Goal: Task Accomplishment & Management: Use online tool/utility

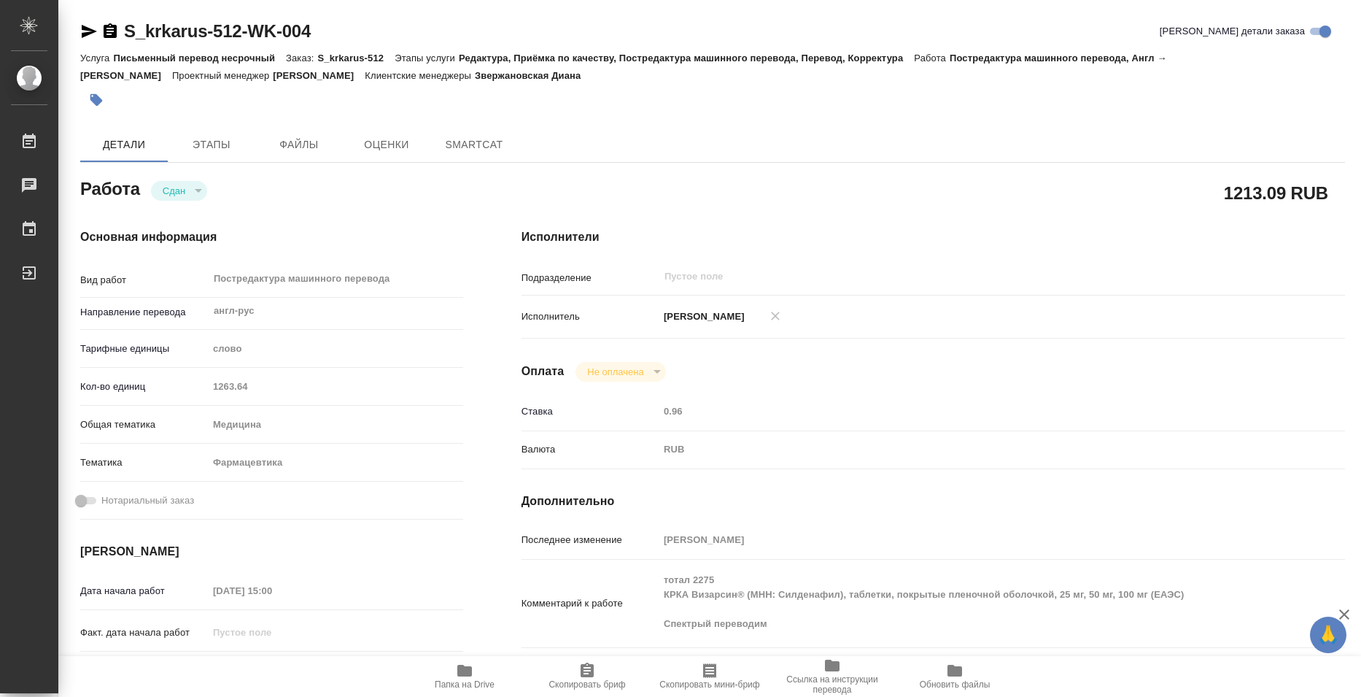
type textarea "x"
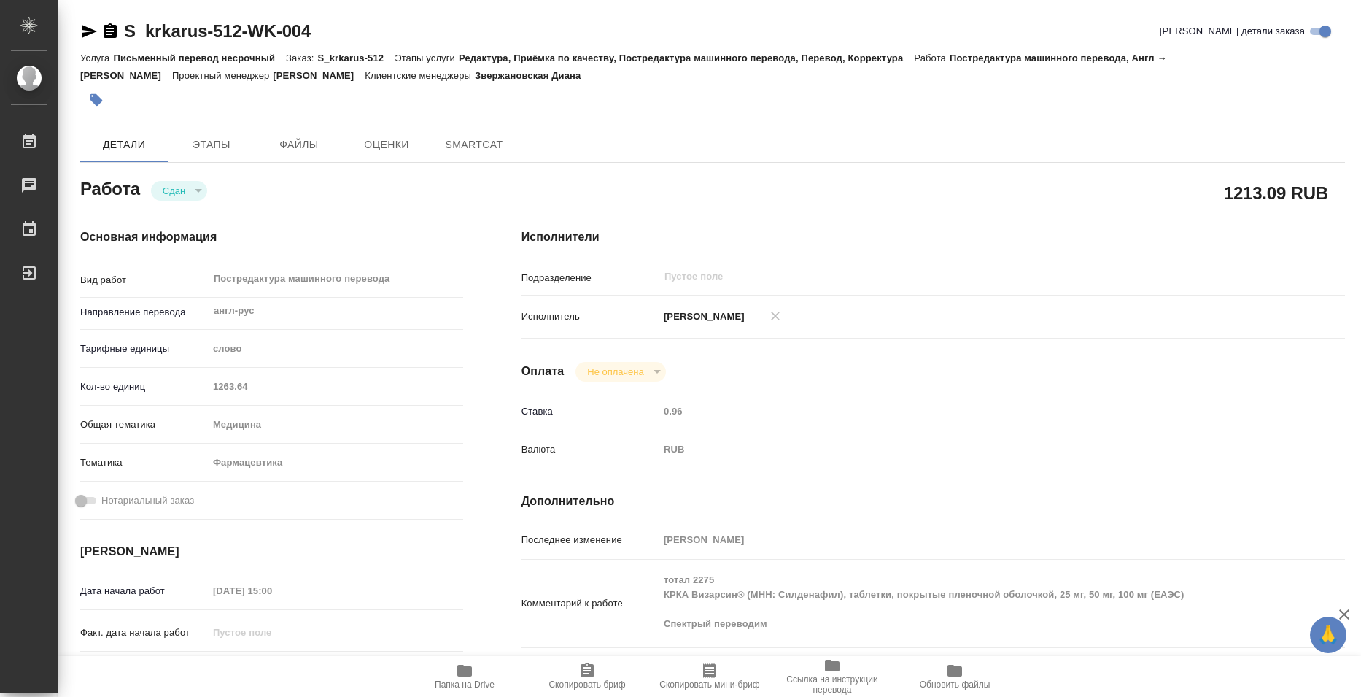
type textarea "x"
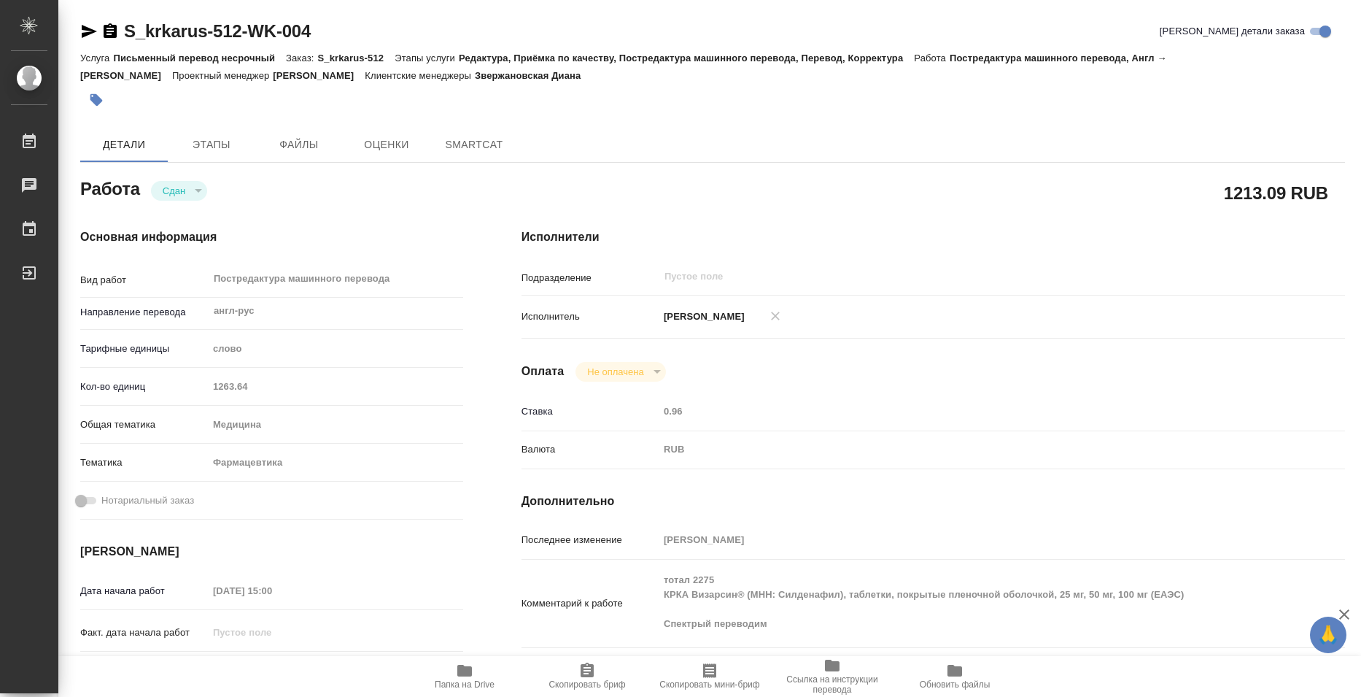
type textarea "x"
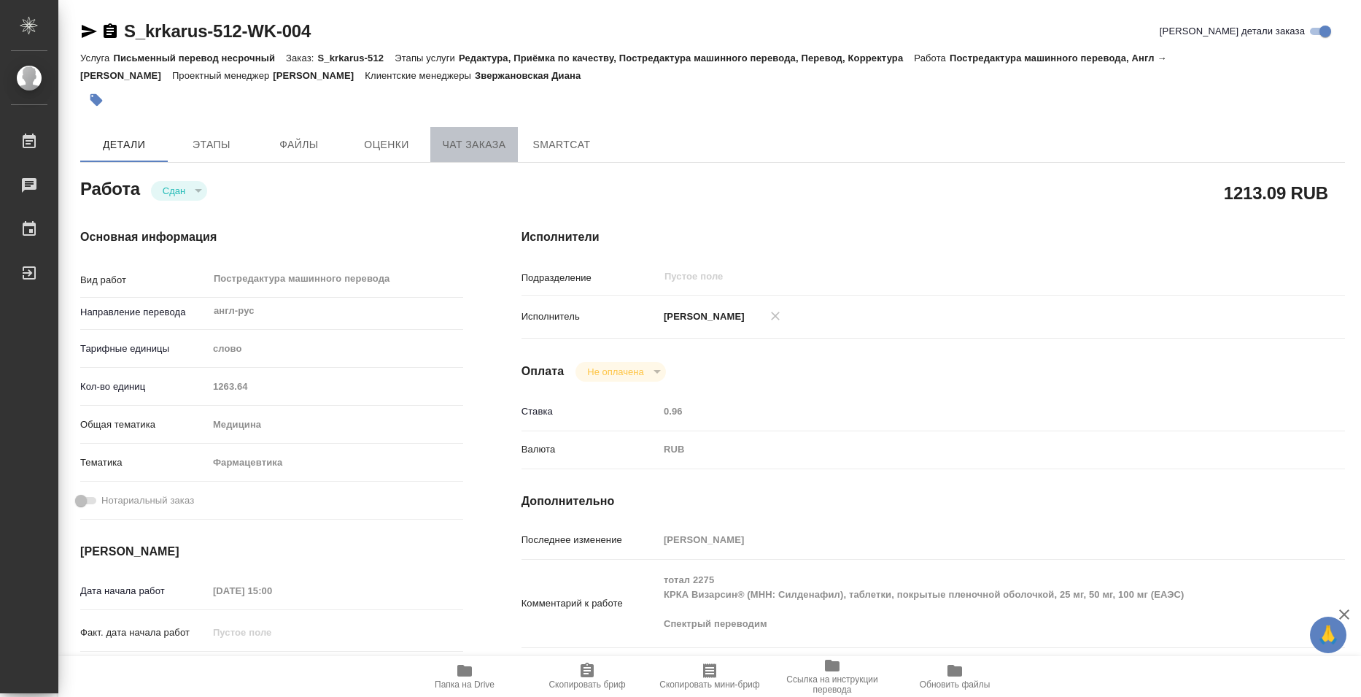
click at [497, 137] on span "Чат заказа" at bounding box center [474, 145] width 70 height 18
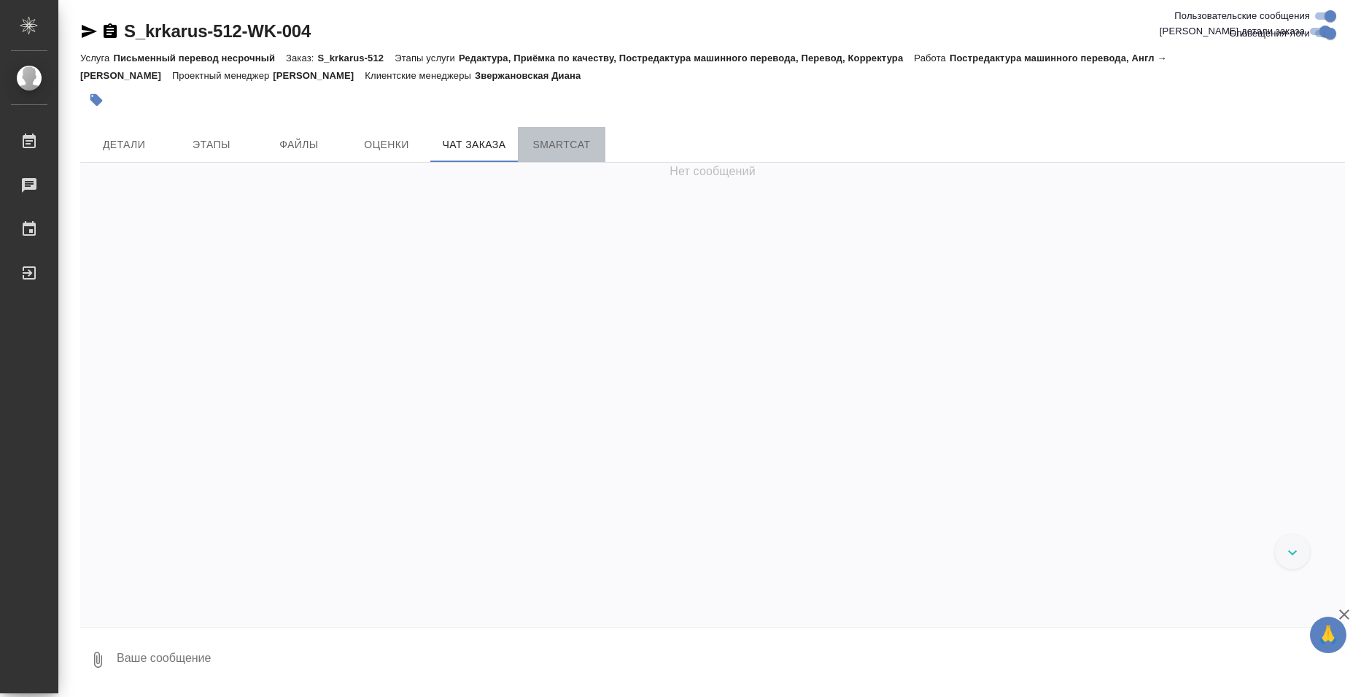
click at [568, 148] on span "SmartCat" at bounding box center [562, 145] width 70 height 18
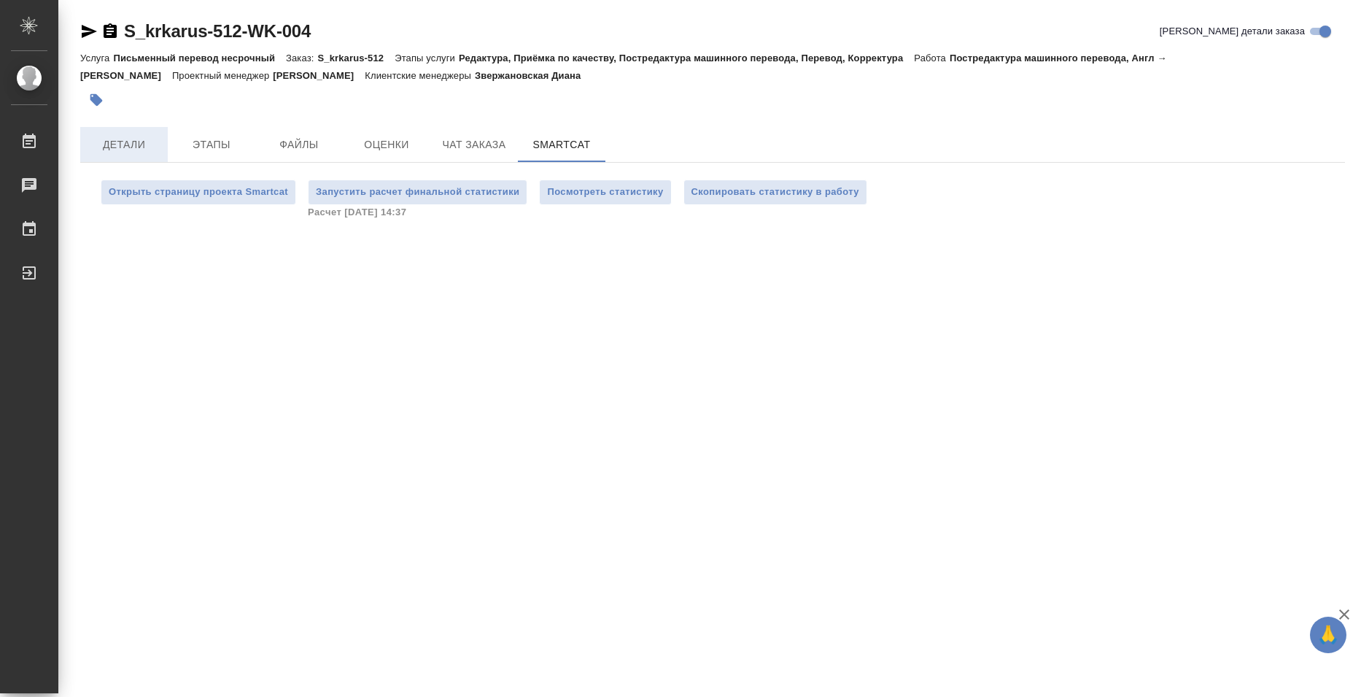
click at [117, 134] on button "Детали" at bounding box center [124, 144] width 88 height 35
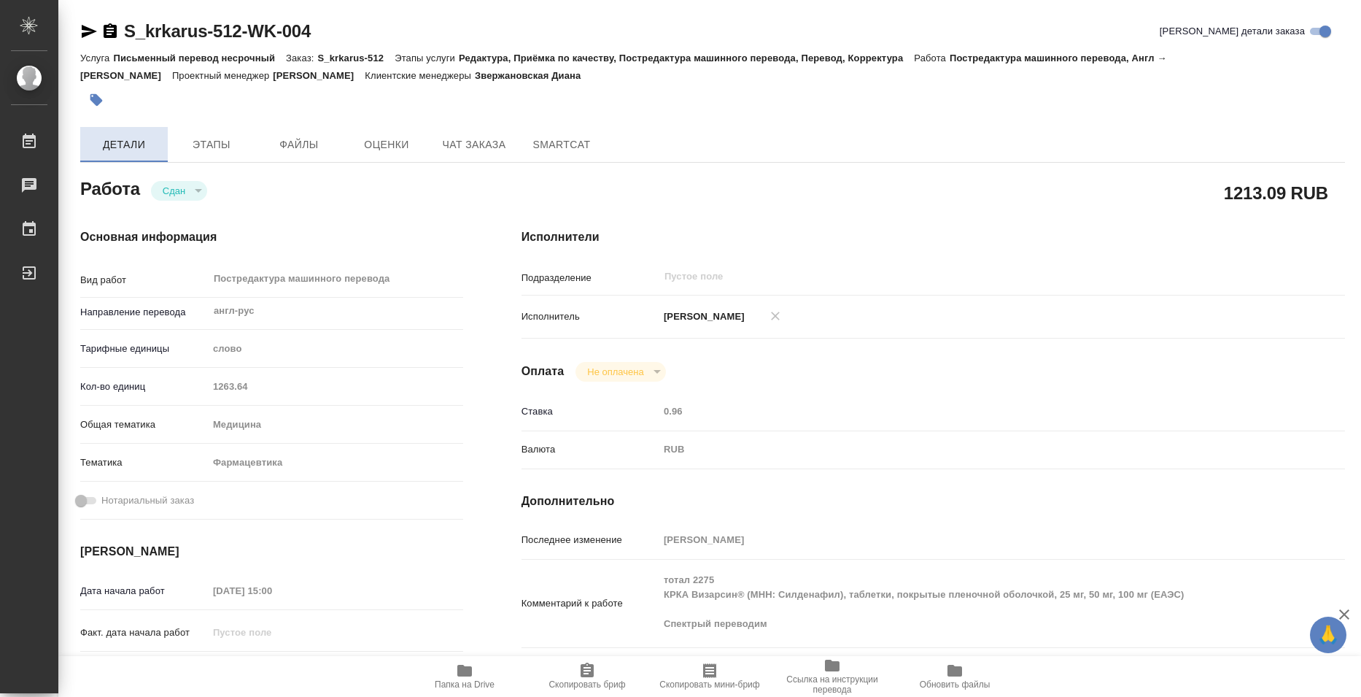
type textarea "x"
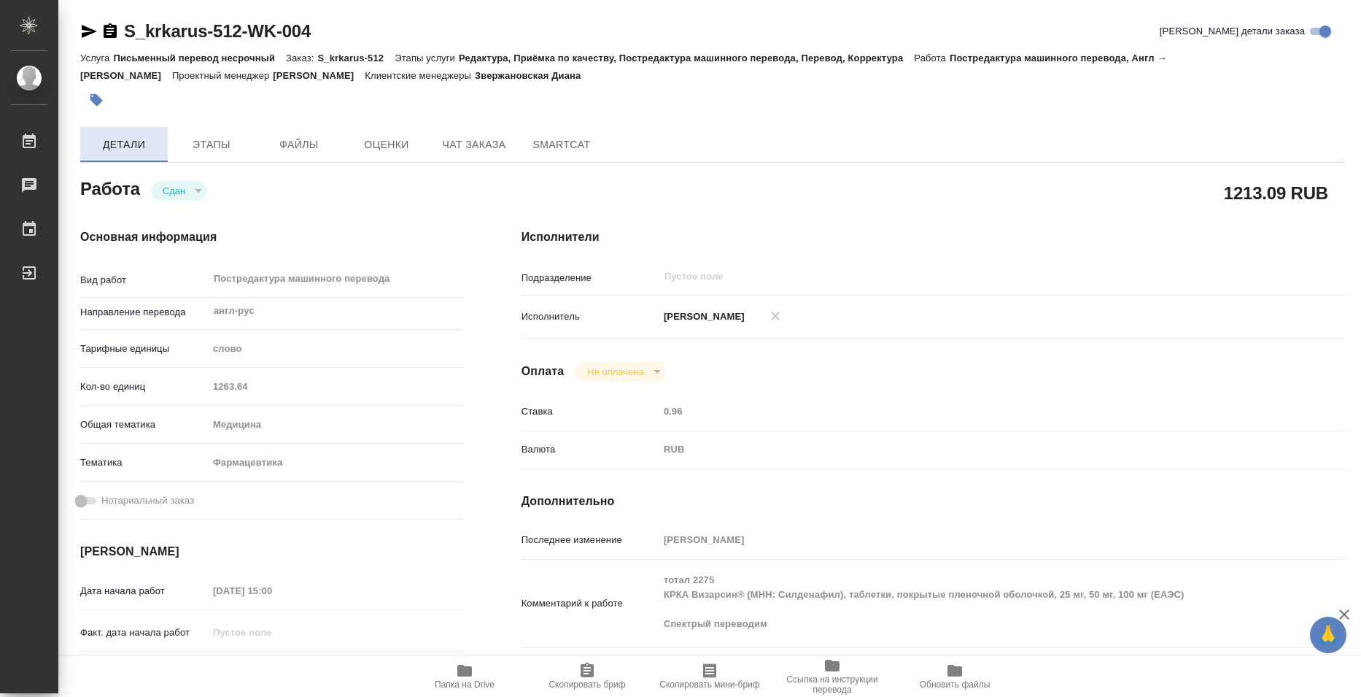
type textarea "x"
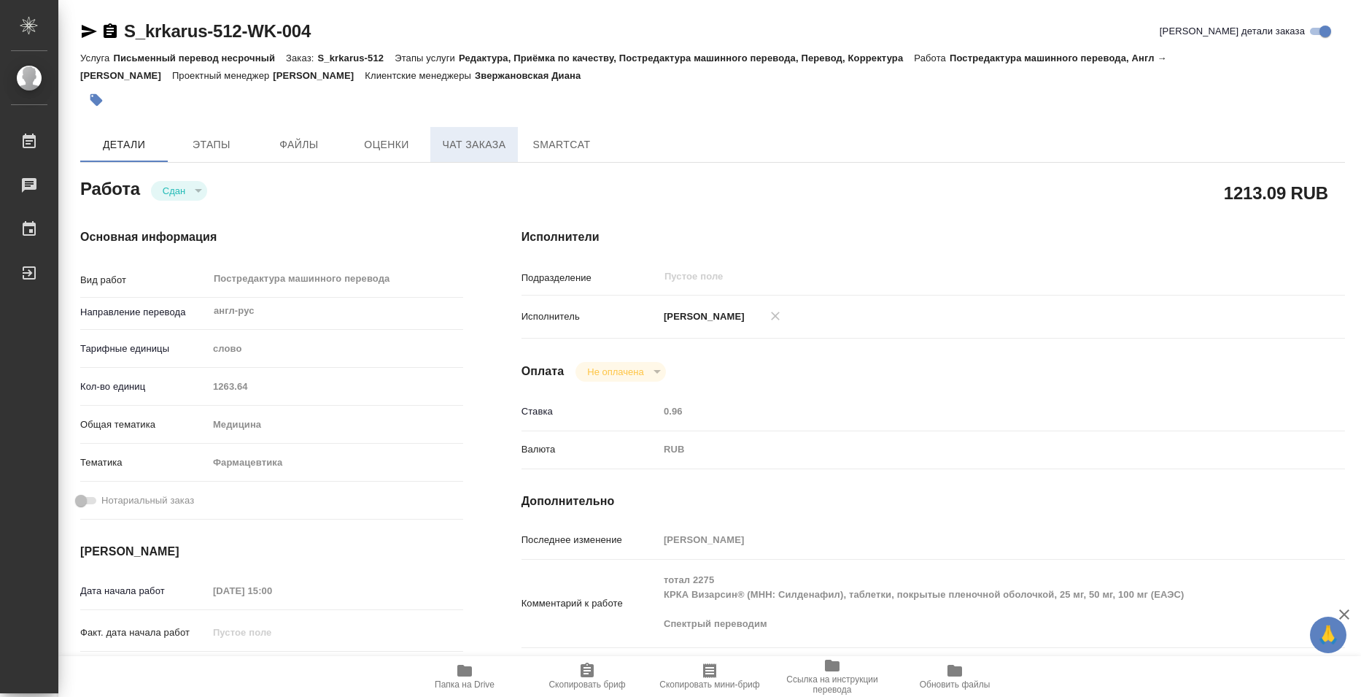
type textarea "x"
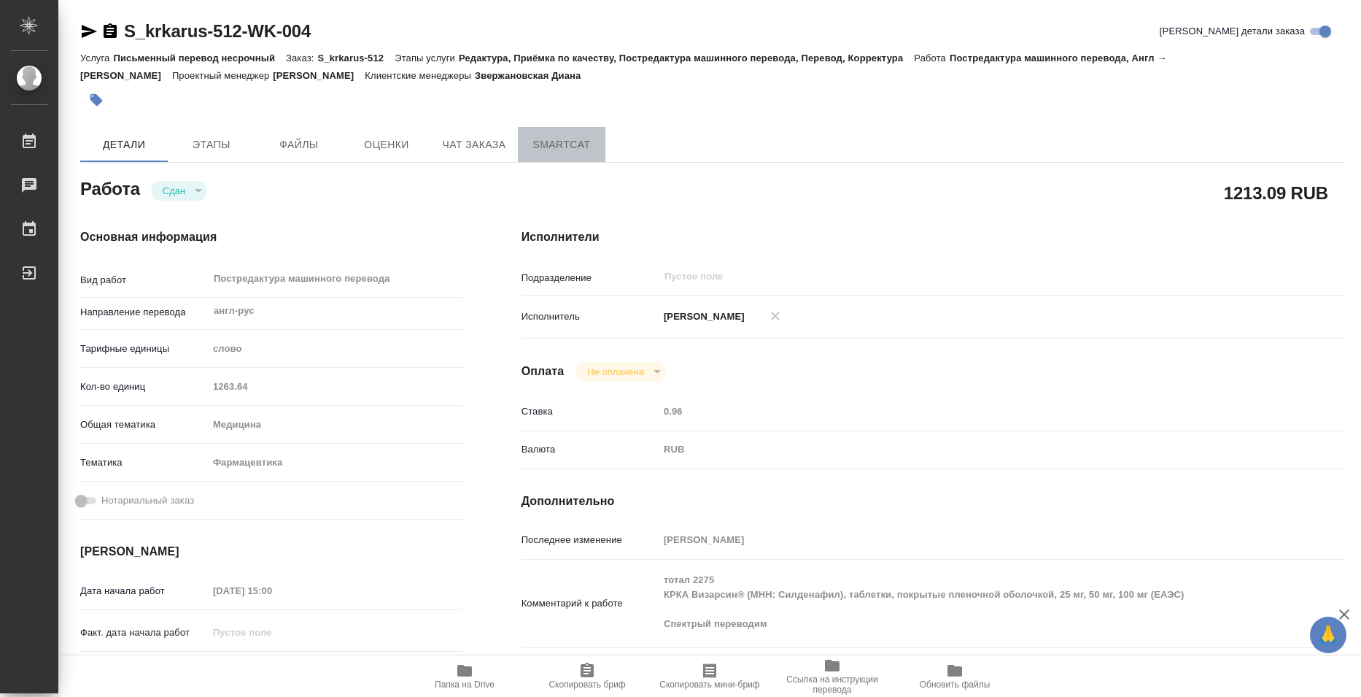
click at [571, 146] on span "SmartCat" at bounding box center [562, 145] width 70 height 18
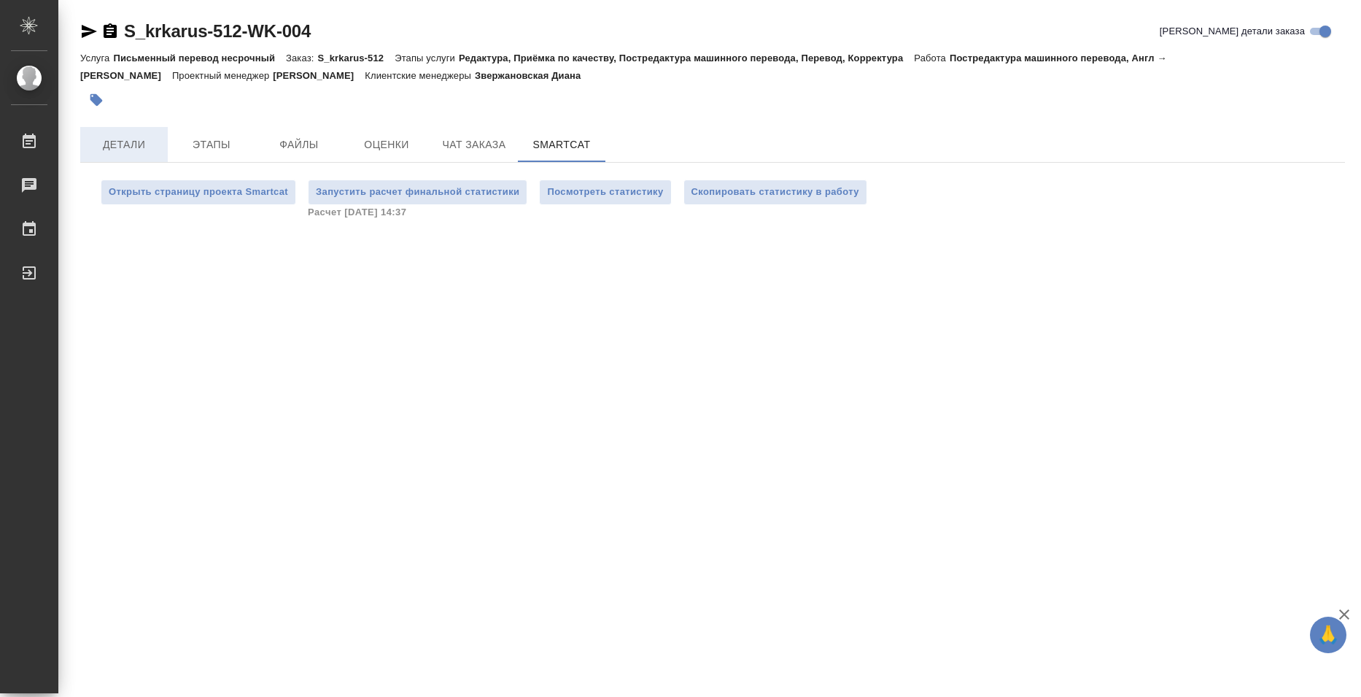
click at [120, 146] on span "Детали" at bounding box center [124, 145] width 70 height 18
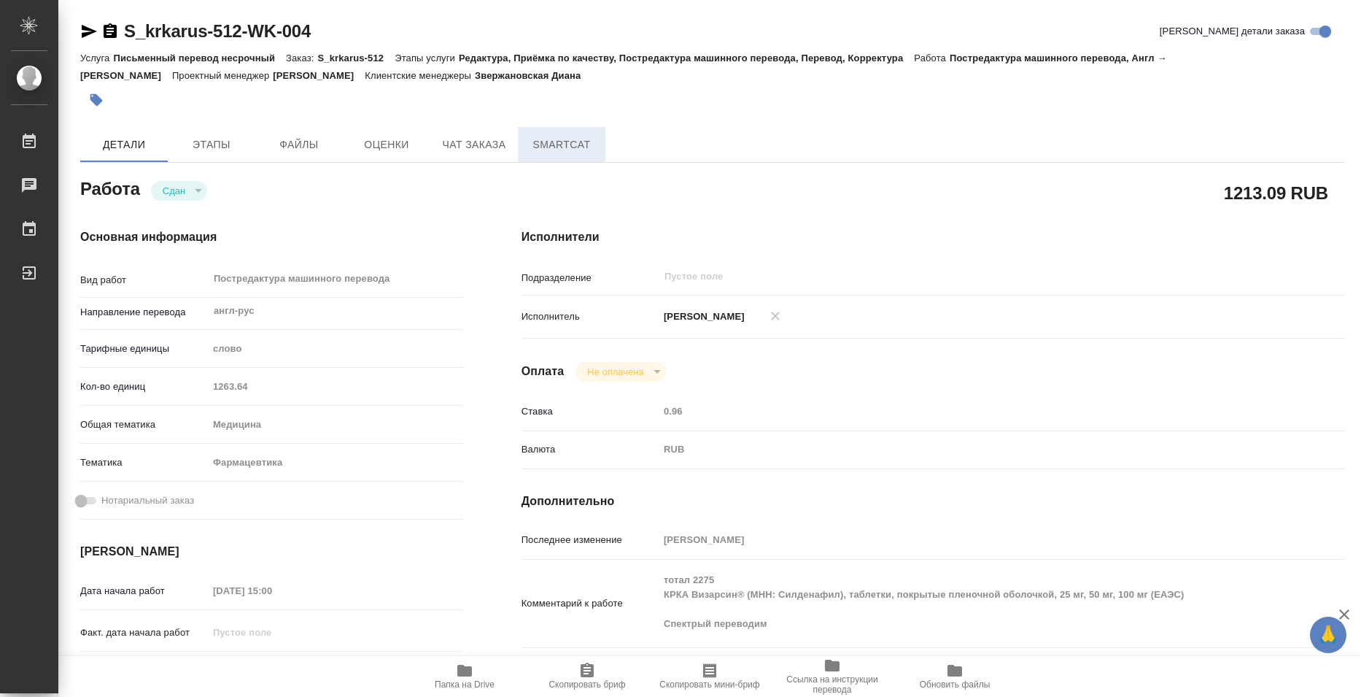
type textarea "x"
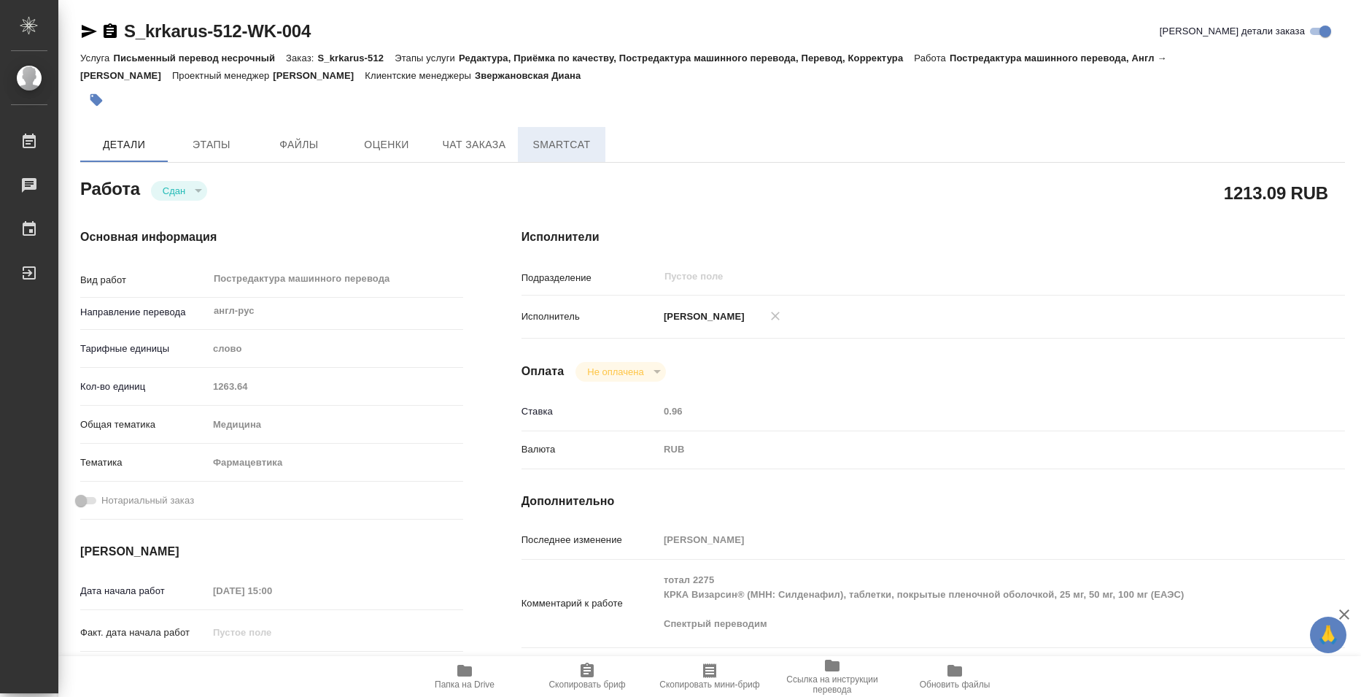
type textarea "x"
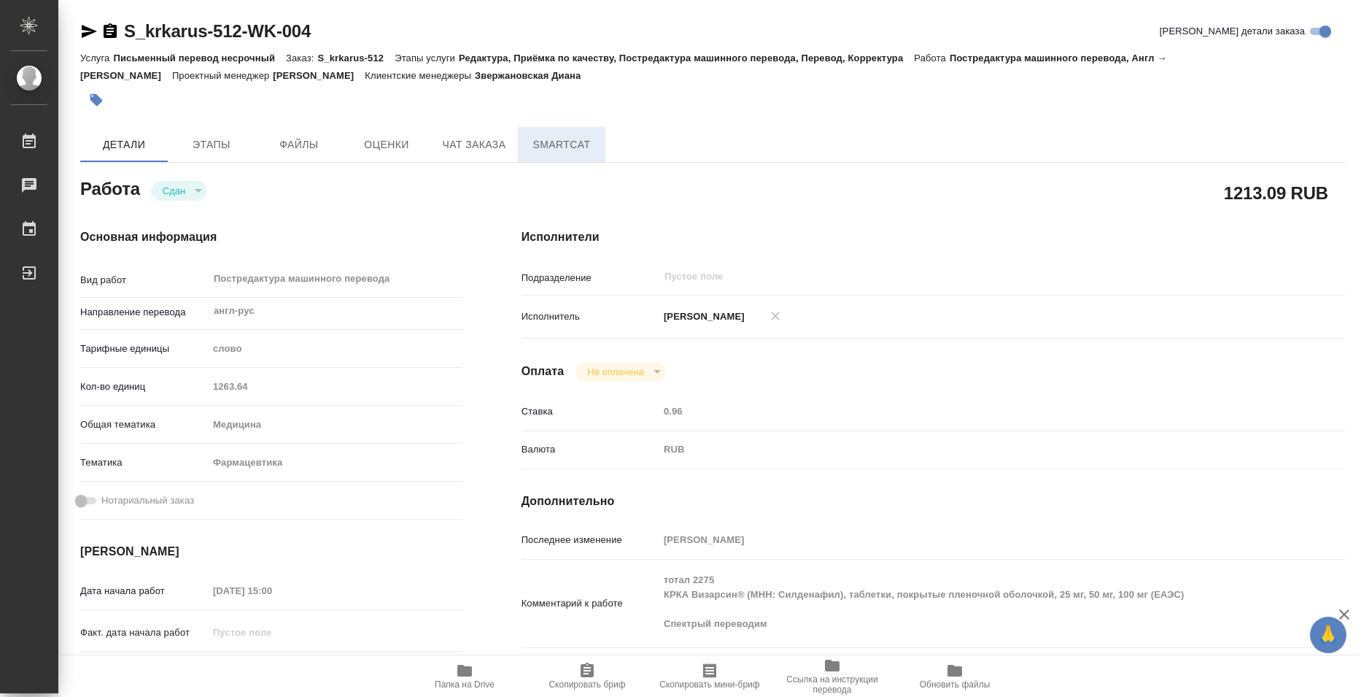
click at [550, 137] on span "SmartCat" at bounding box center [562, 145] width 70 height 18
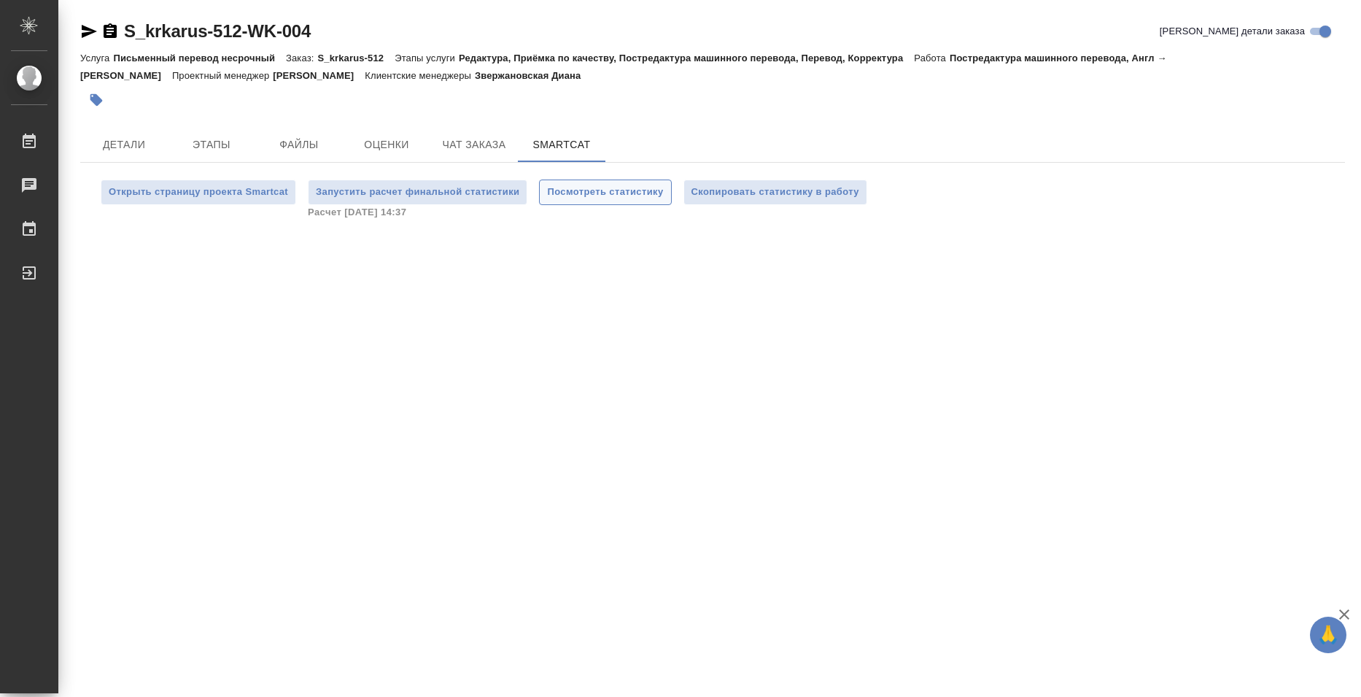
click at [603, 197] on span "Посмотреть статистику" at bounding box center [605, 192] width 116 height 17
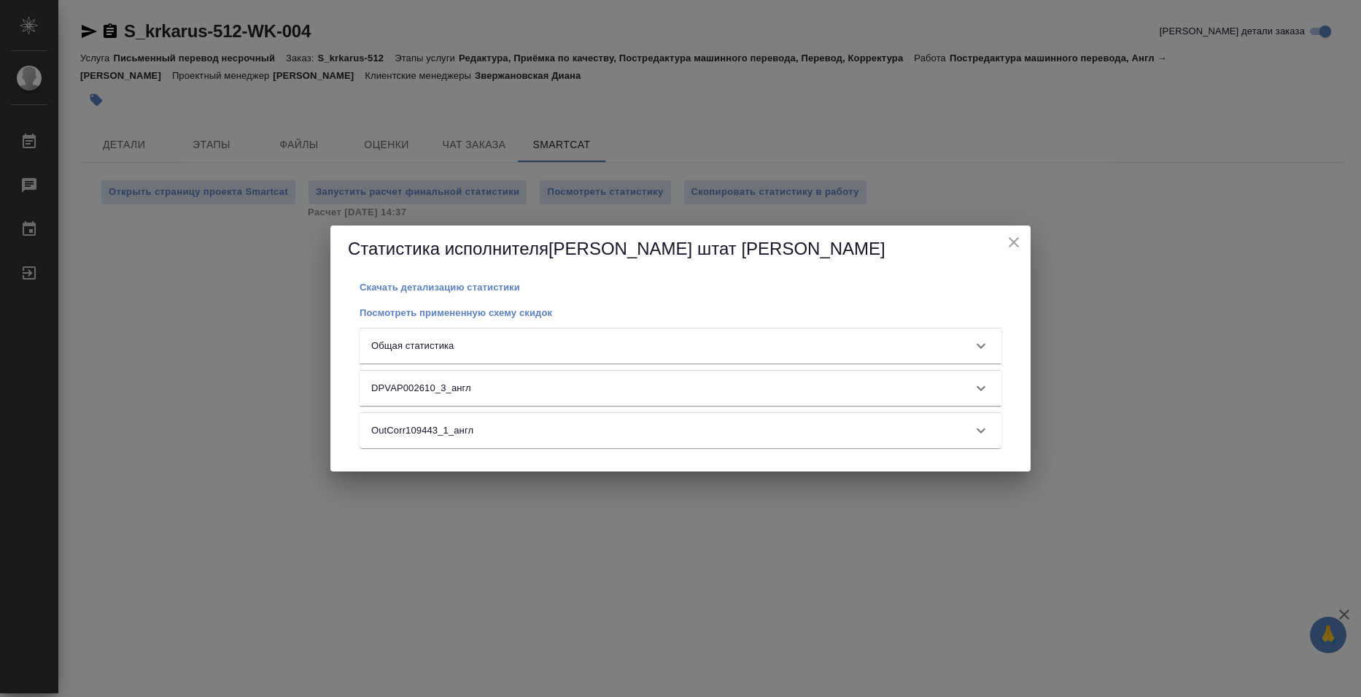
click at [665, 355] on div "Общая статистика" at bounding box center [681, 345] width 642 height 35
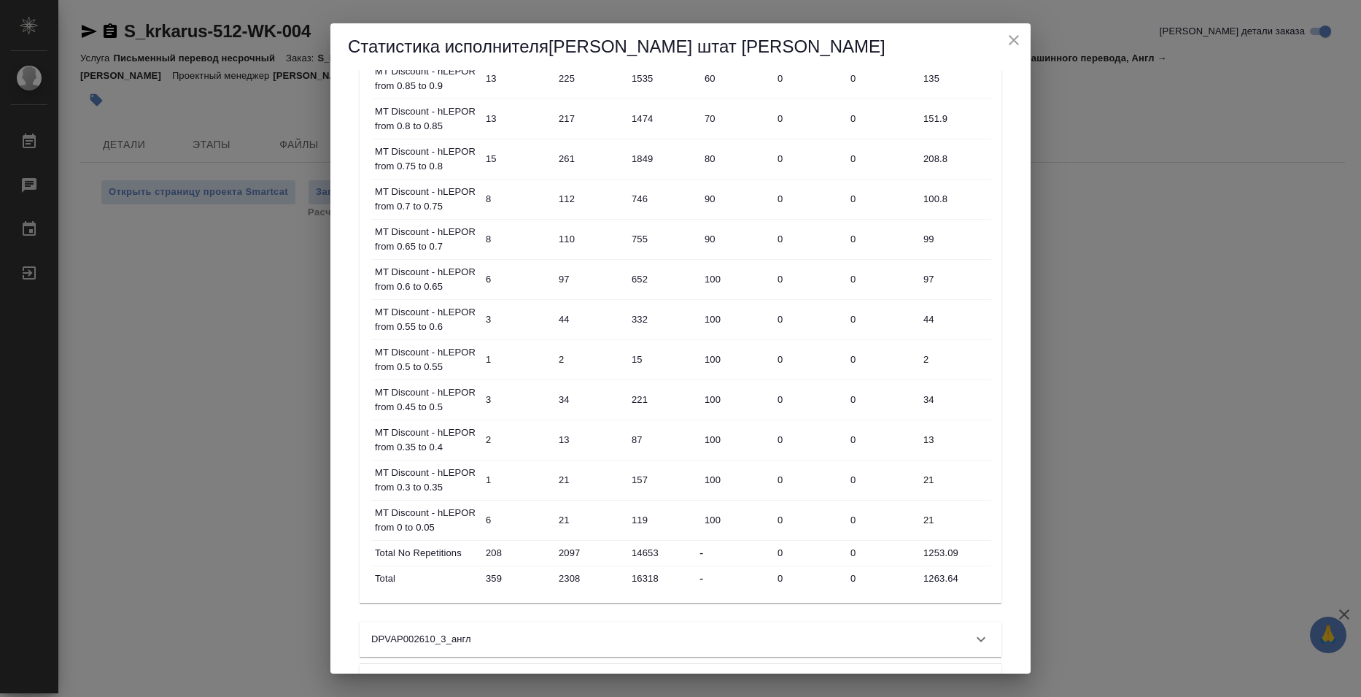
scroll to position [584, 0]
drag, startPoint x: 925, startPoint y: 539, endPoint x: 969, endPoint y: 537, distance: 43.8
click at [969, 537] on input "1263.64" at bounding box center [954, 537] width 71 height 21
click at [1164, 275] on div "Статистика исполнителя Базюк штат Елена Скачать детализацию статистики Посмотре…" at bounding box center [680, 348] width 1361 height 697
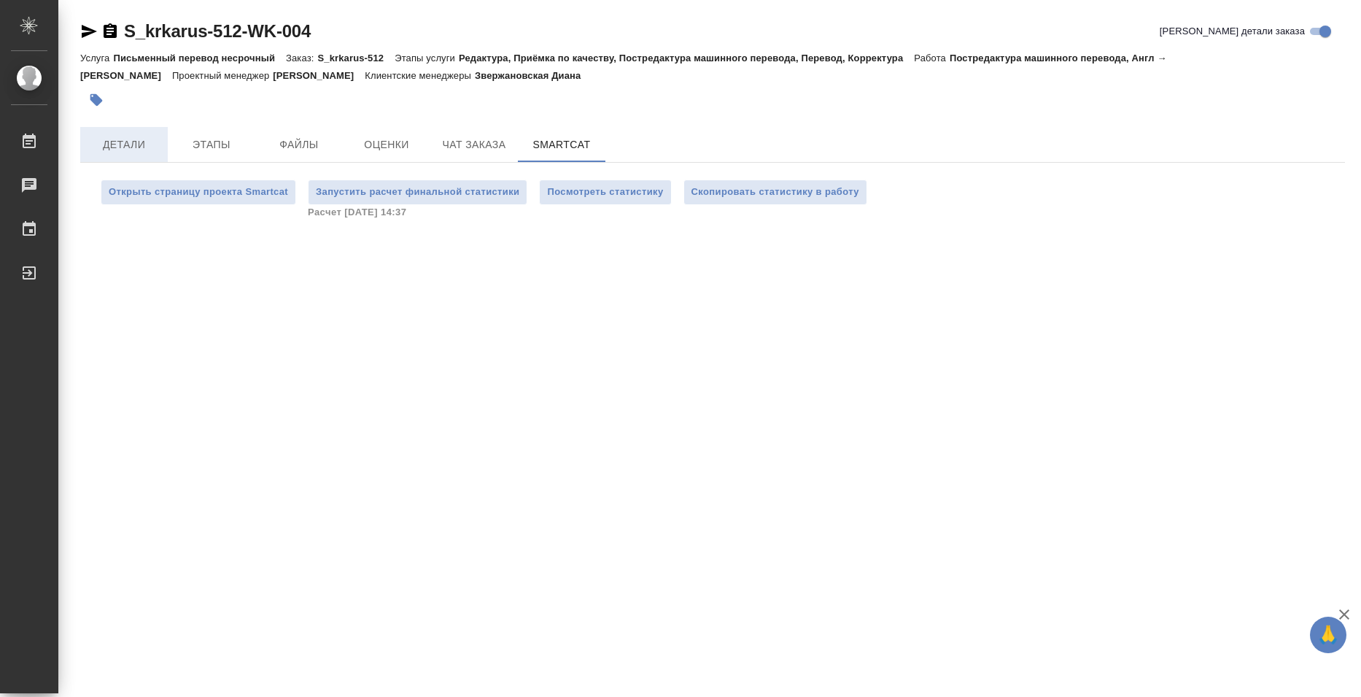
click at [149, 146] on span "Детали" at bounding box center [124, 145] width 70 height 18
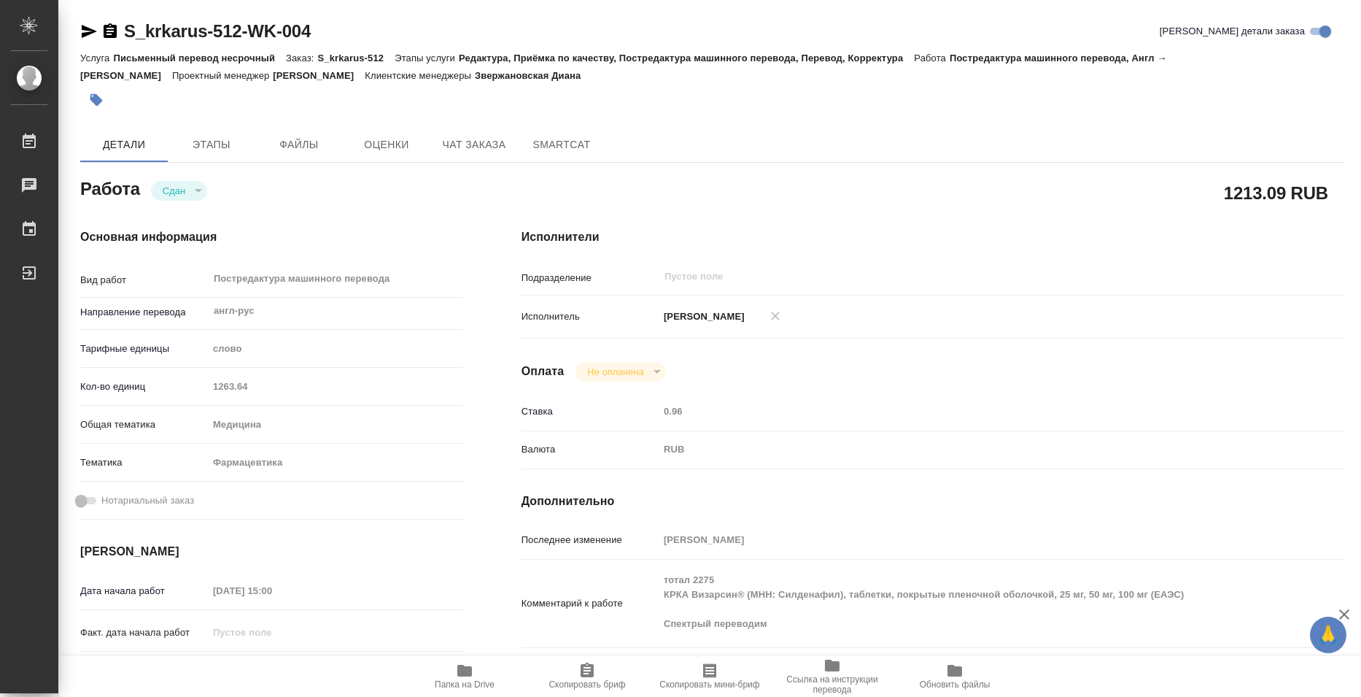
type textarea "x"
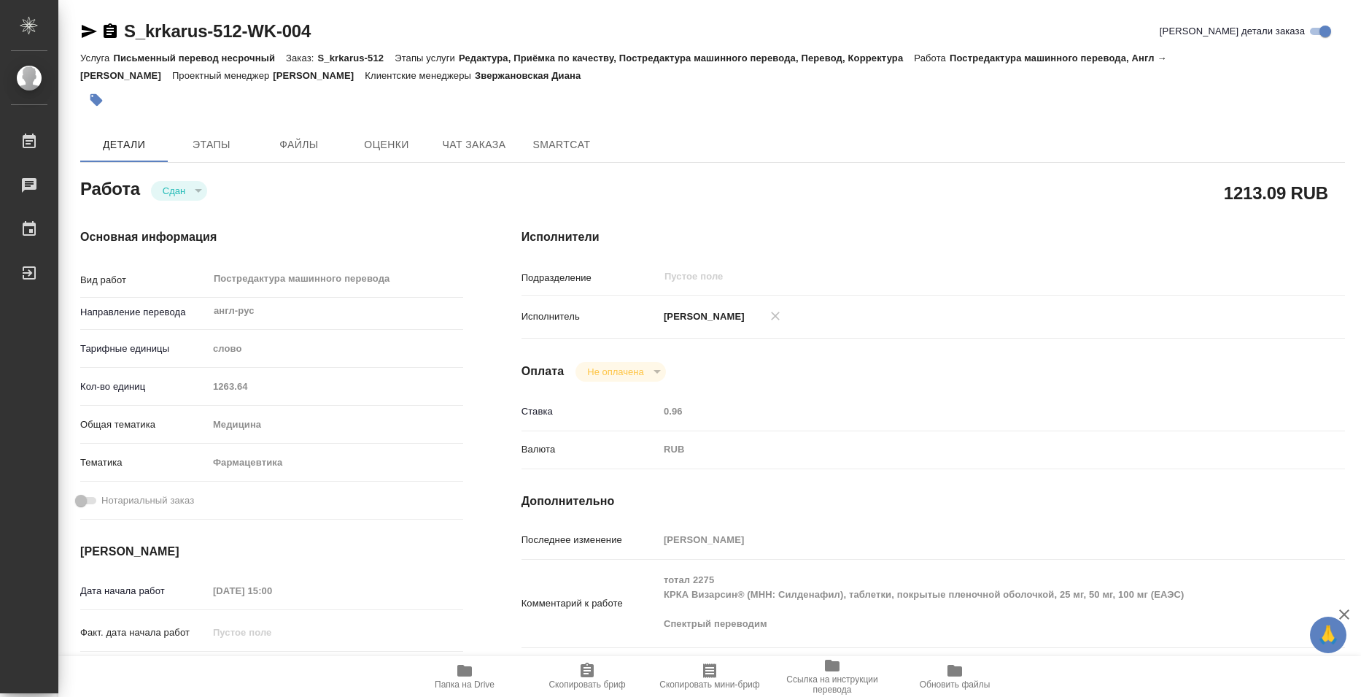
type textarea "x"
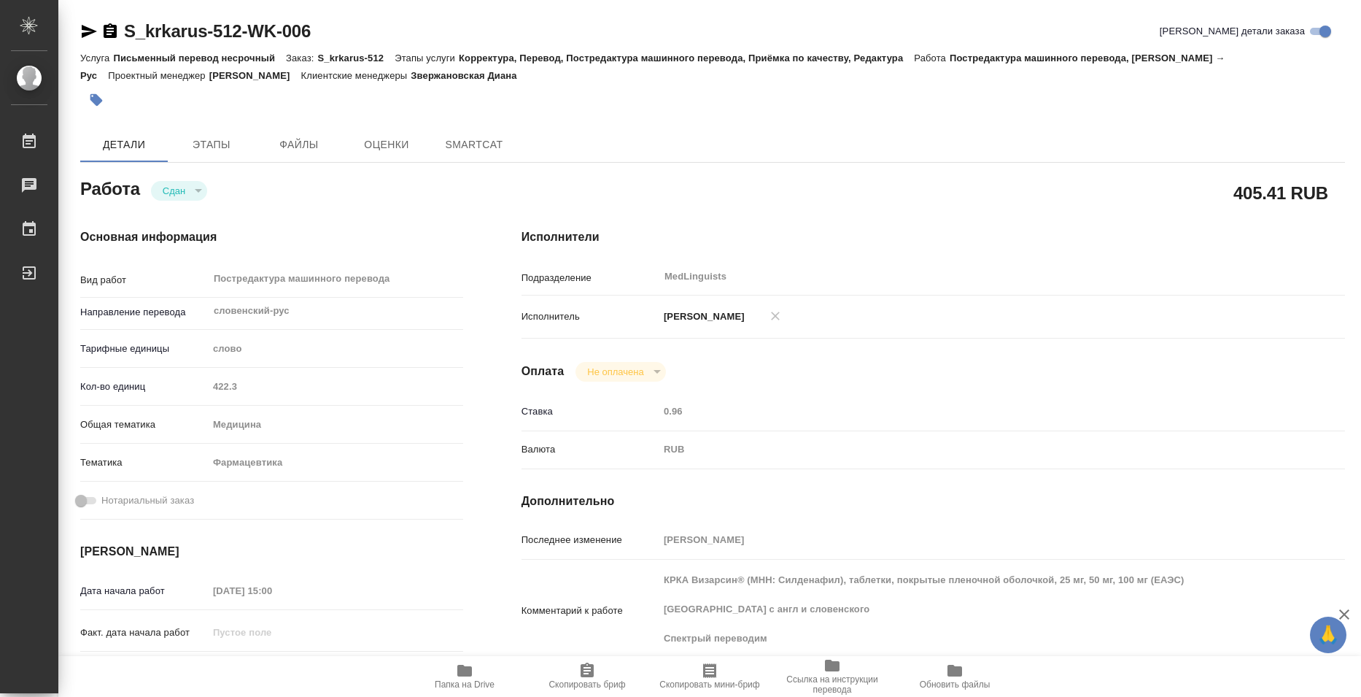
type textarea "x"
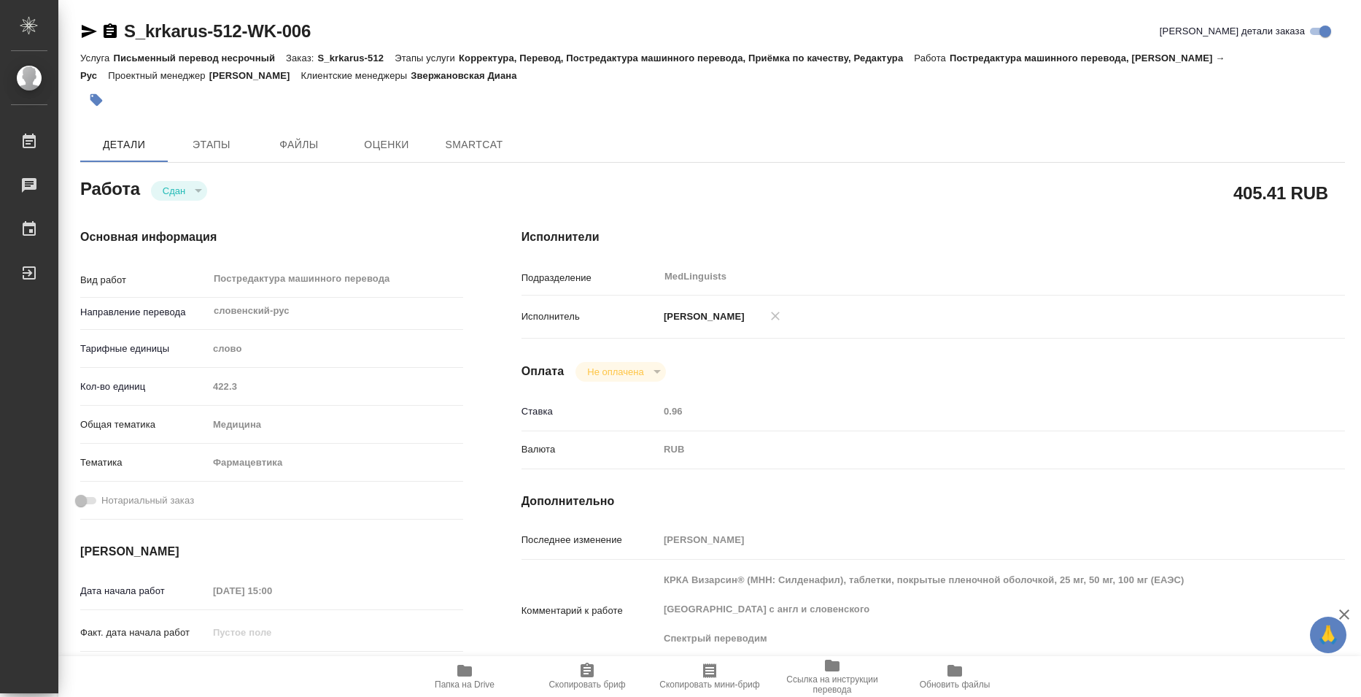
type textarea "x"
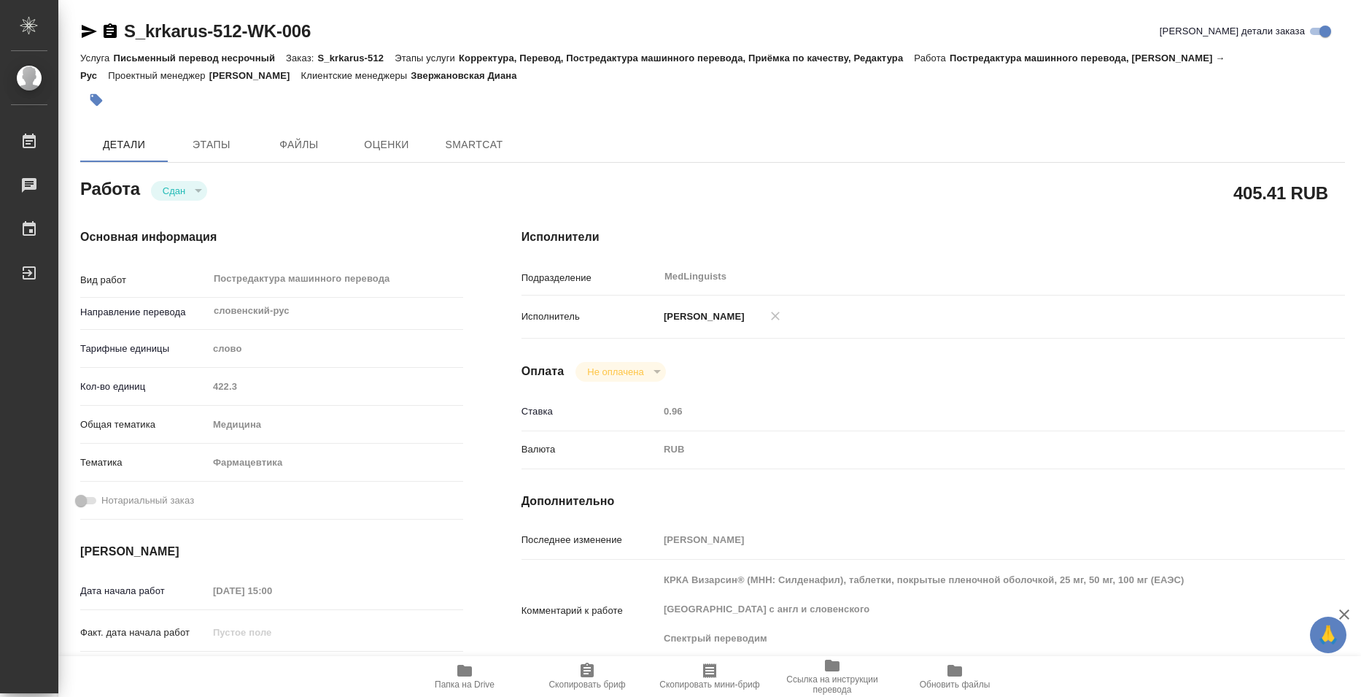
type textarea "x"
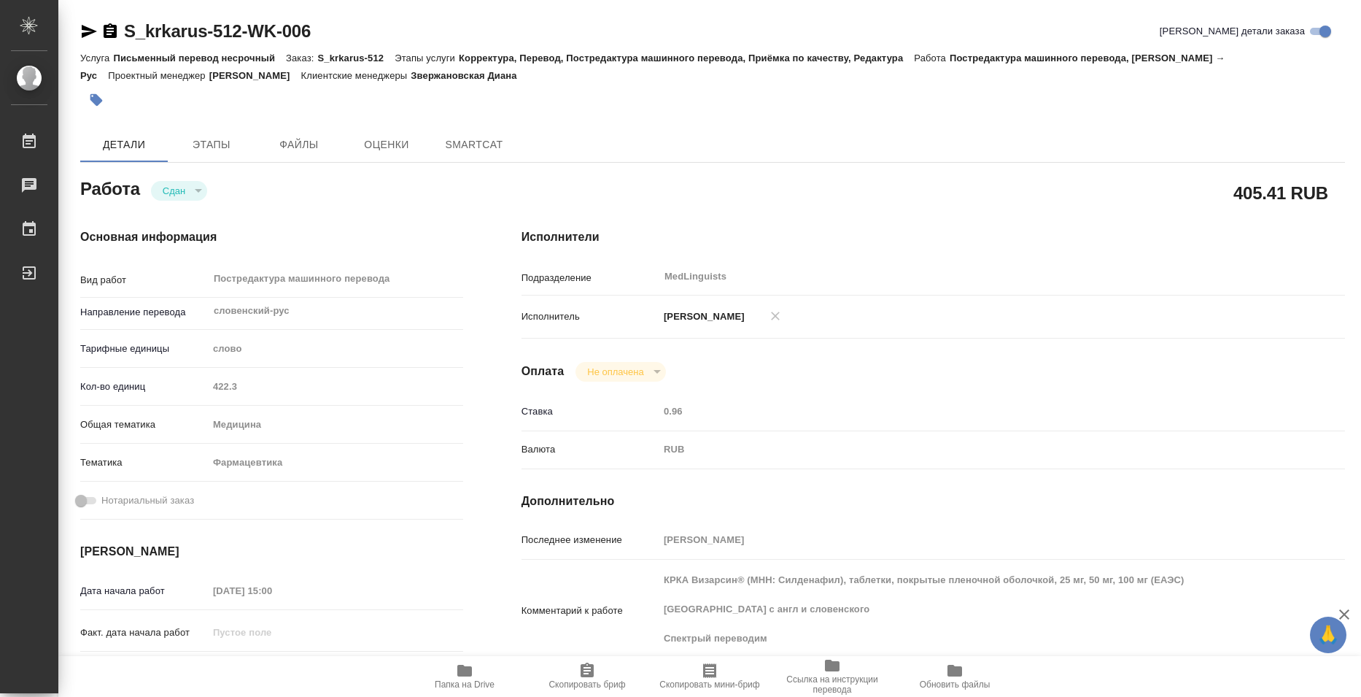
type textarea "x"
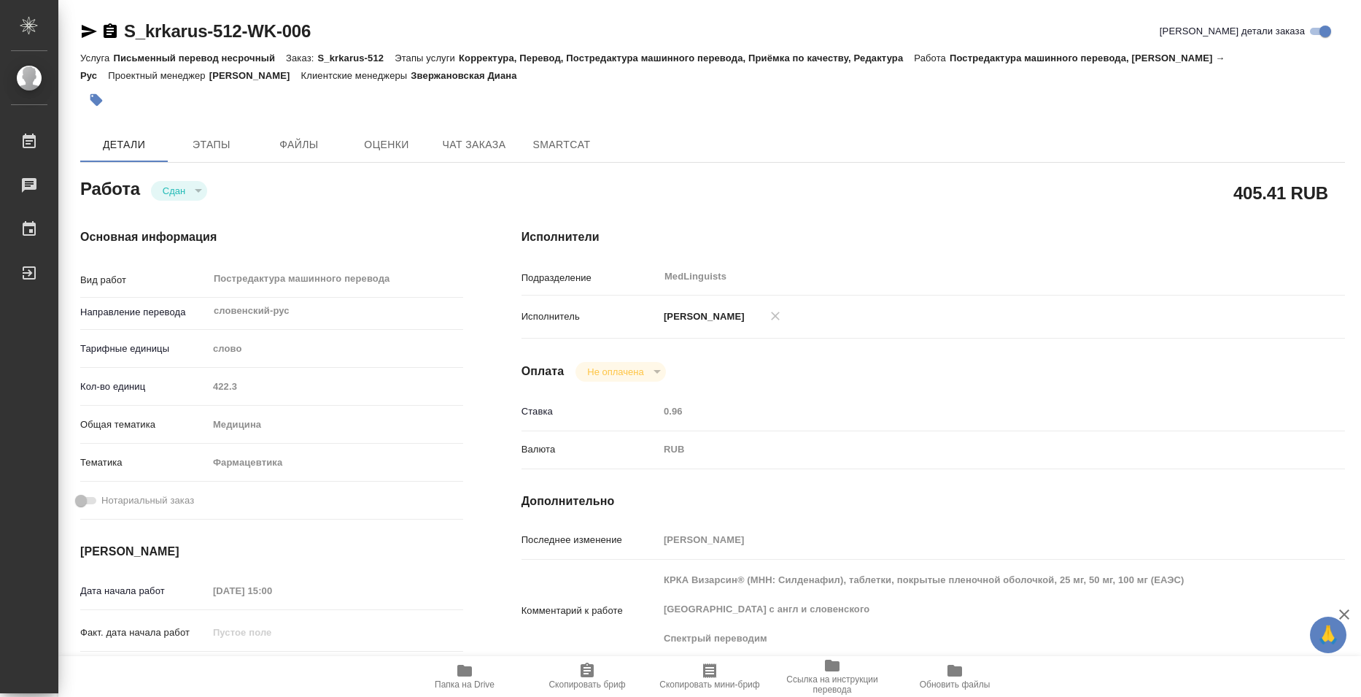
type textarea "x"
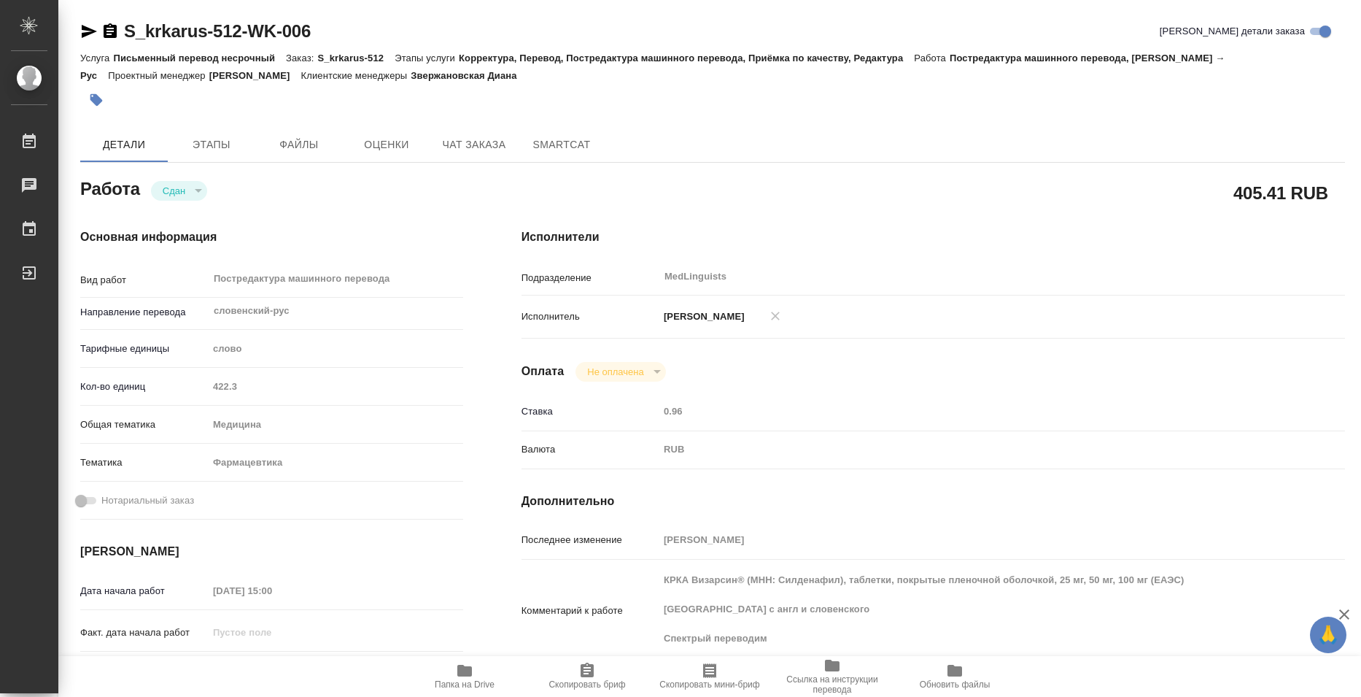
type textarea "x"
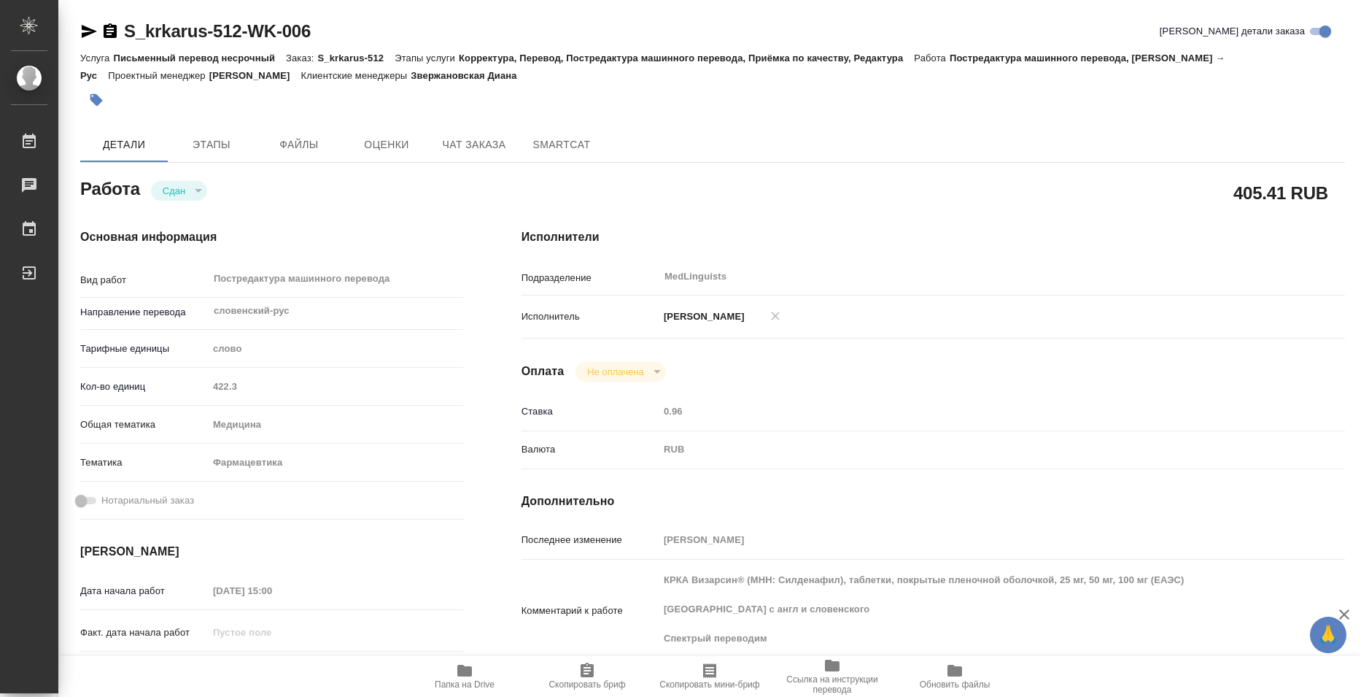
scroll to position [73, 0]
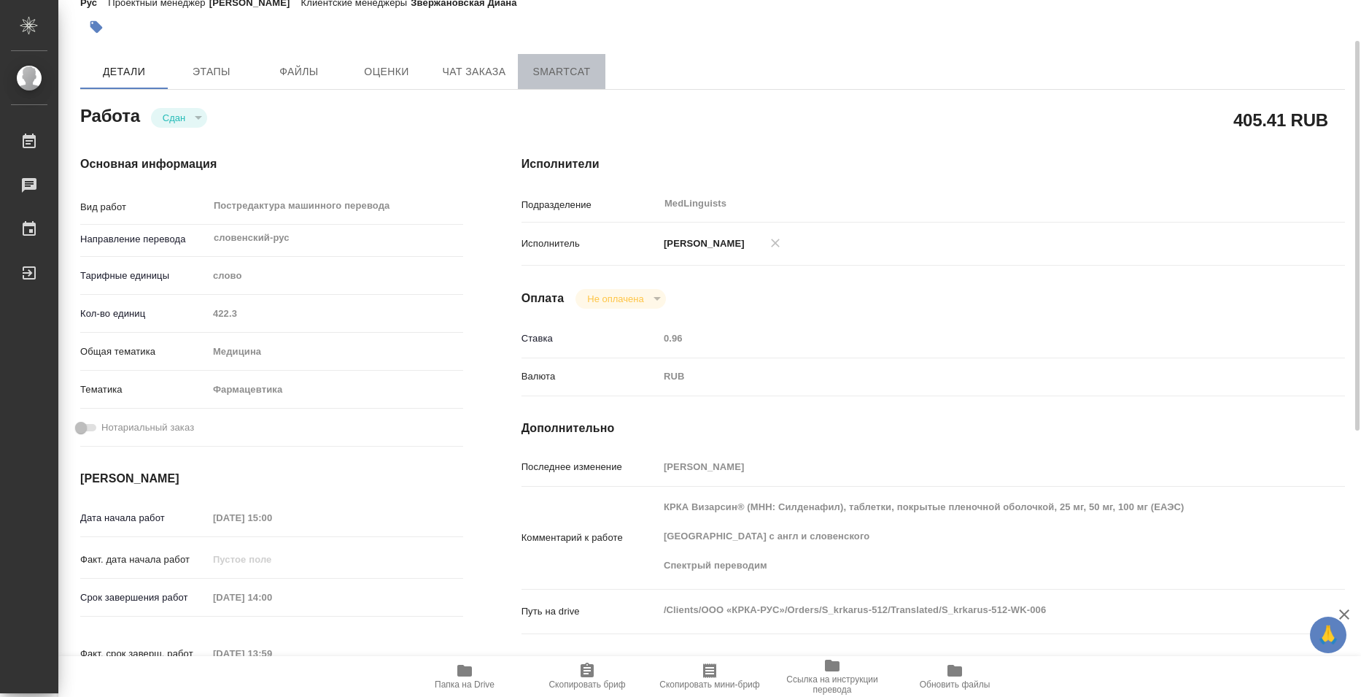
click at [567, 68] on span "SmartCat" at bounding box center [562, 72] width 70 height 18
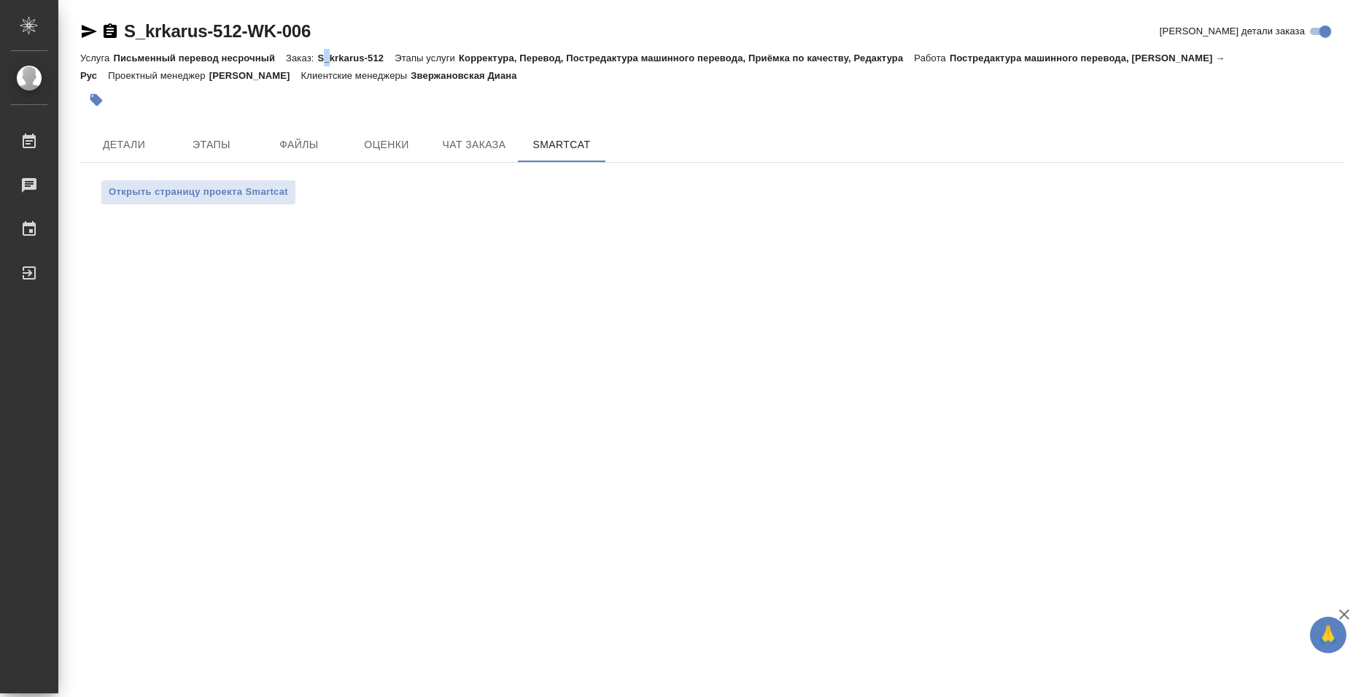
click at [328, 58] on p "S_krkarus-512" at bounding box center [355, 58] width 77 height 11
drag, startPoint x: 319, startPoint y: 55, endPoint x: 384, endPoint y: 58, distance: 65.0
click at [384, 58] on p "S_krkarus-512" at bounding box center [355, 58] width 77 height 11
copy p "S_krkarus-512"
click at [581, 112] on div at bounding box center [501, 100] width 843 height 32
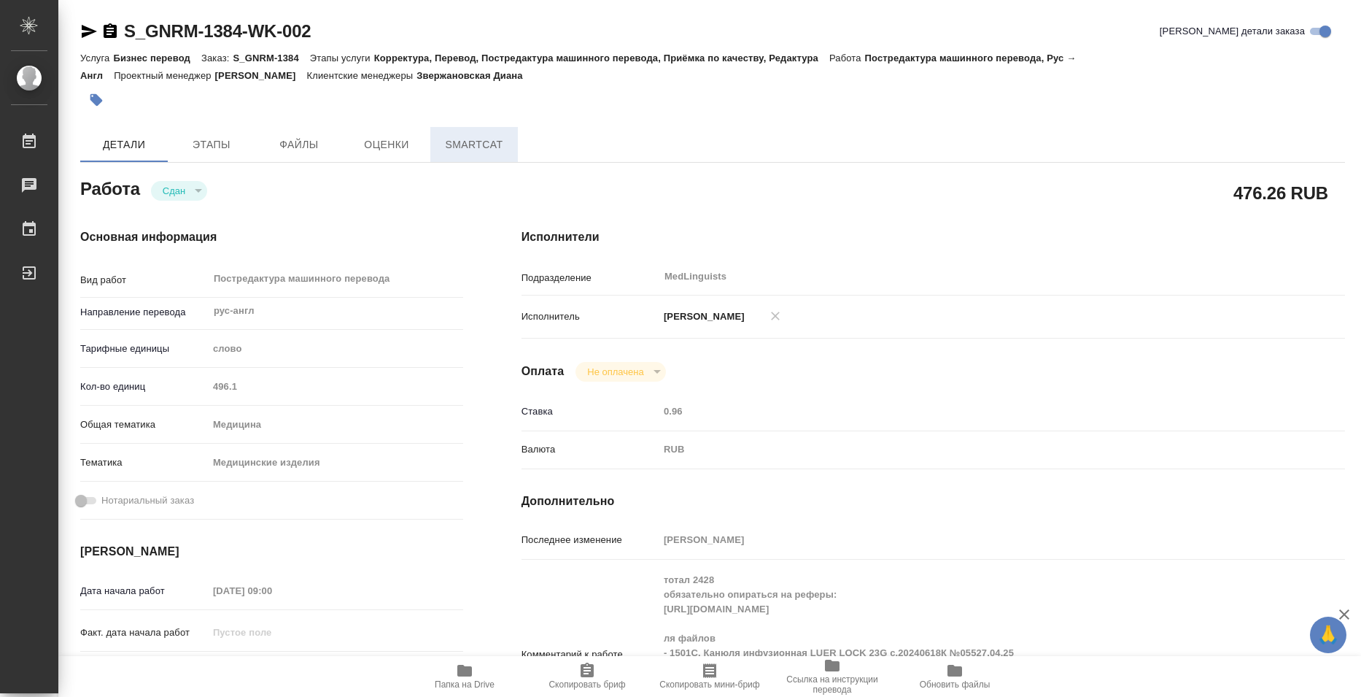
type textarea "x"
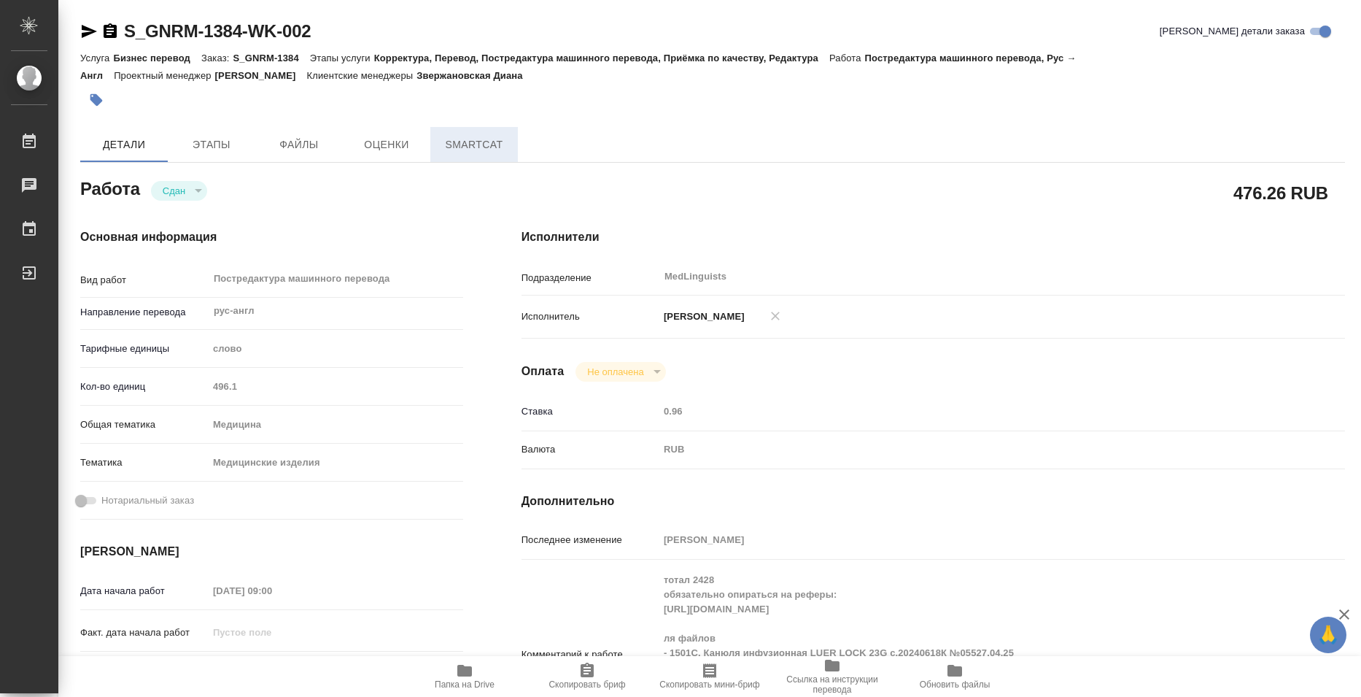
type textarea "x"
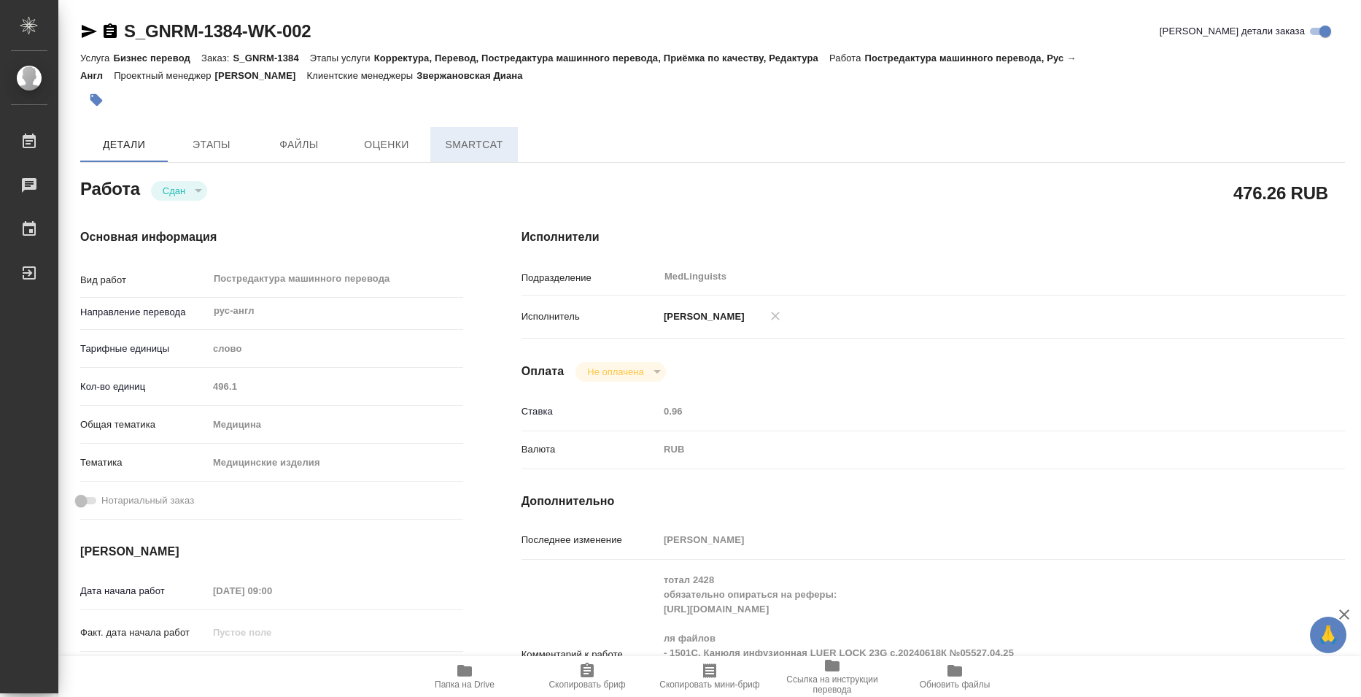
click at [471, 153] on span "SmartCat" at bounding box center [474, 145] width 70 height 18
type textarea "x"
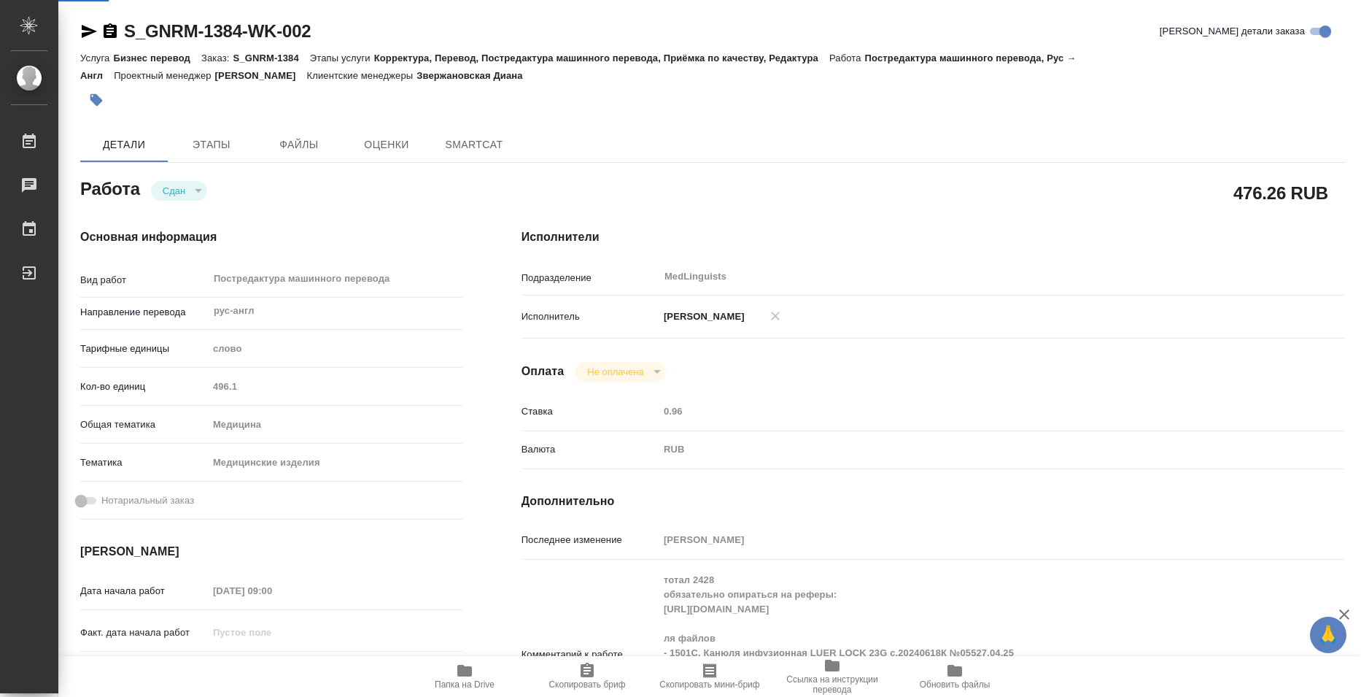
type textarea "x"
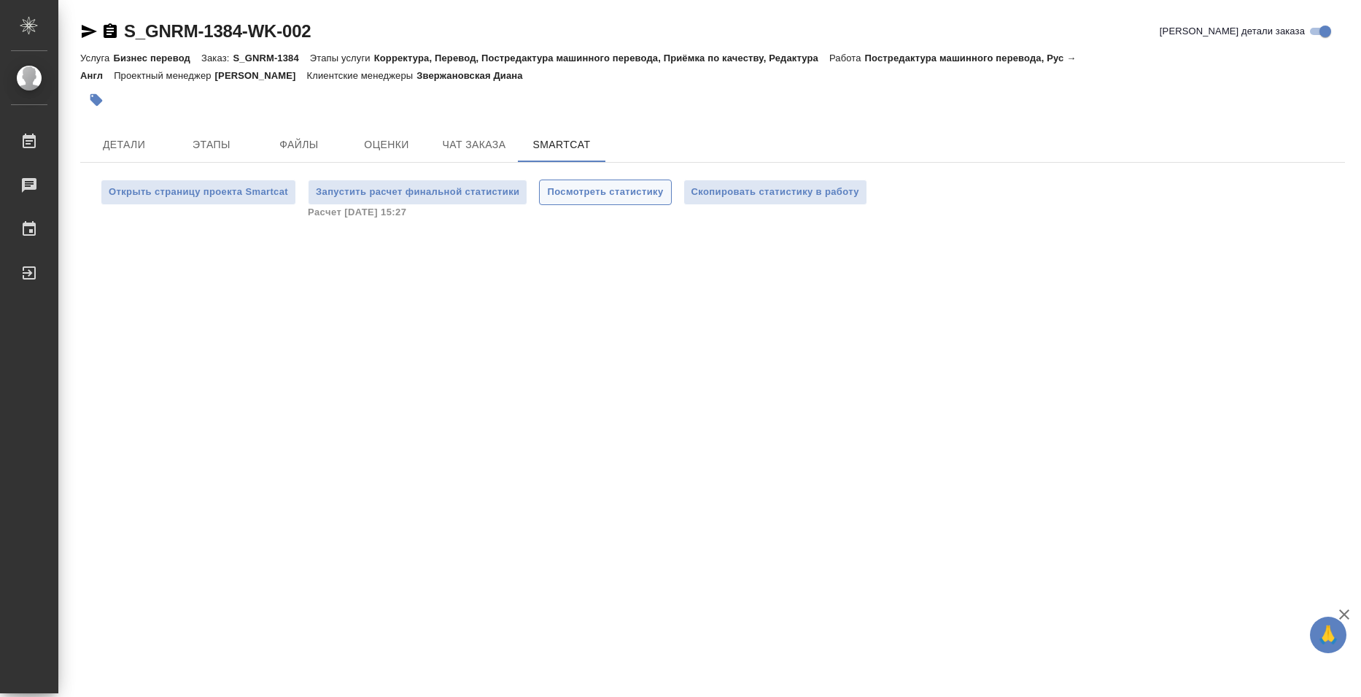
click at [640, 193] on span "Посмотреть статистику" at bounding box center [605, 192] width 116 height 17
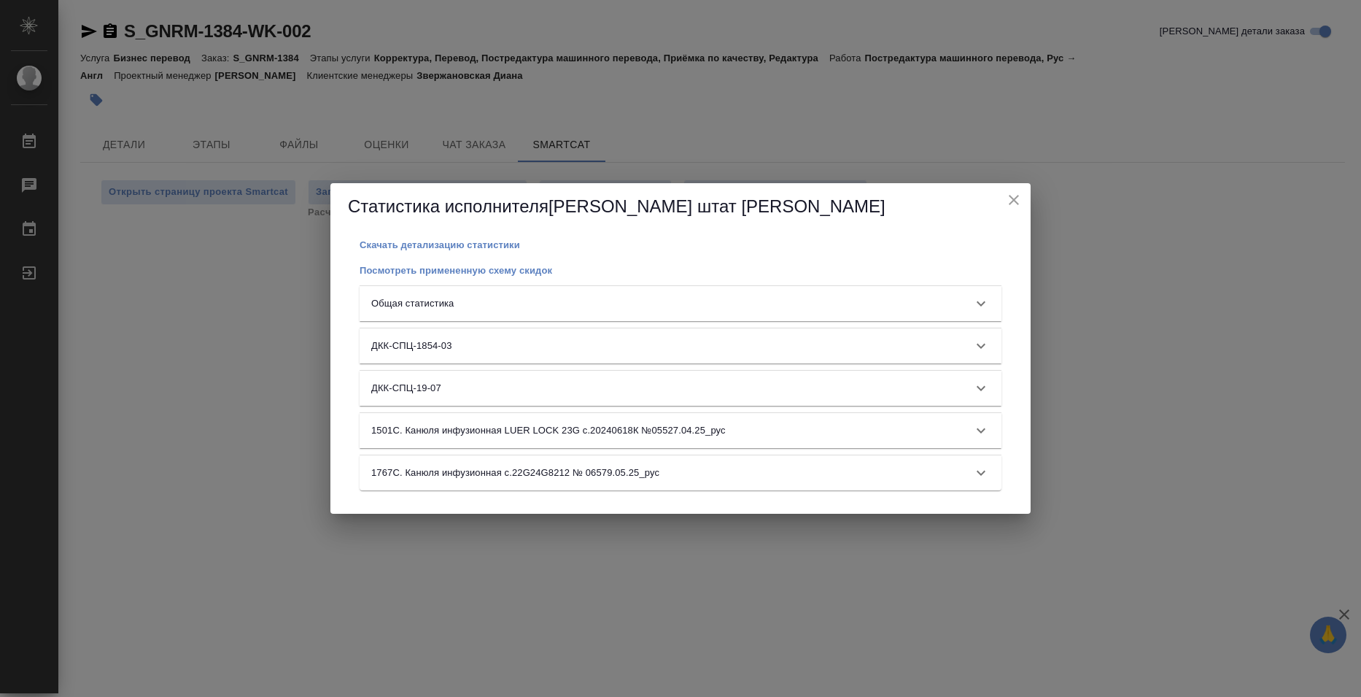
click at [758, 312] on div "Общая статистика" at bounding box center [681, 303] width 642 height 35
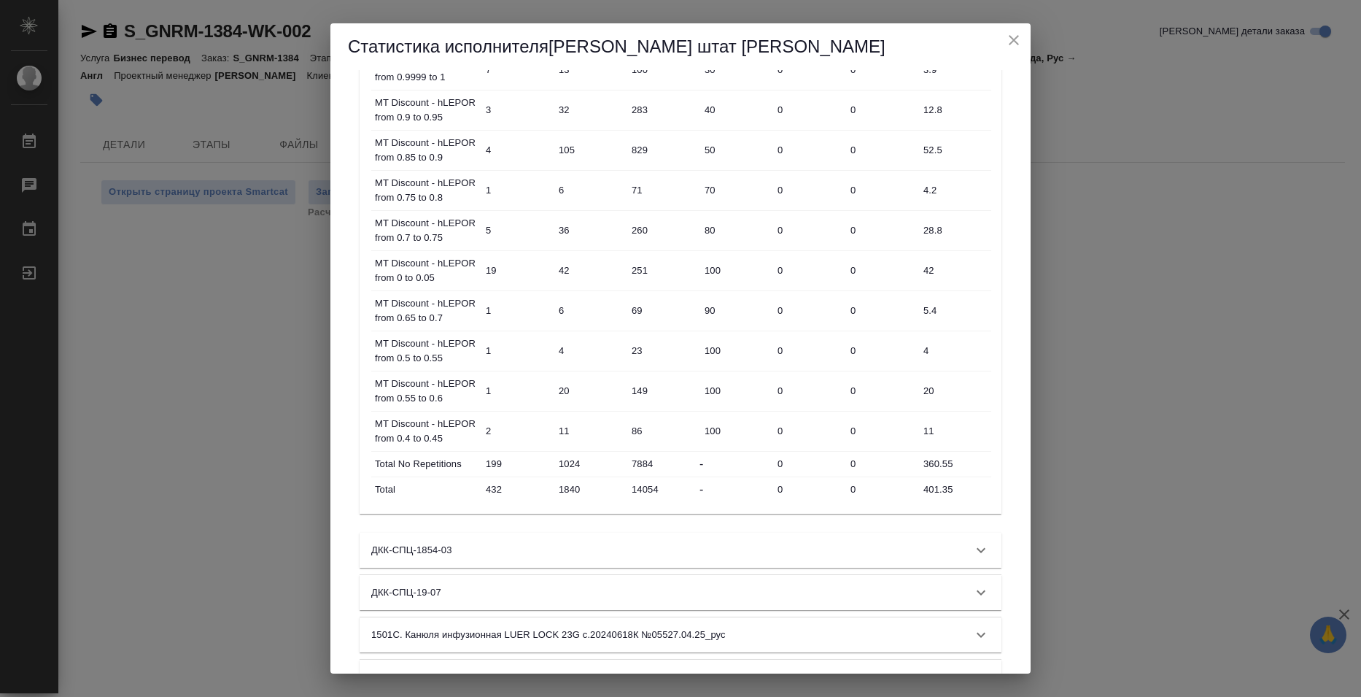
scroll to position [438, 0]
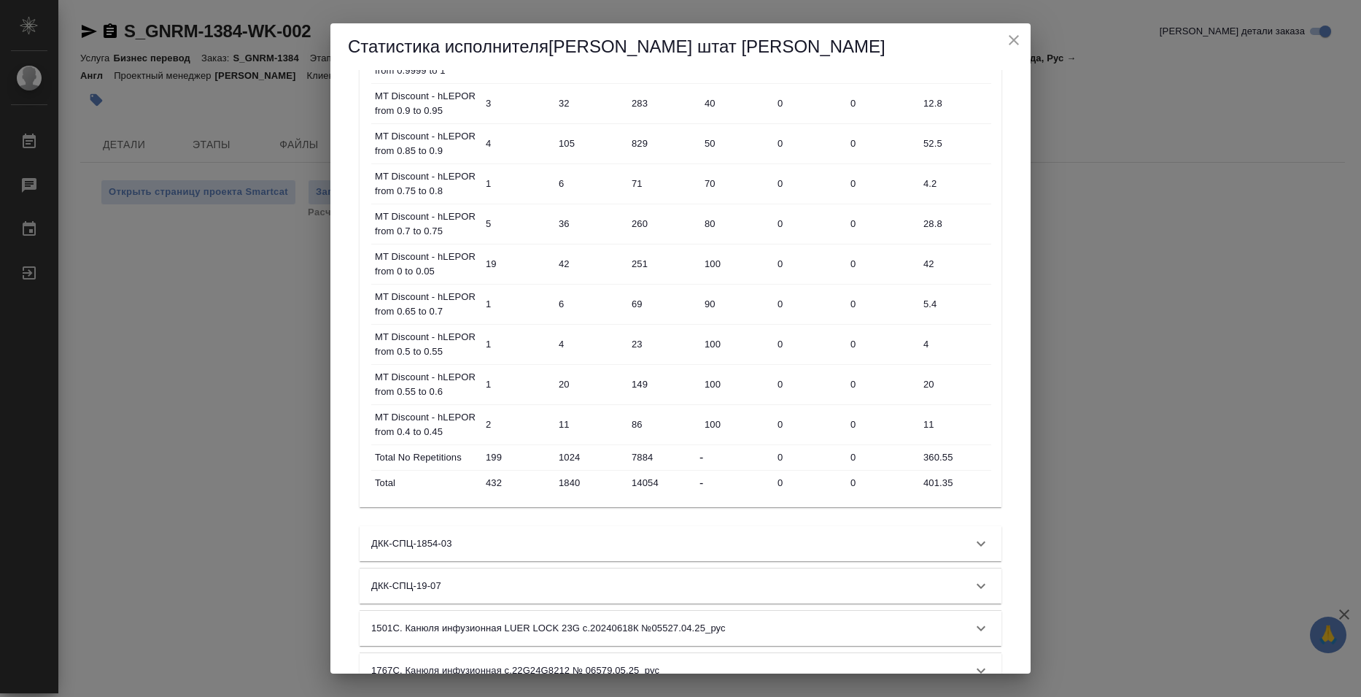
click at [937, 474] on input "401.35" at bounding box center [954, 482] width 73 height 21
click at [937, 474] on input "401.35" at bounding box center [954, 482] width 71 height 21
click at [1143, 471] on div "Статистика исполнителя Базюк штат Елена Скачать детализацию статистики Посмотре…" at bounding box center [680, 348] width 1361 height 697
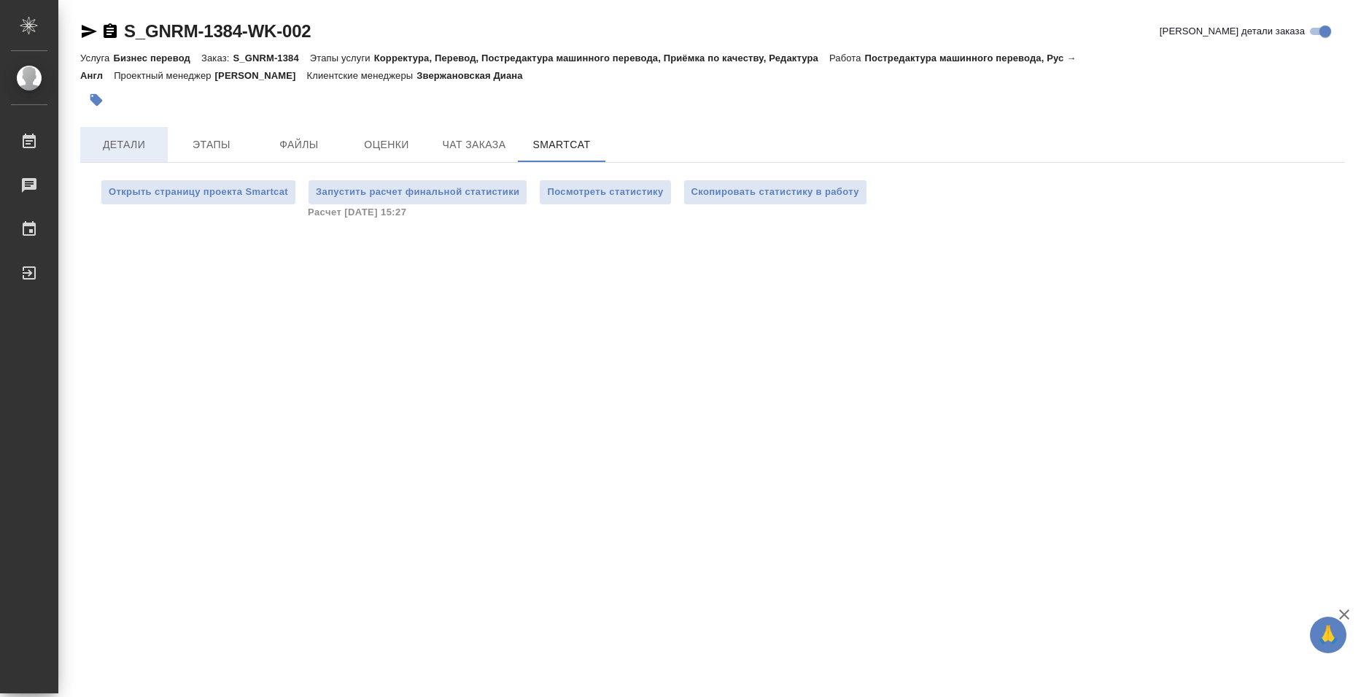
click at [135, 150] on span "Детали" at bounding box center [124, 145] width 70 height 18
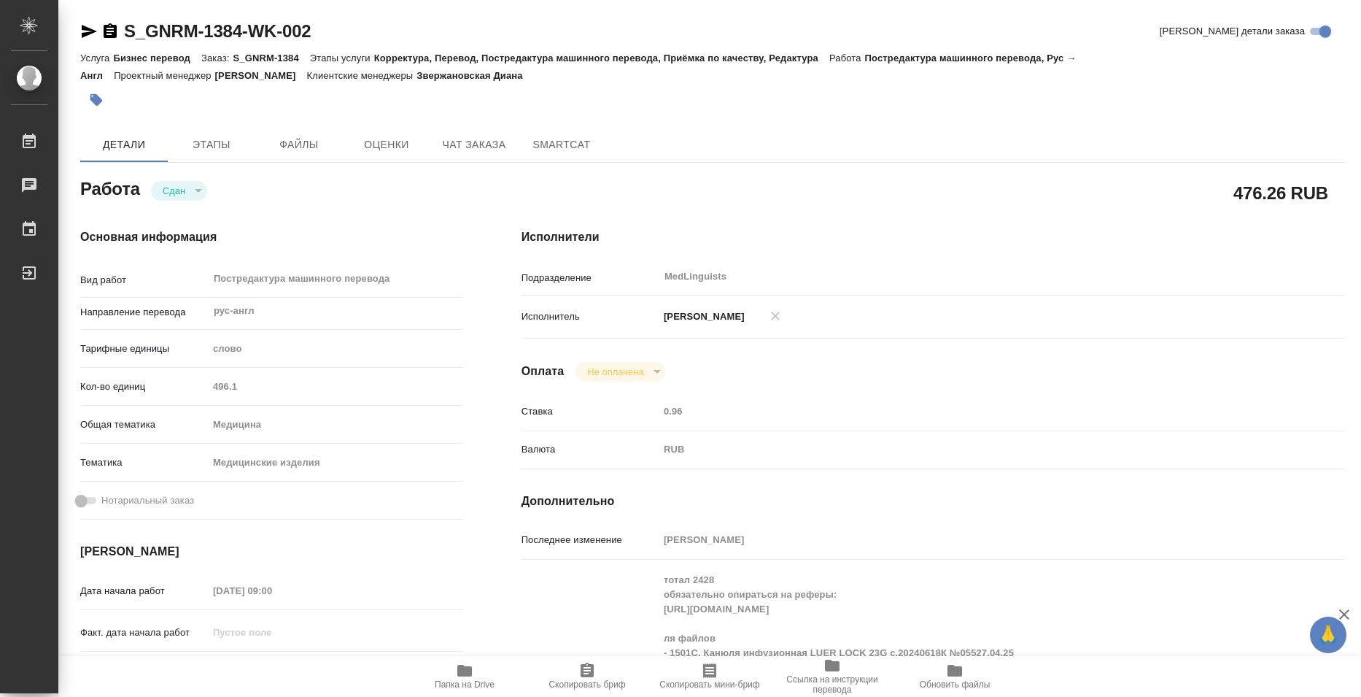
type textarea "x"
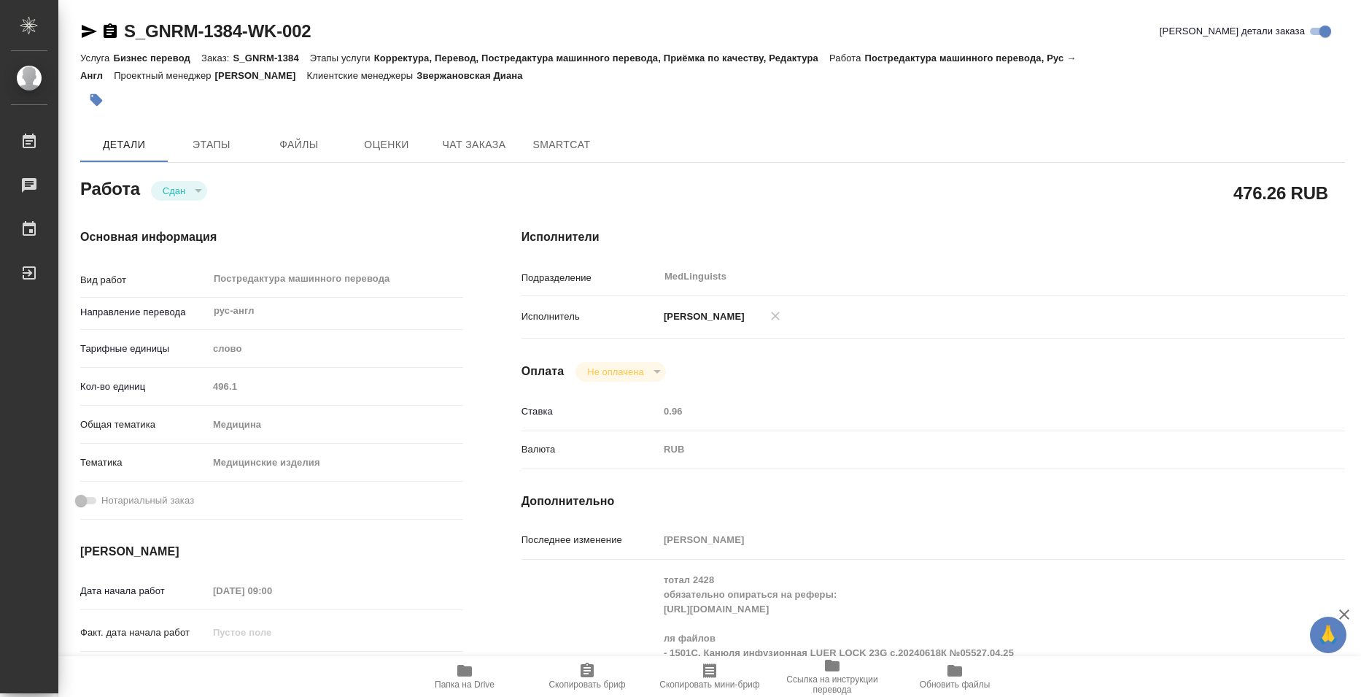
type textarea "x"
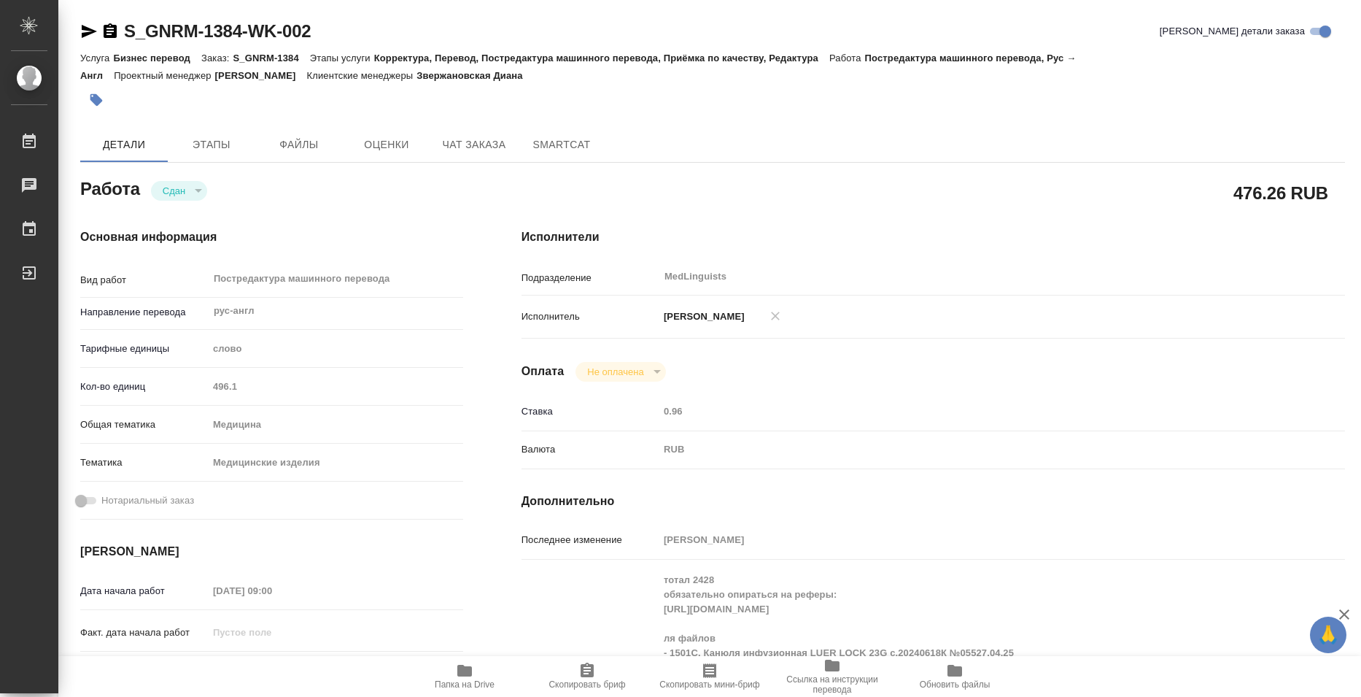
type textarea "x"
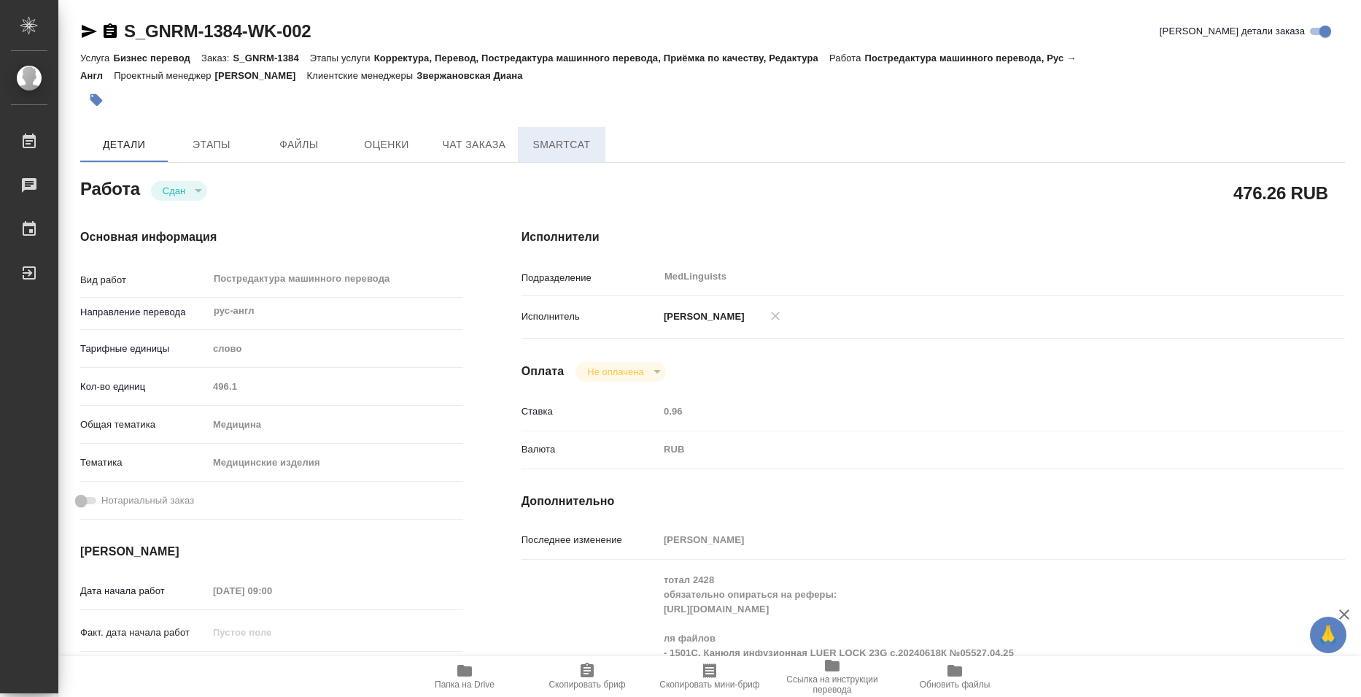
click at [553, 154] on button "SmartCat" at bounding box center [562, 144] width 88 height 35
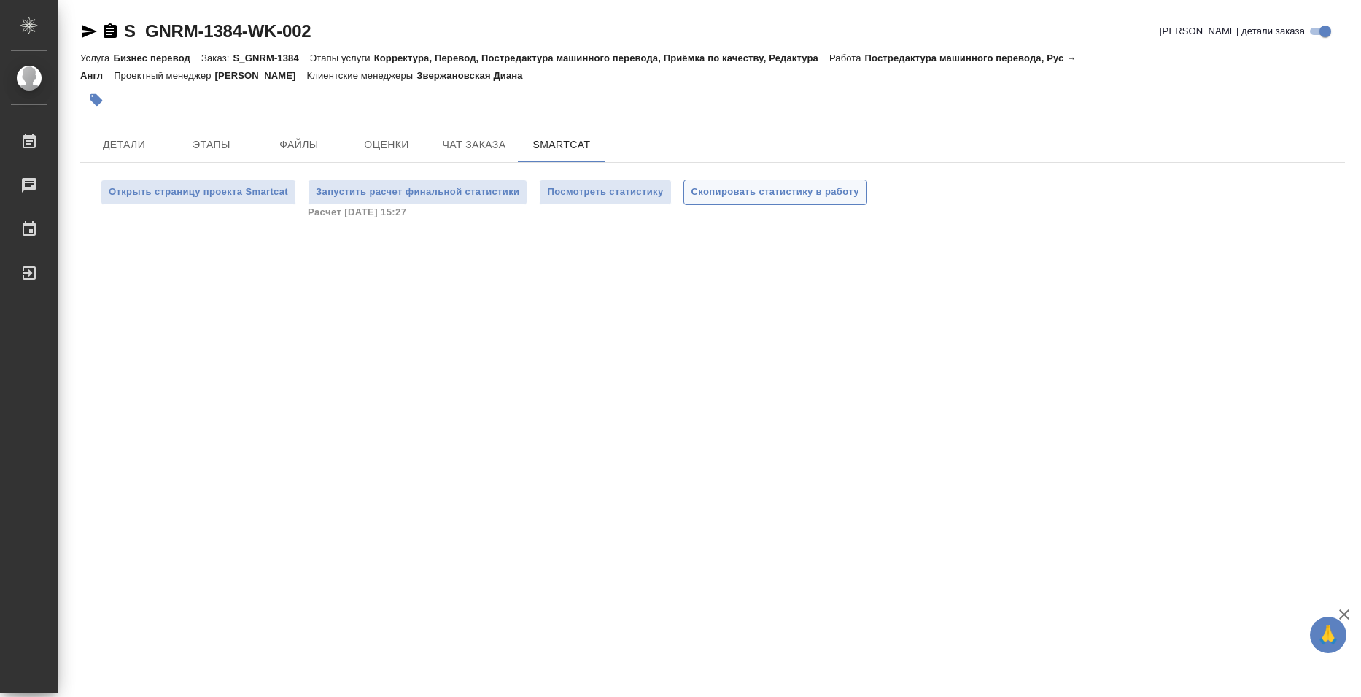
click at [786, 197] on span "Скопировать статистику в работу" at bounding box center [776, 192] width 168 height 17
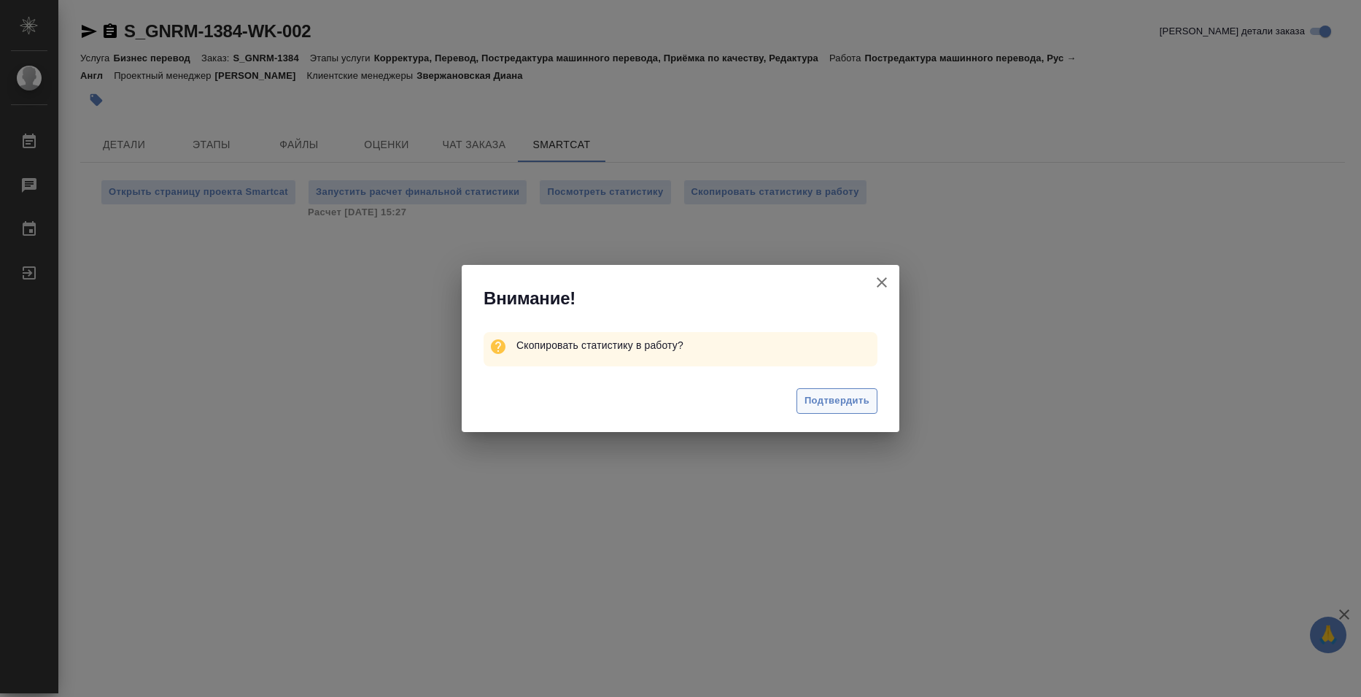
click at [844, 395] on span "Подтвердить" at bounding box center [837, 400] width 65 height 17
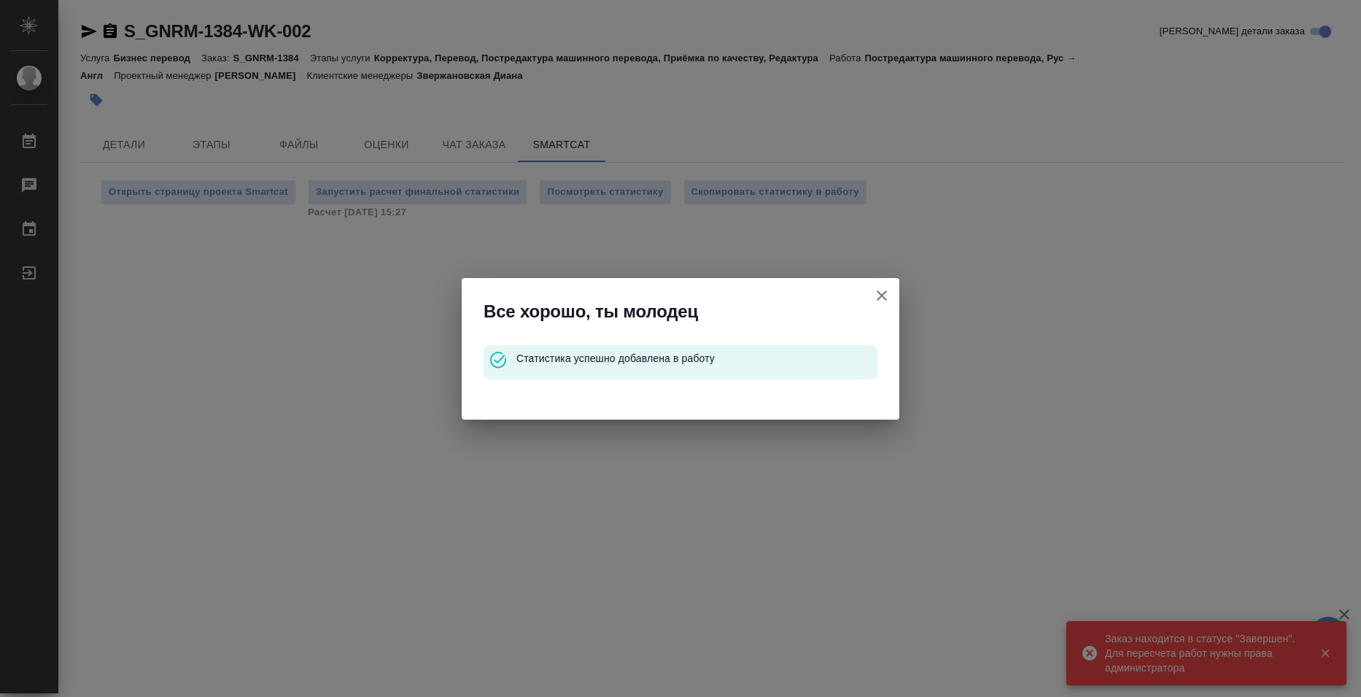
click at [879, 290] on icon "button" at bounding box center [882, 296] width 18 height 18
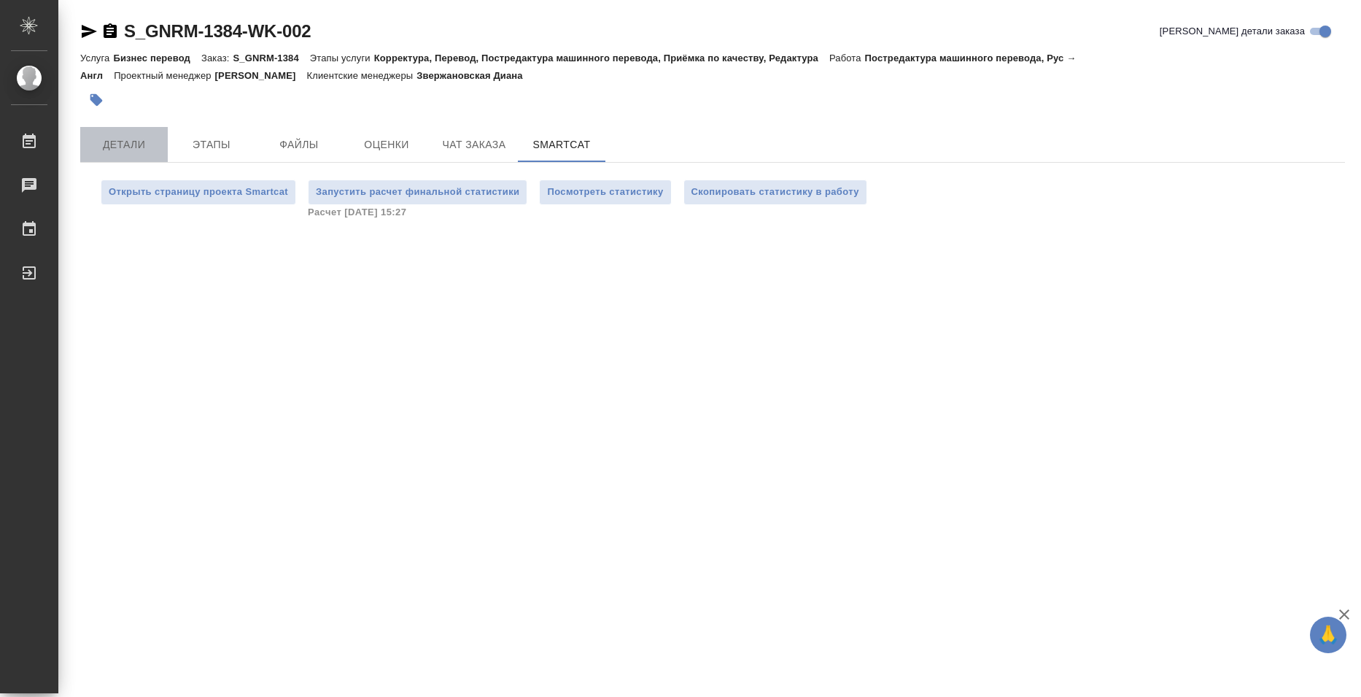
click at [125, 149] on span "Детали" at bounding box center [124, 145] width 70 height 18
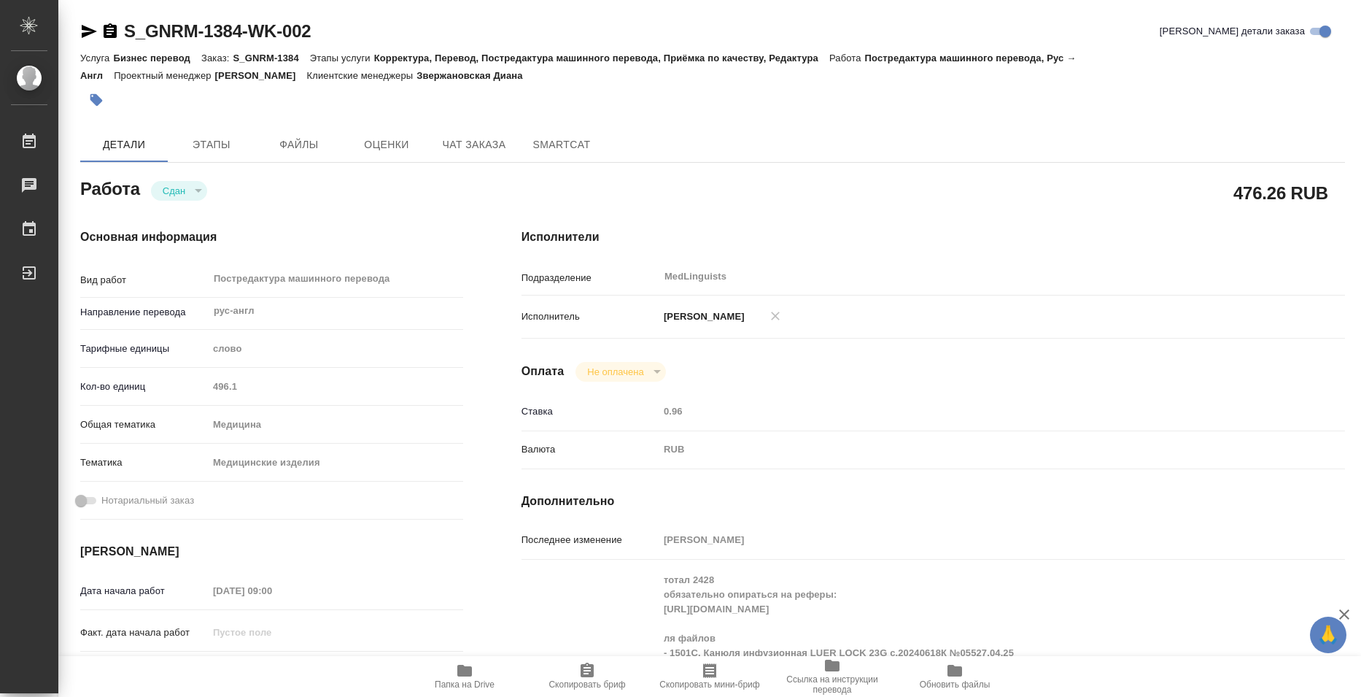
type textarea "x"
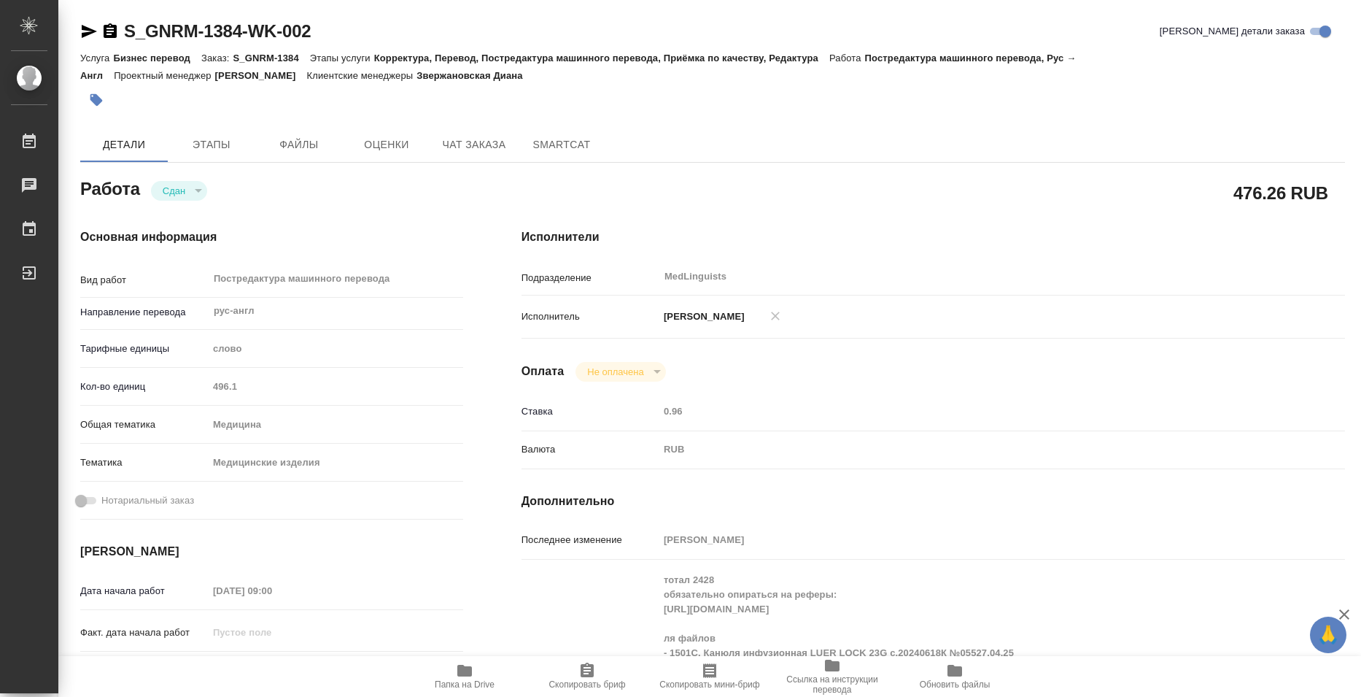
type textarea "x"
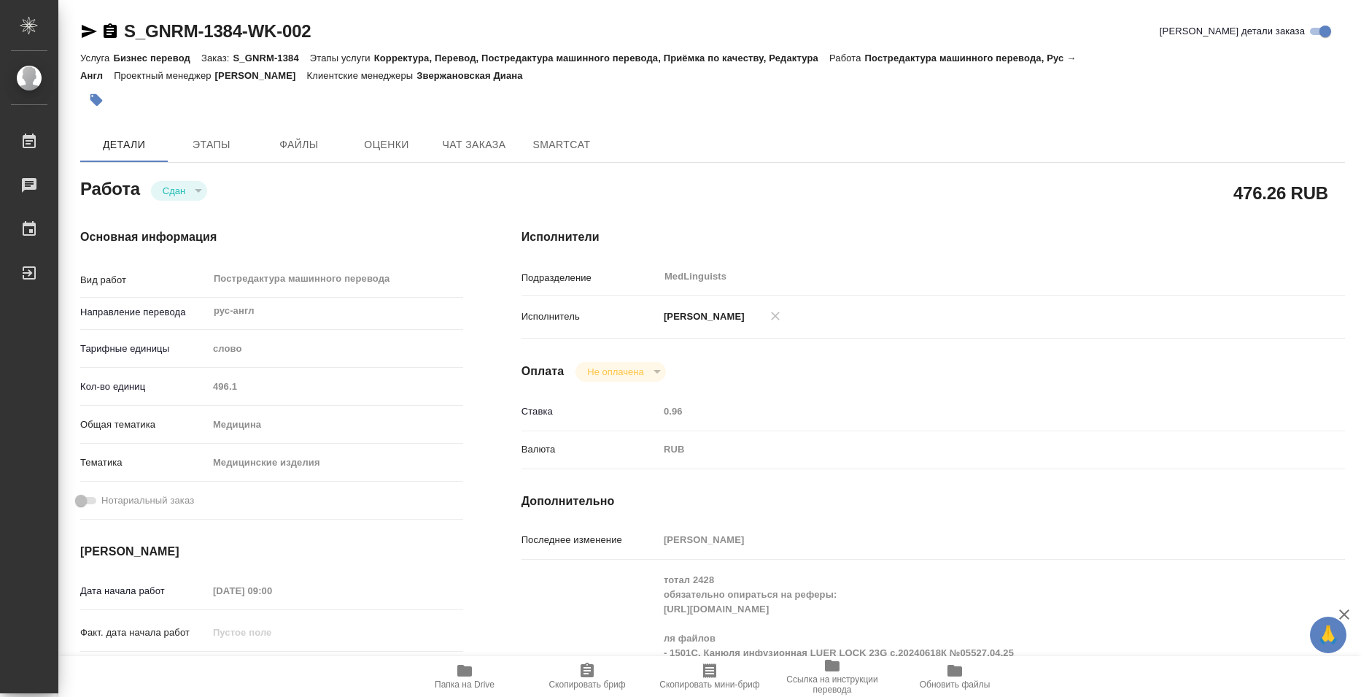
type textarea "x"
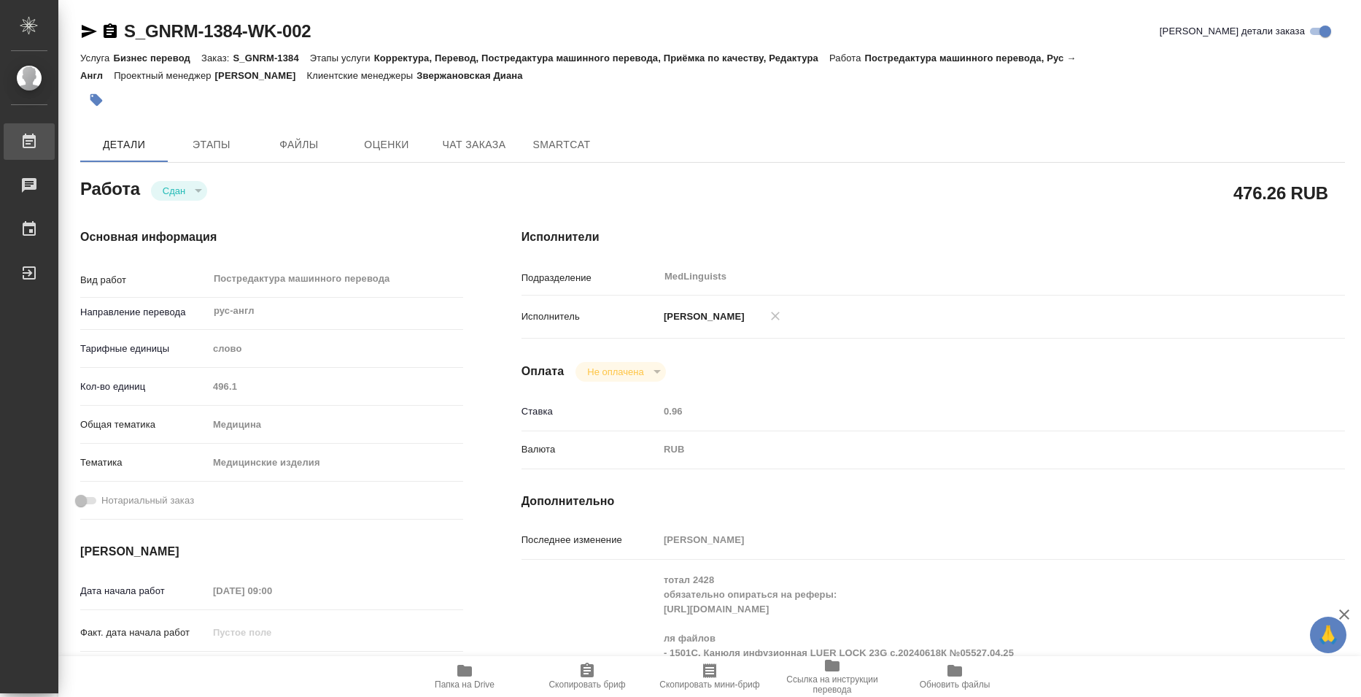
type textarea "x"
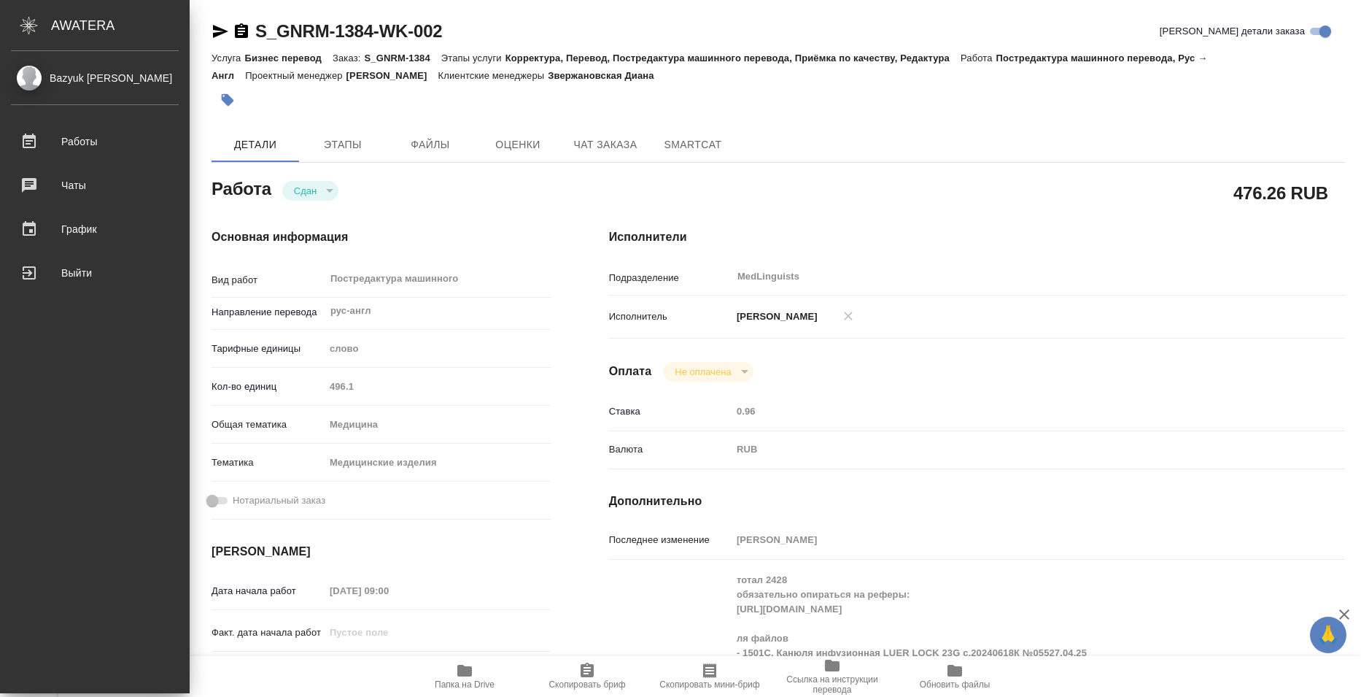
type textarea "x"
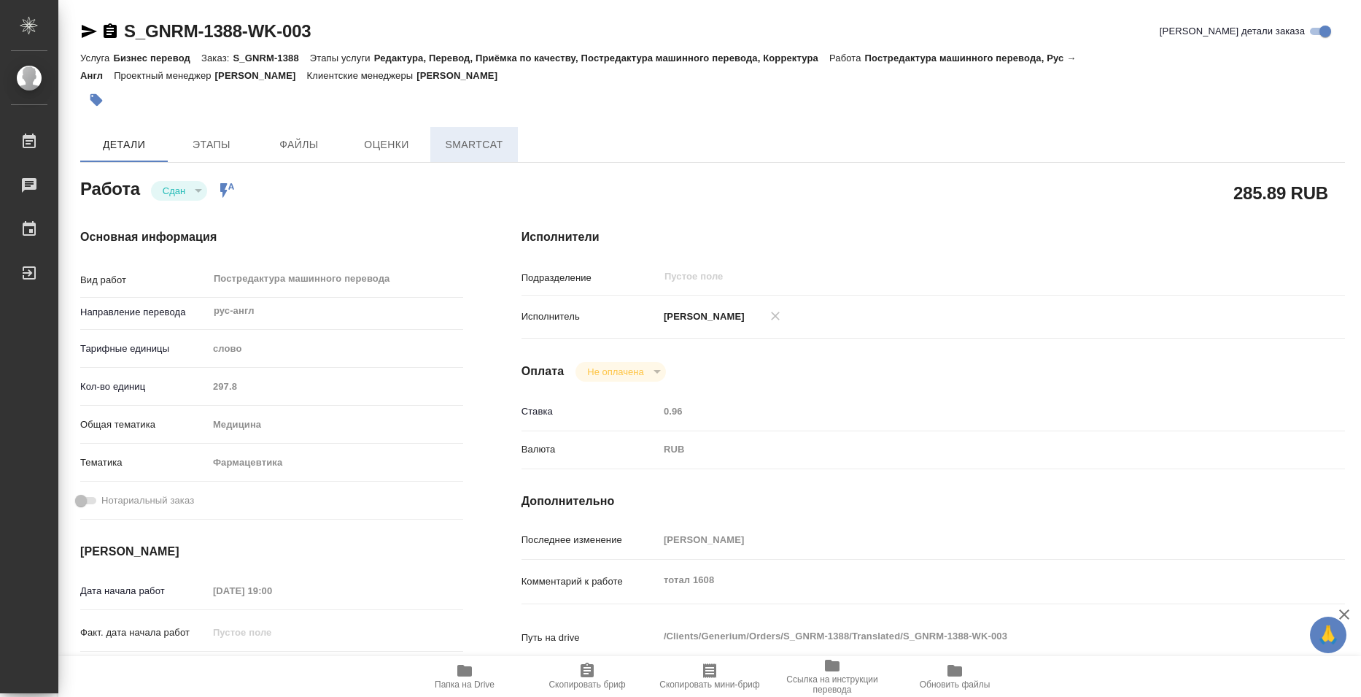
type textarea "x"
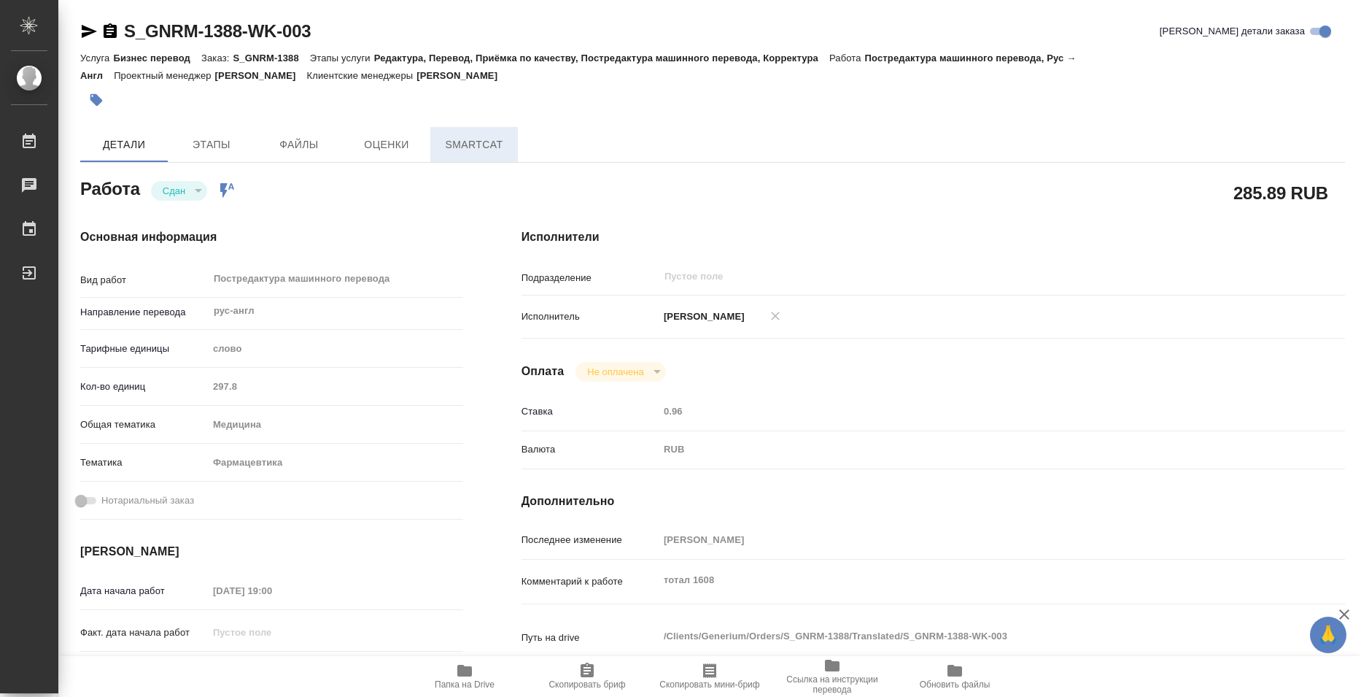
type textarea "x"
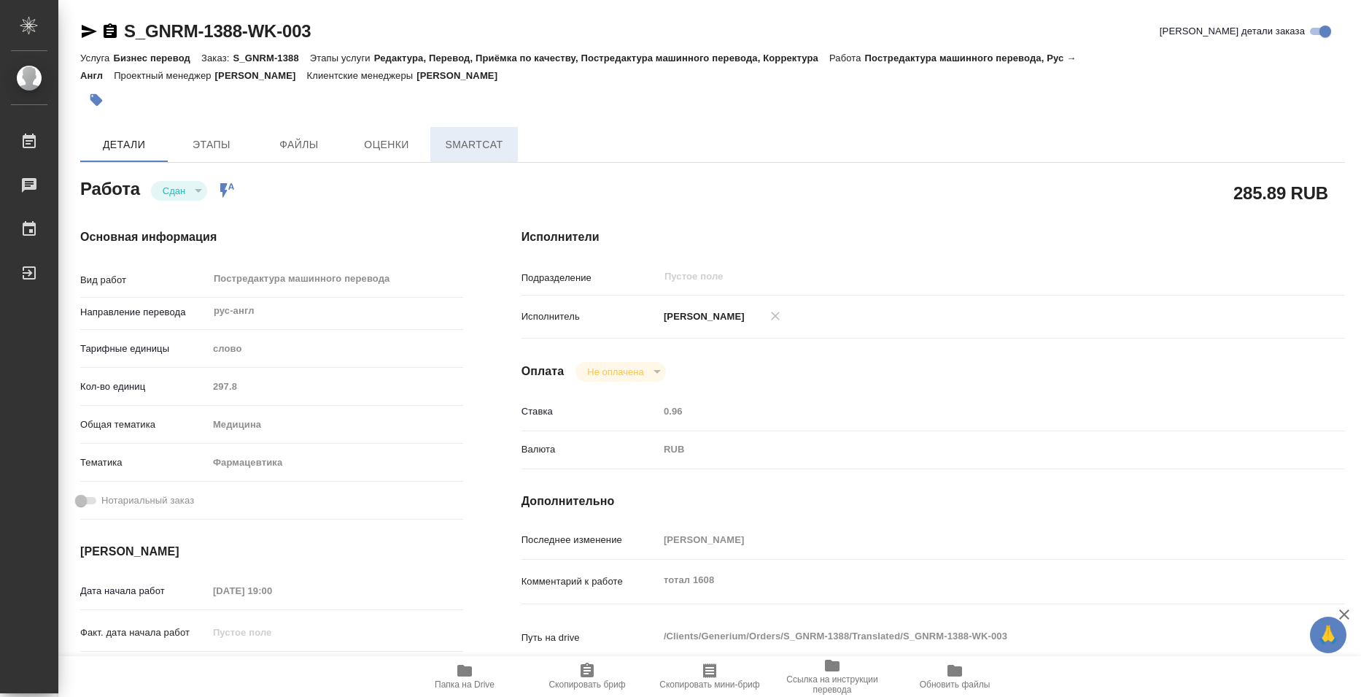
click at [482, 144] on span "SmartCat" at bounding box center [474, 145] width 70 height 18
type textarea "x"
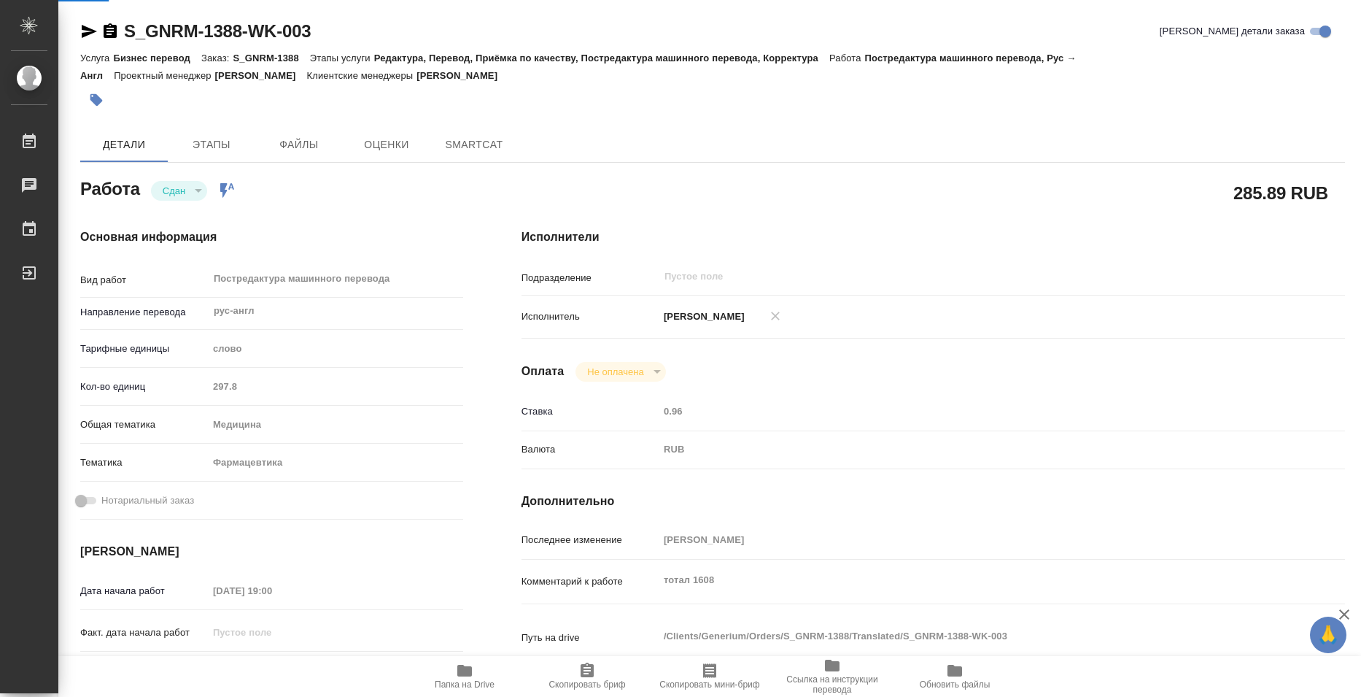
type textarea "x"
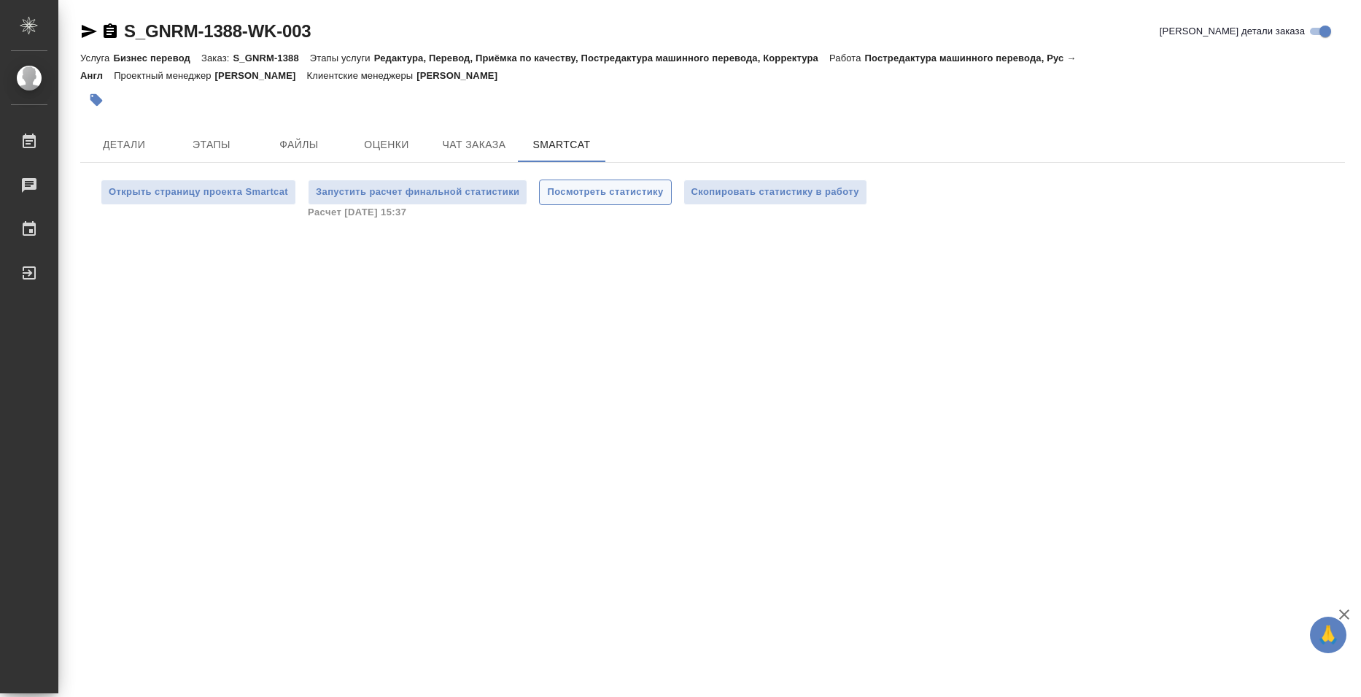
click at [603, 182] on button "Посмотреть статистику" at bounding box center [605, 192] width 132 height 26
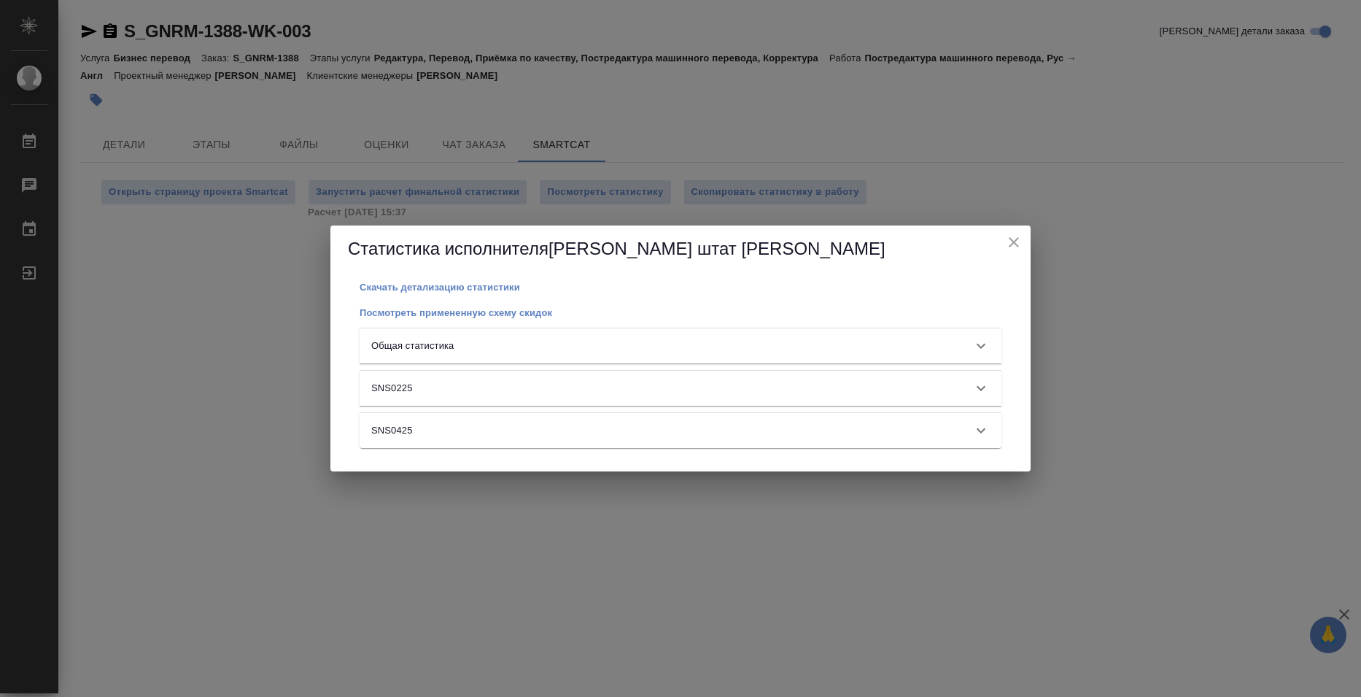
click at [773, 344] on div "Общая статистика" at bounding box center [667, 346] width 592 height 15
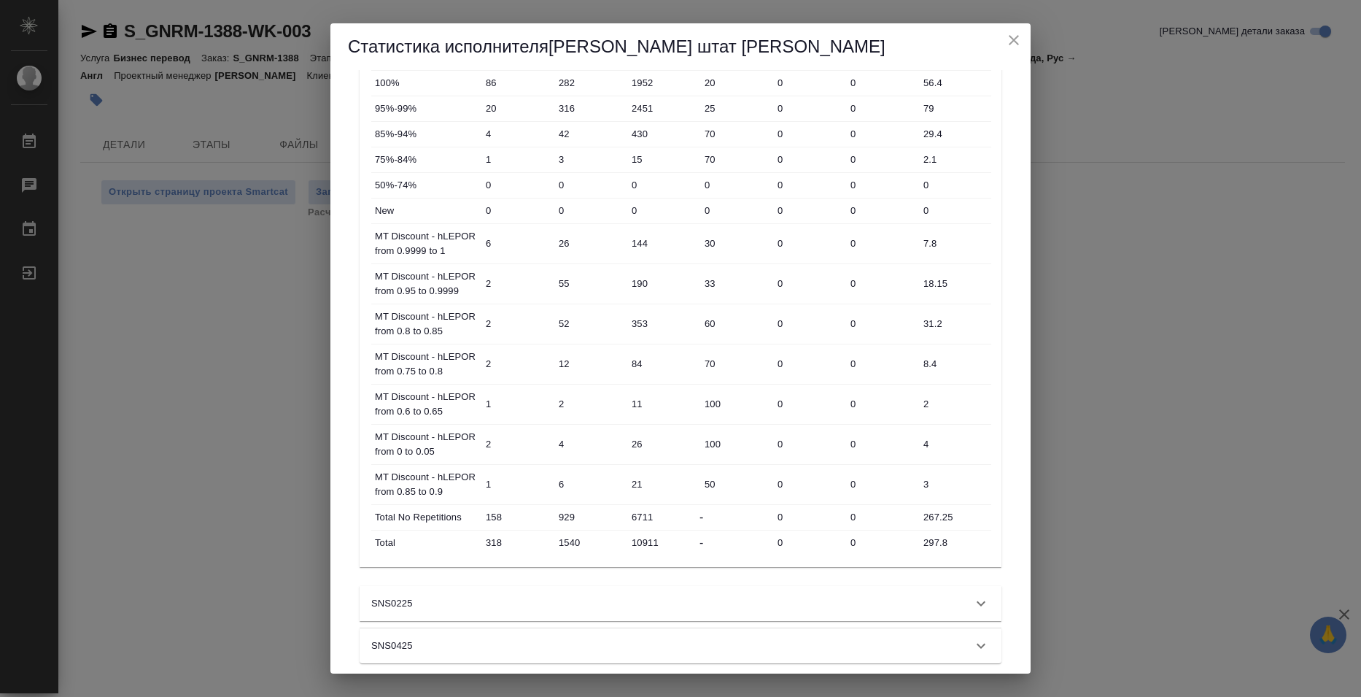
scroll to position [271, 0]
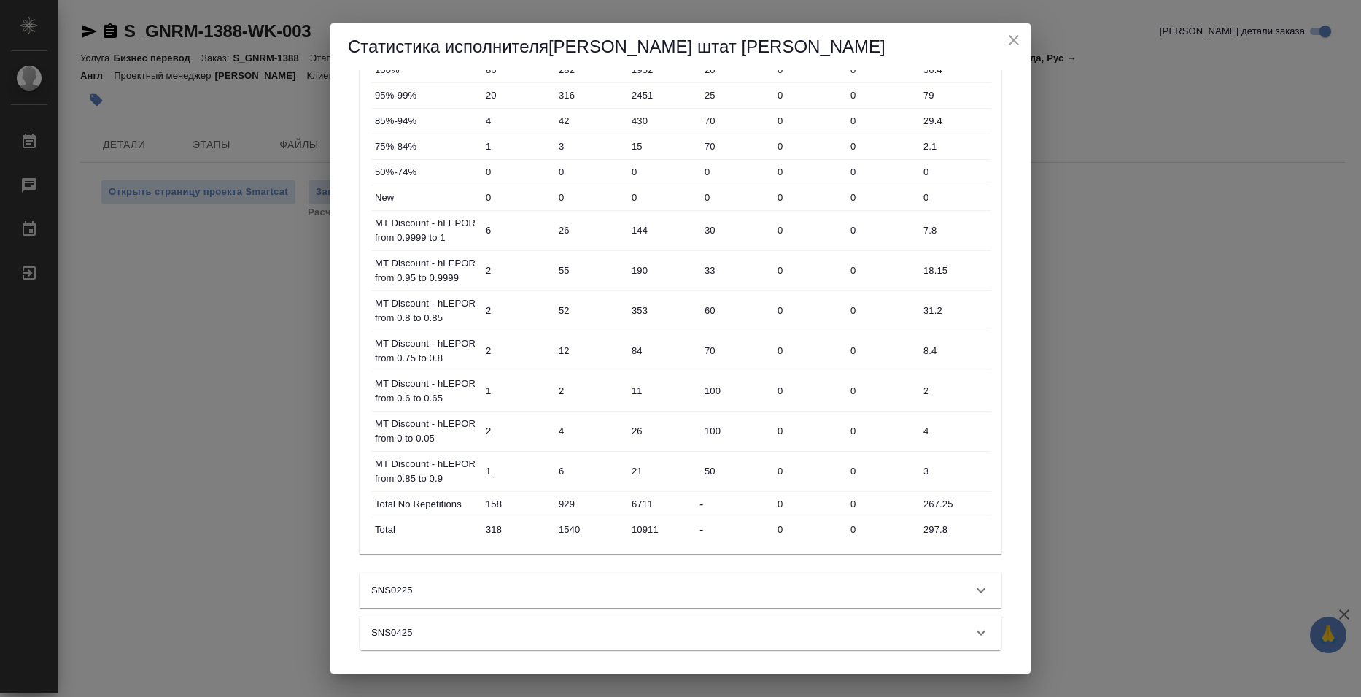
click at [924, 530] on input "297.8" at bounding box center [954, 529] width 73 height 21
click at [924, 530] on input "297.8" at bounding box center [954, 529] width 71 height 21
click at [1148, 251] on div "Статистика исполнителя Базюк штат Елена Скачать детализацию статистики Посмотре…" at bounding box center [680, 348] width 1361 height 697
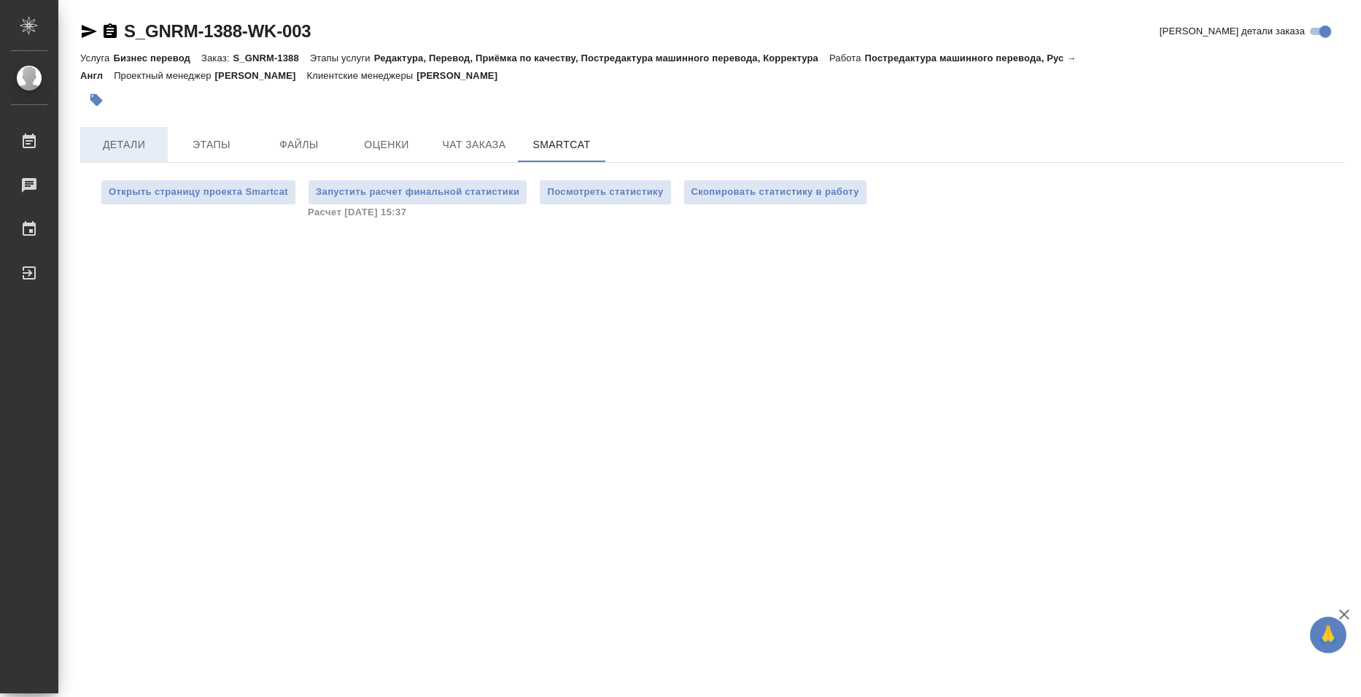
click at [117, 145] on span "Детали" at bounding box center [124, 145] width 70 height 18
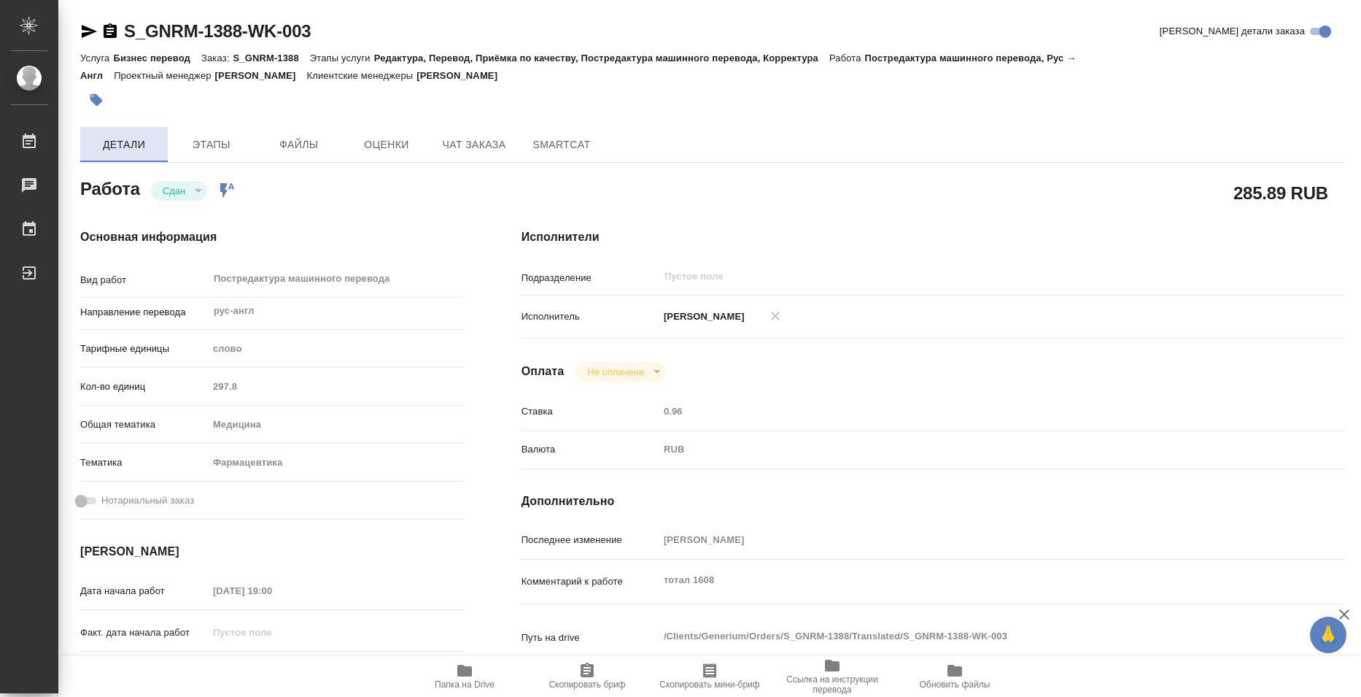
type textarea "x"
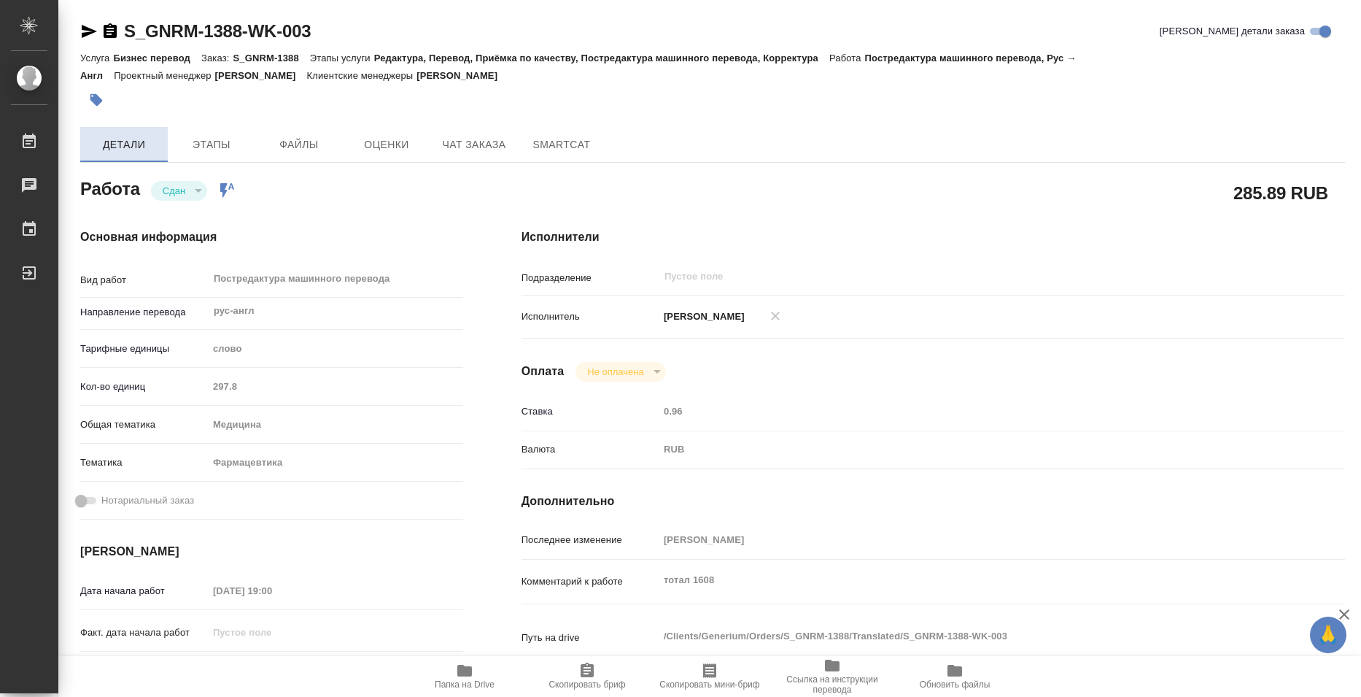
type textarea "x"
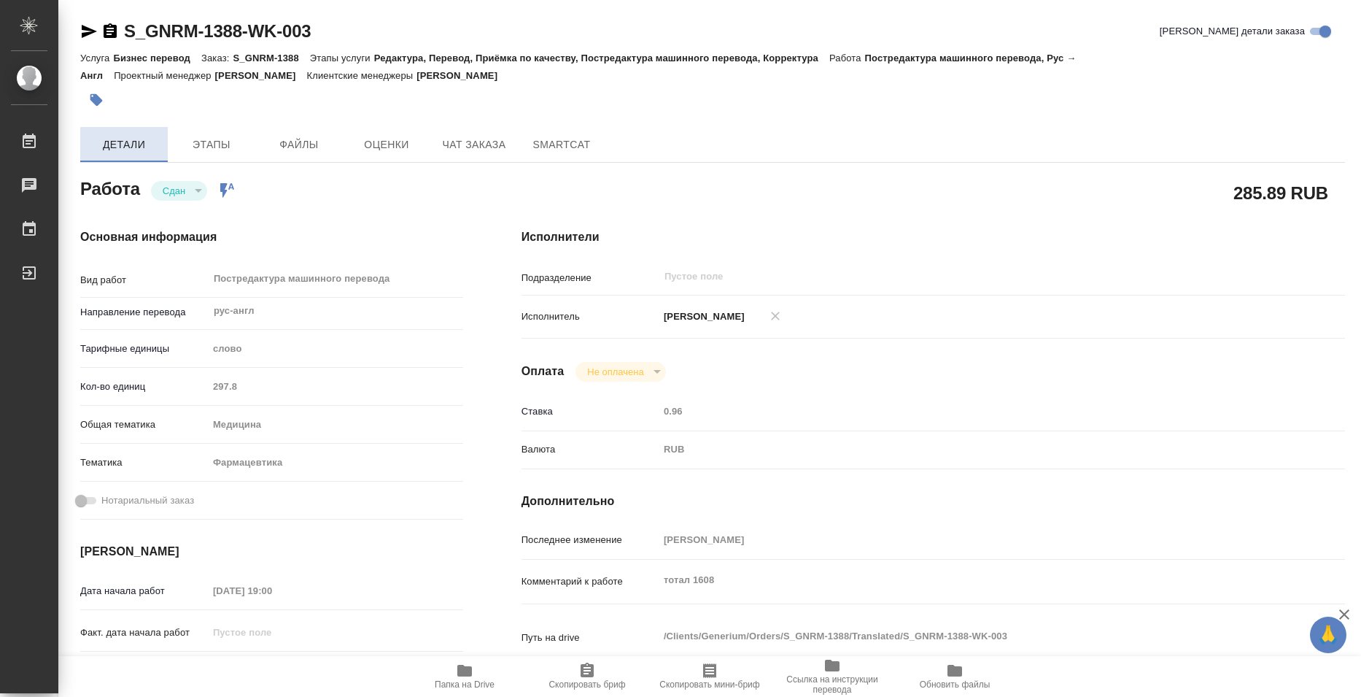
type textarea "x"
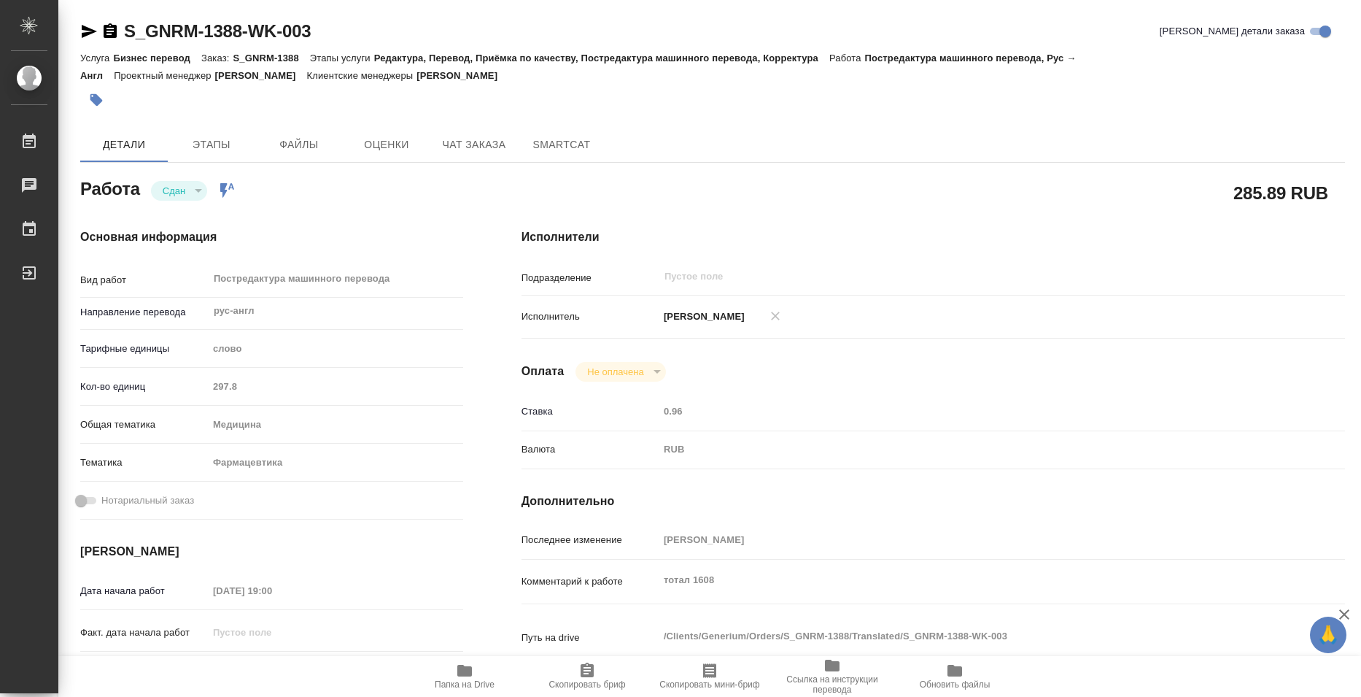
type textarea "x"
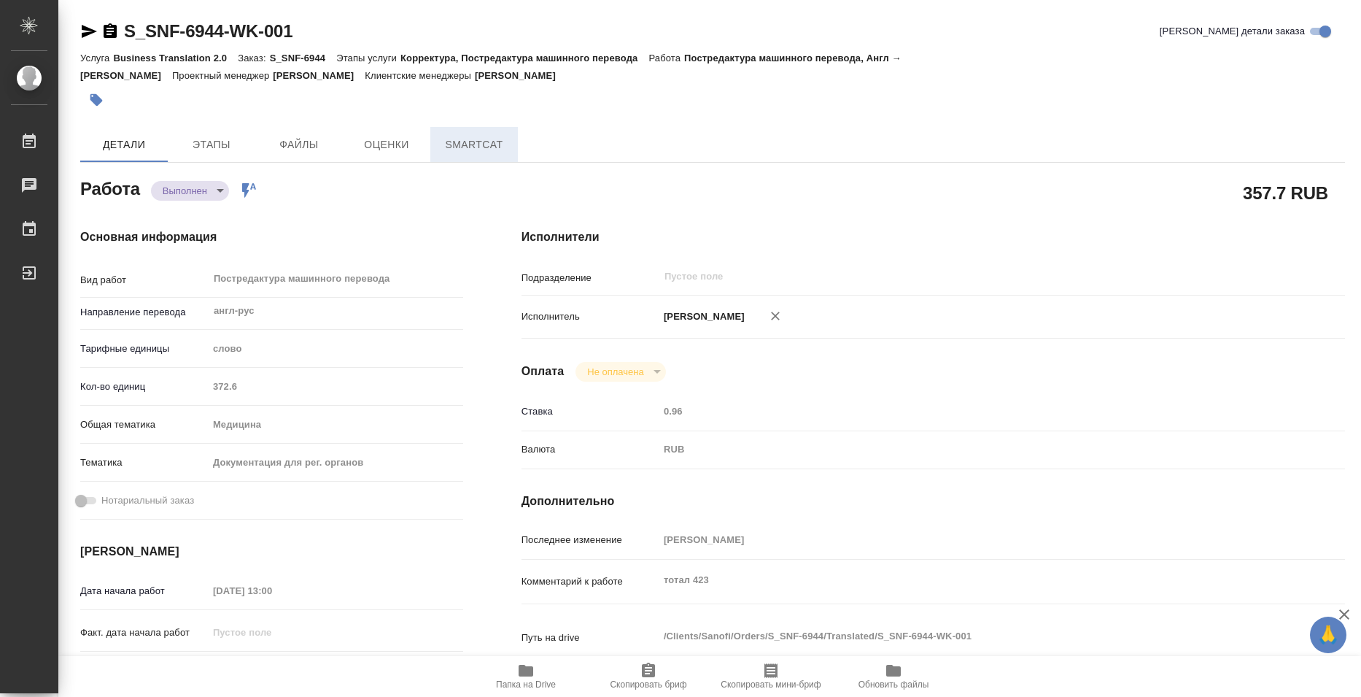
type textarea "x"
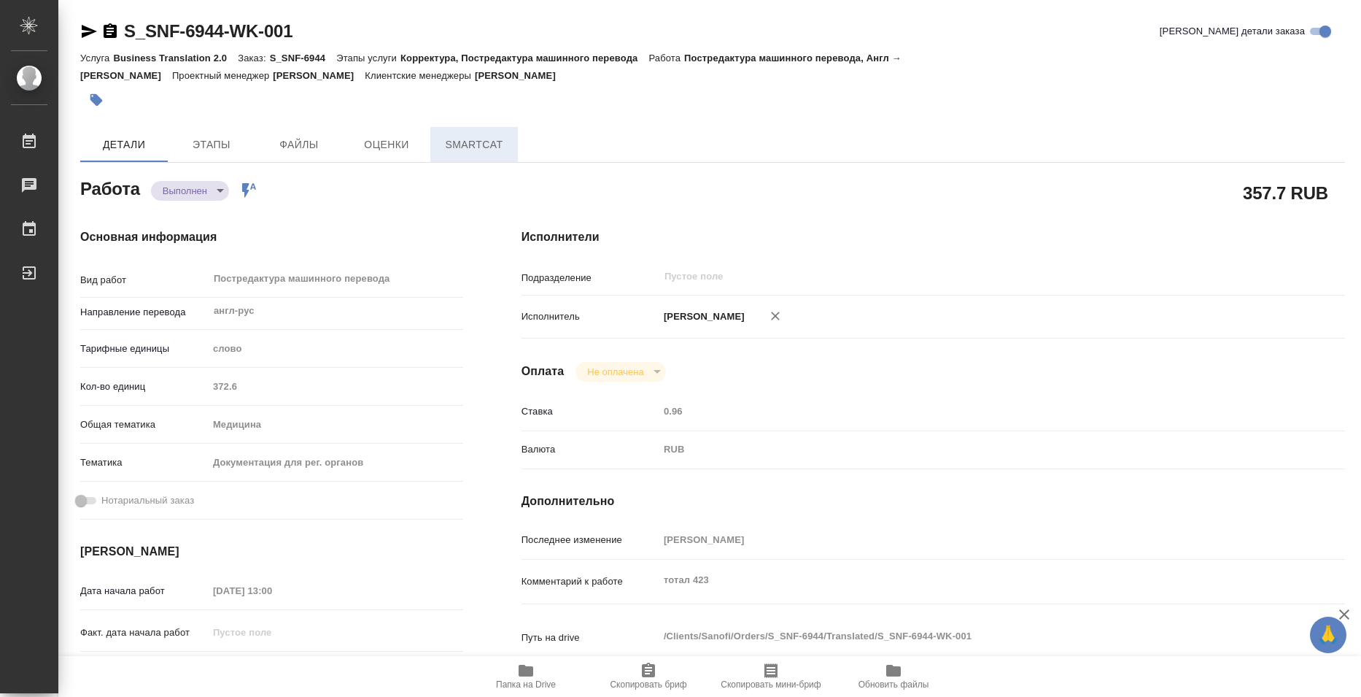
type textarea "x"
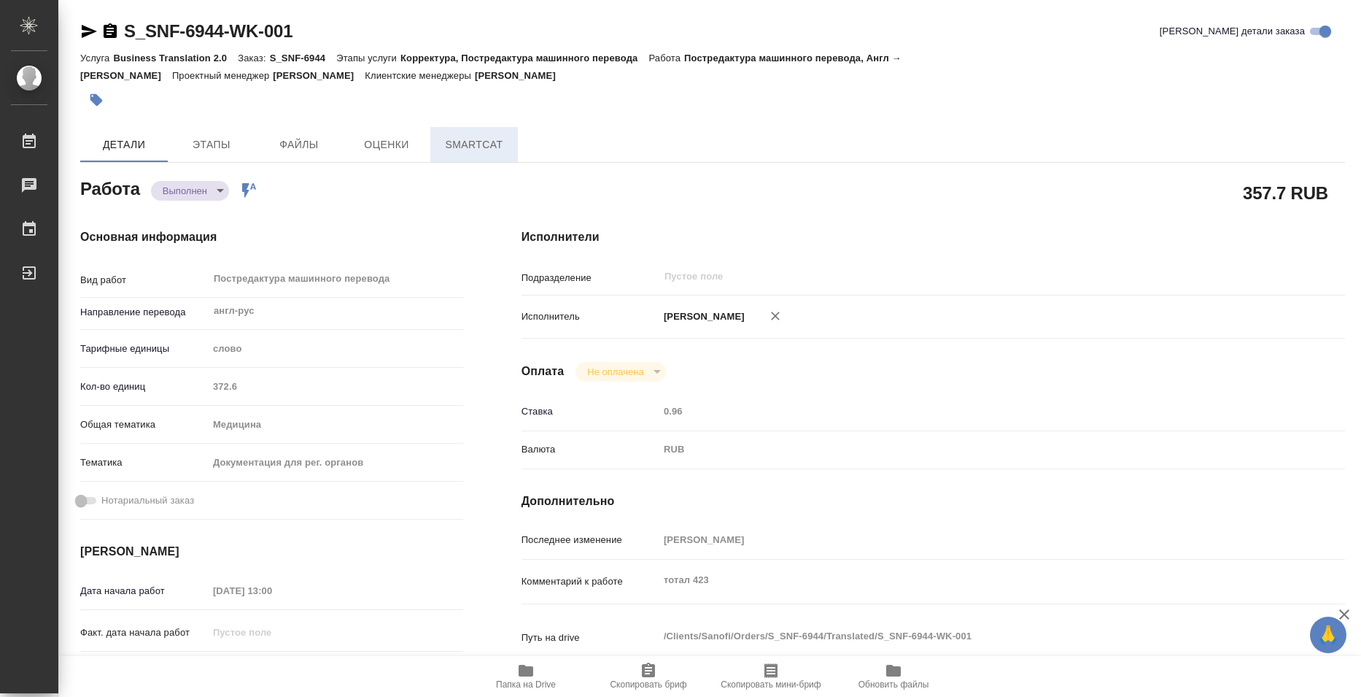
click at [479, 144] on span "SmartCat" at bounding box center [474, 145] width 70 height 18
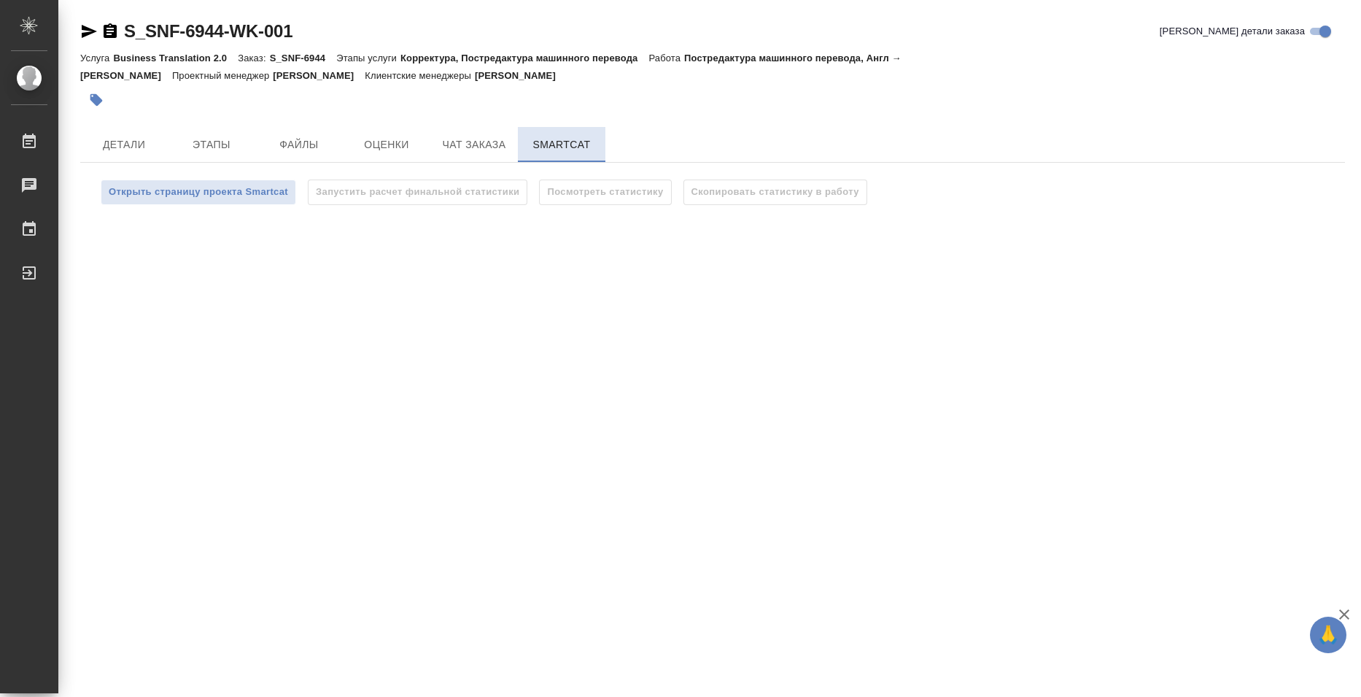
click at [554, 147] on span "SmartCat" at bounding box center [562, 145] width 70 height 18
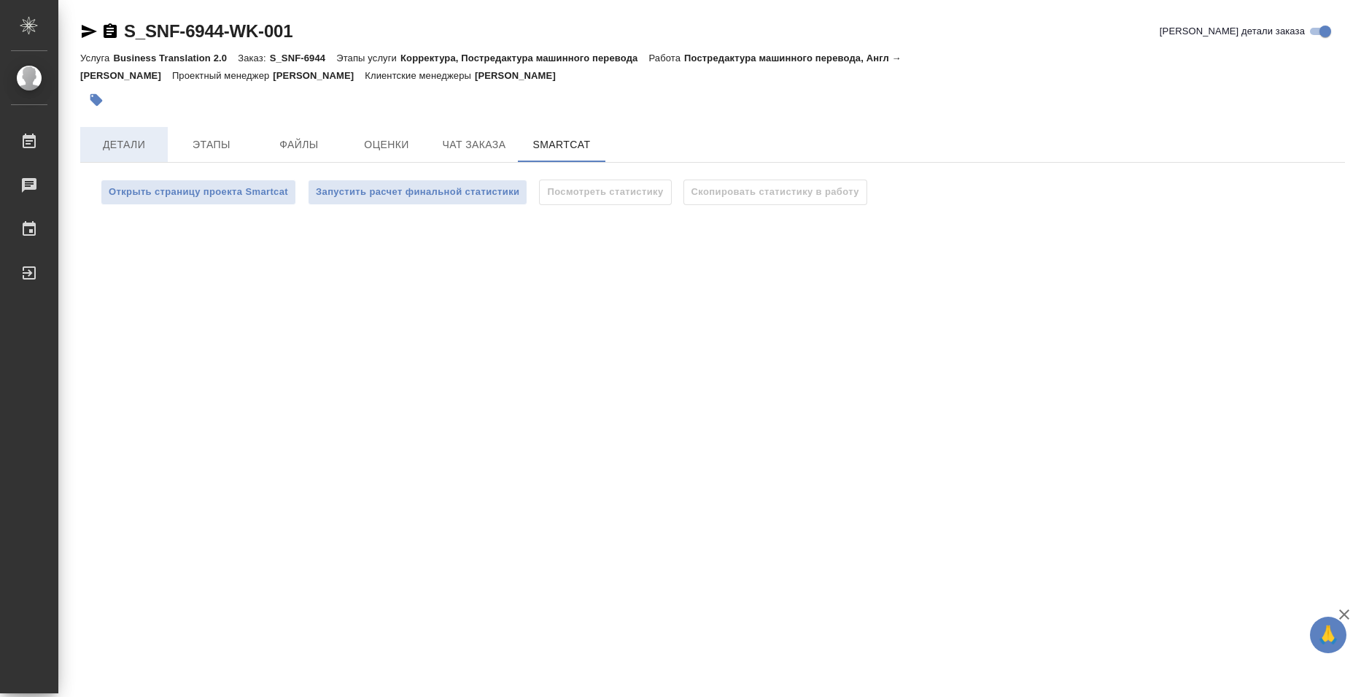
click at [149, 150] on span "Детали" at bounding box center [124, 145] width 70 height 18
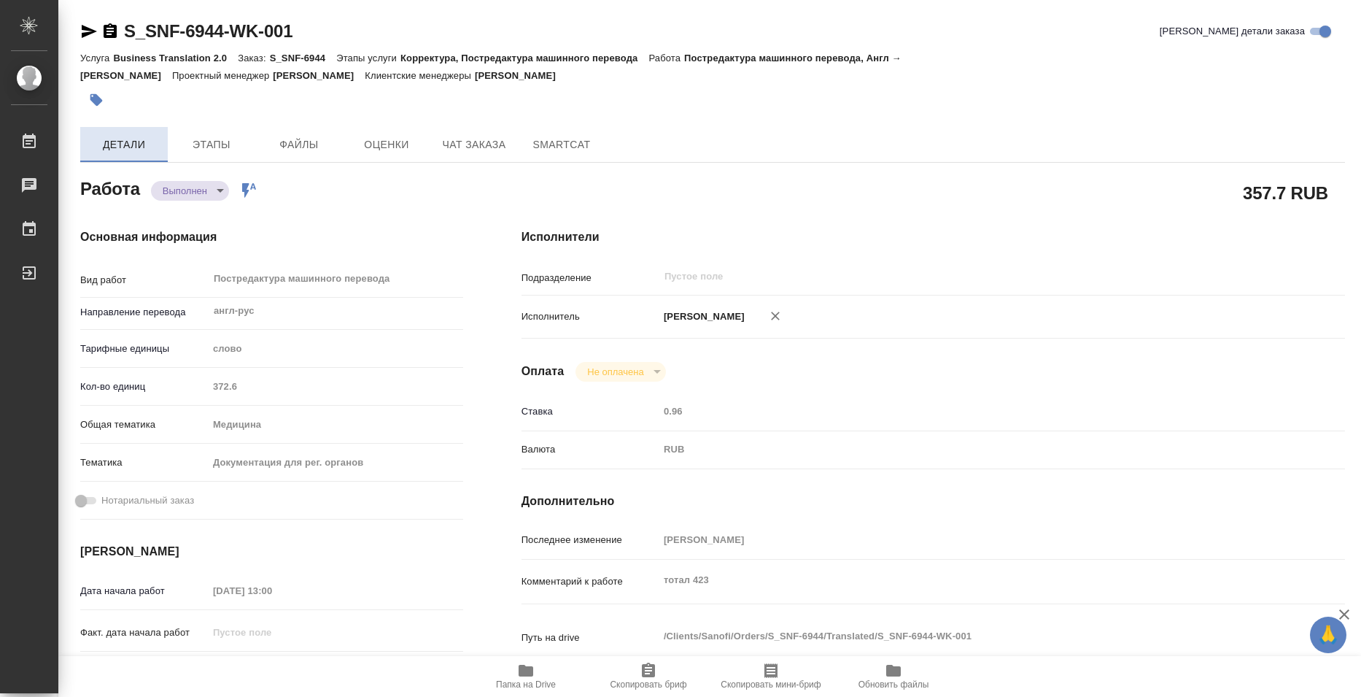
type textarea "x"
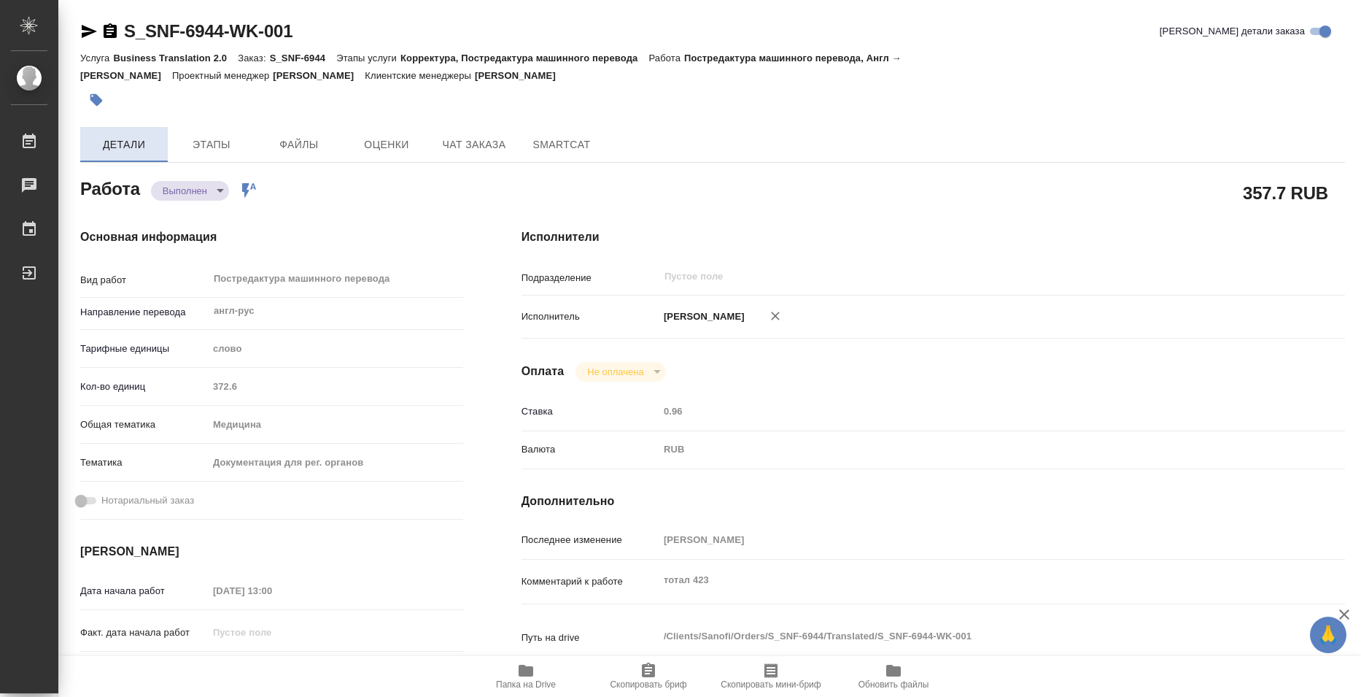
type textarea "x"
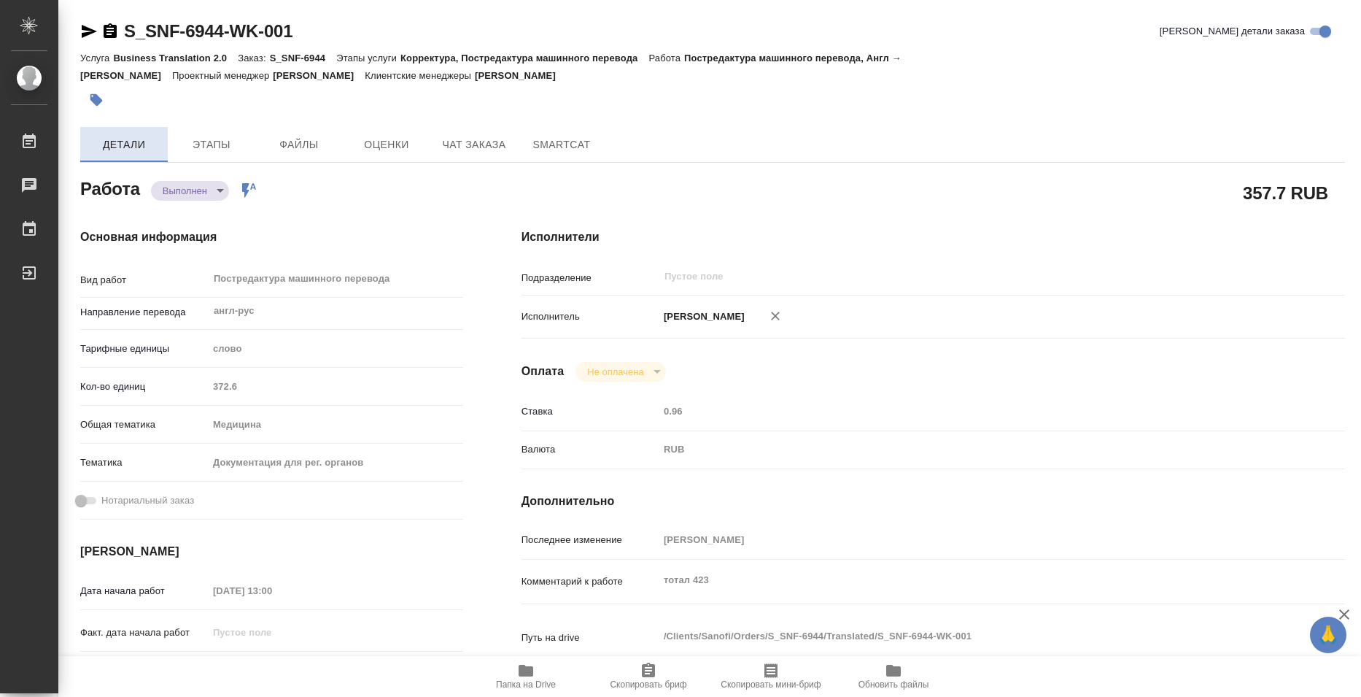
type textarea "x"
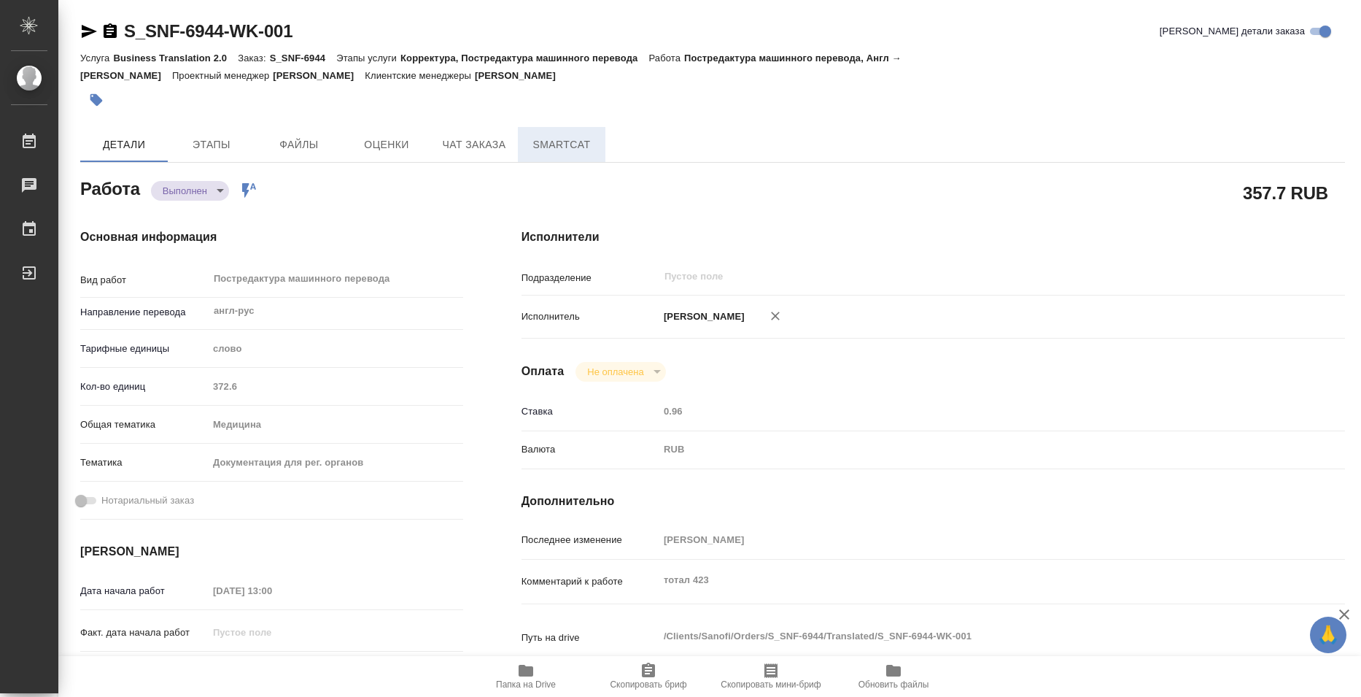
click at [564, 151] on span "SmartCat" at bounding box center [562, 145] width 70 height 18
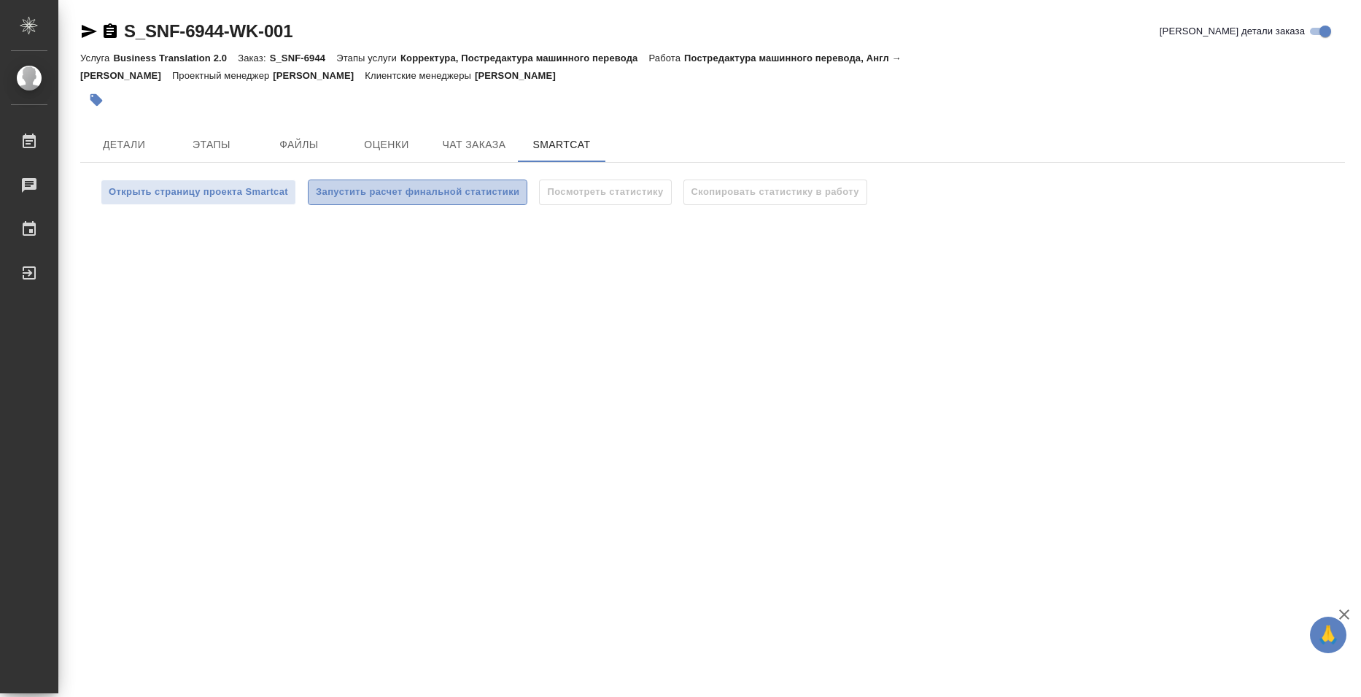
click at [411, 198] on span "Запустить расчет финальной статистики" at bounding box center [418, 192] width 204 height 17
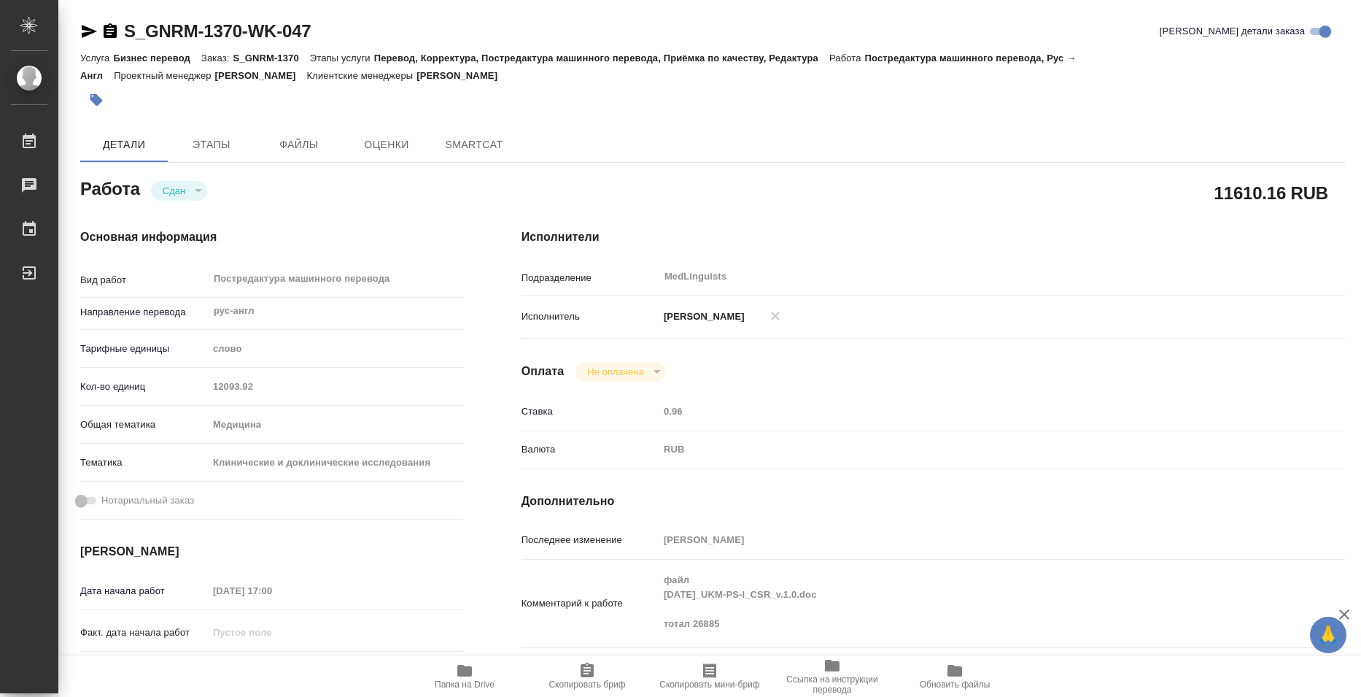
type textarea "x"
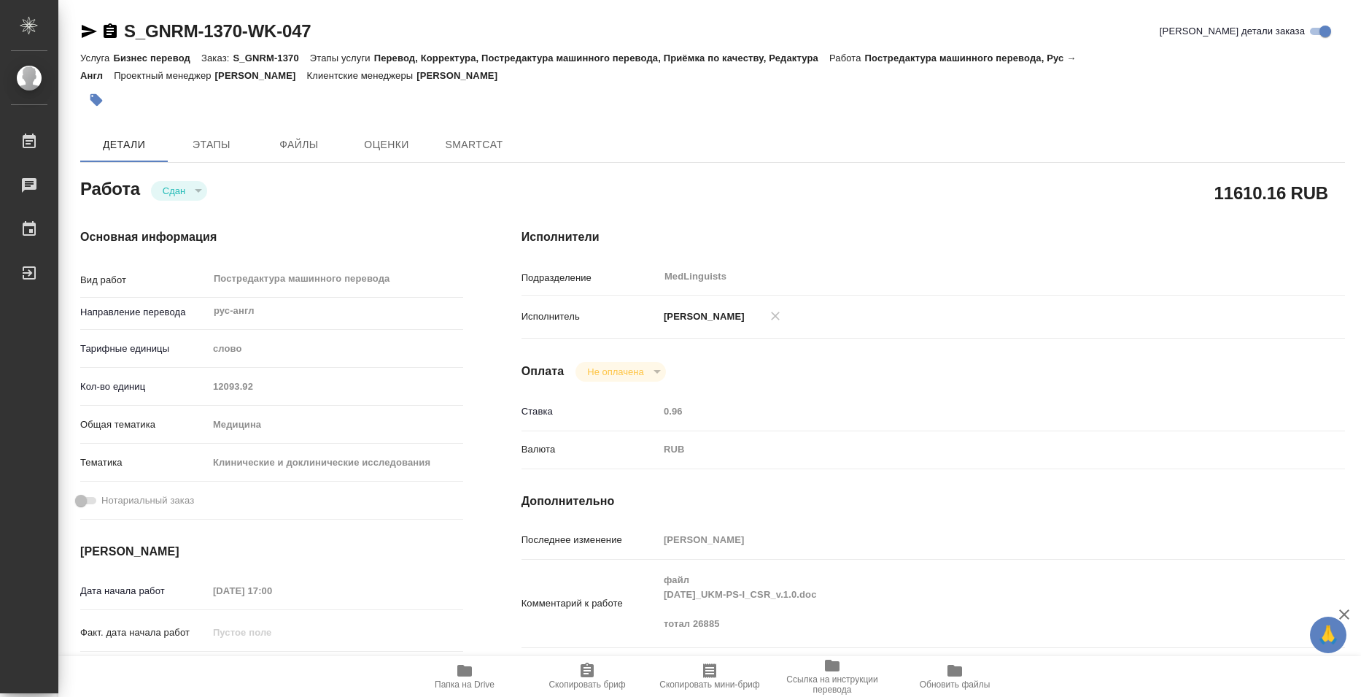
type textarea "x"
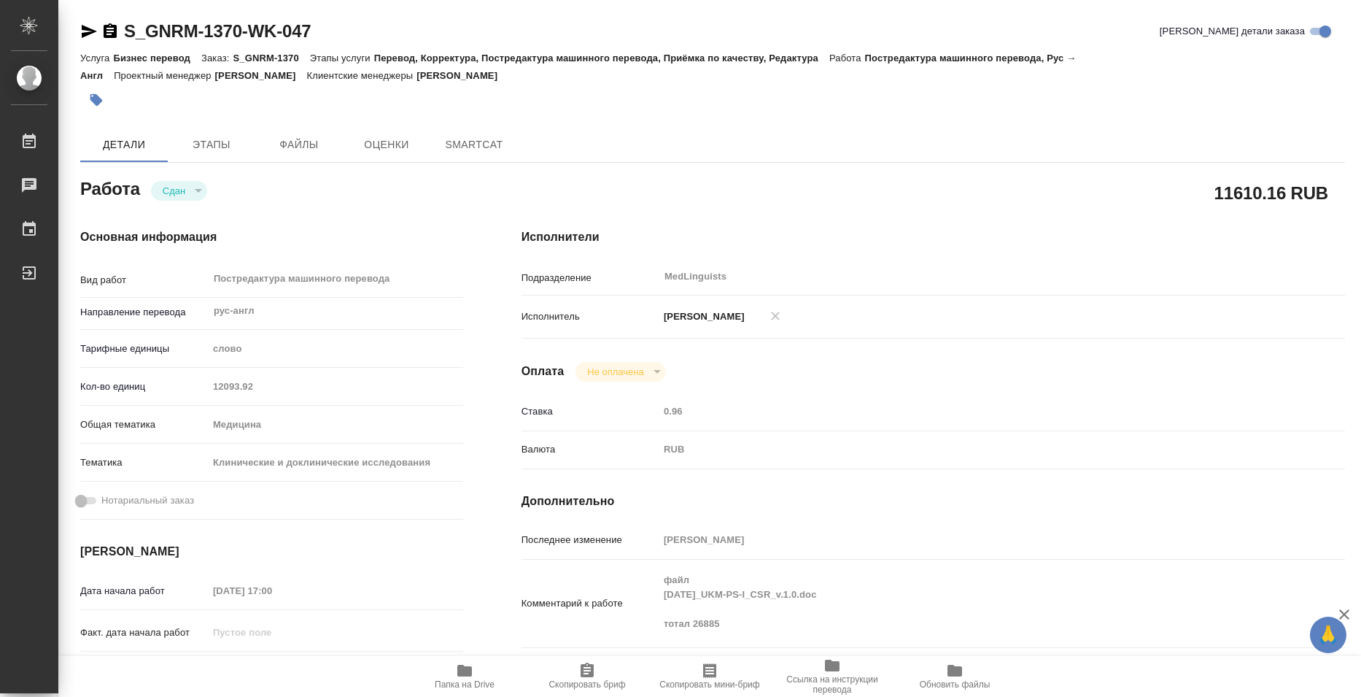
type textarea "x"
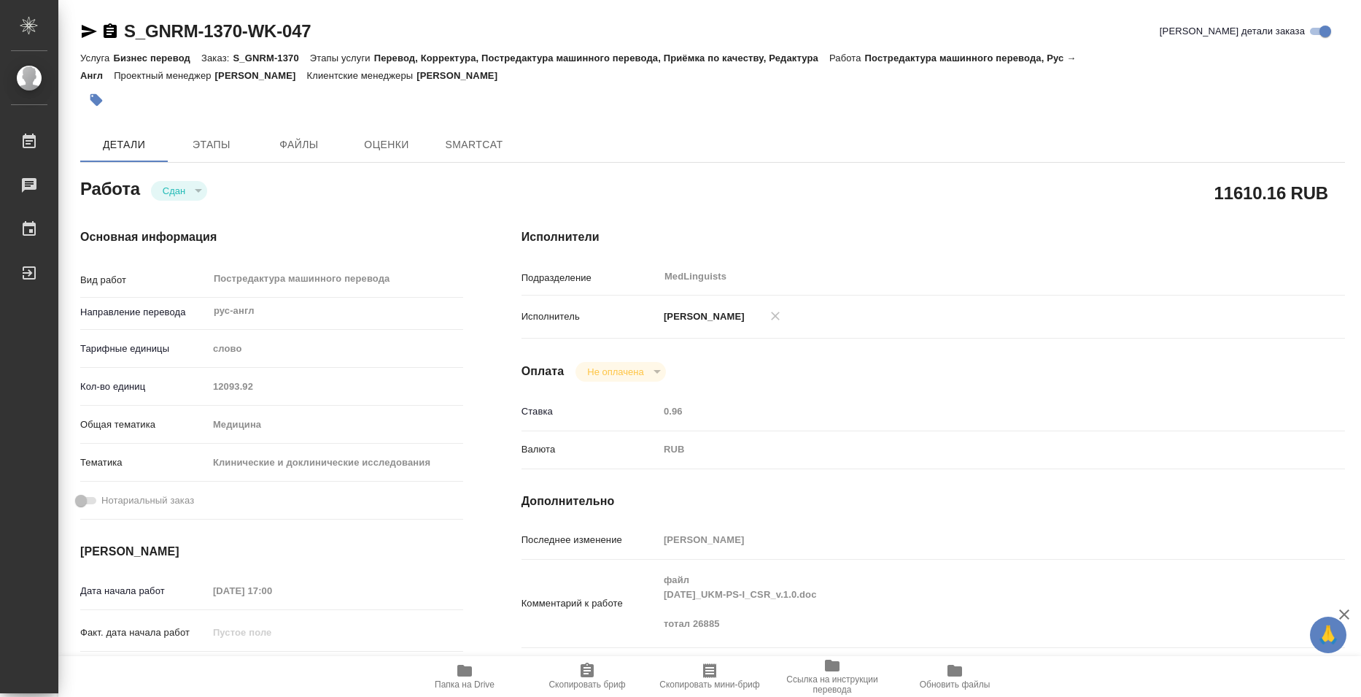
type textarea "x"
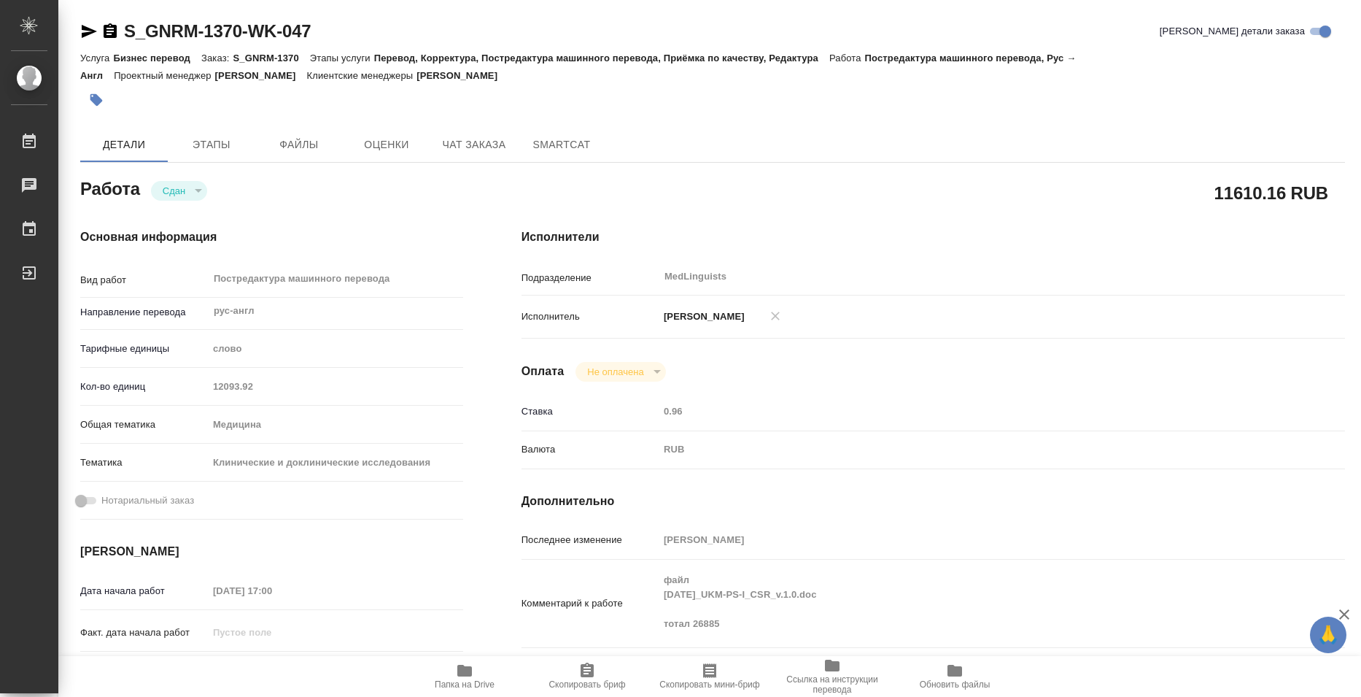
type textarea "x"
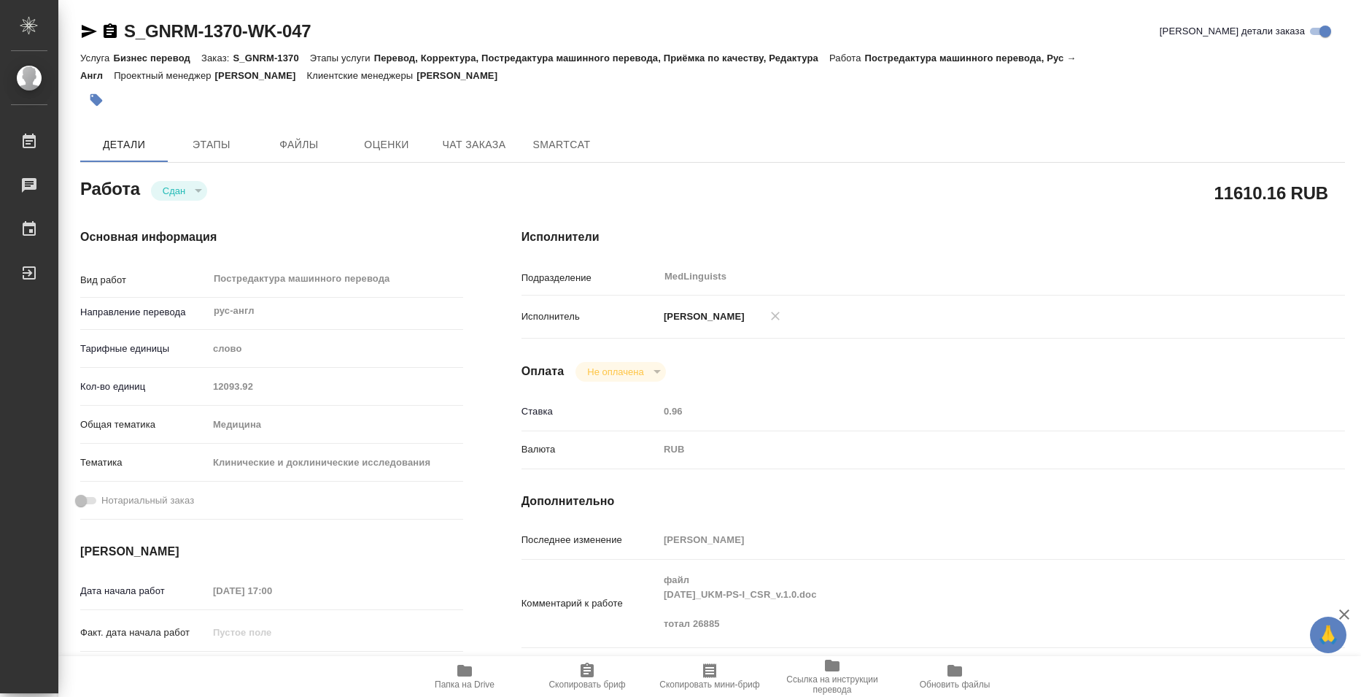
type textarea "x"
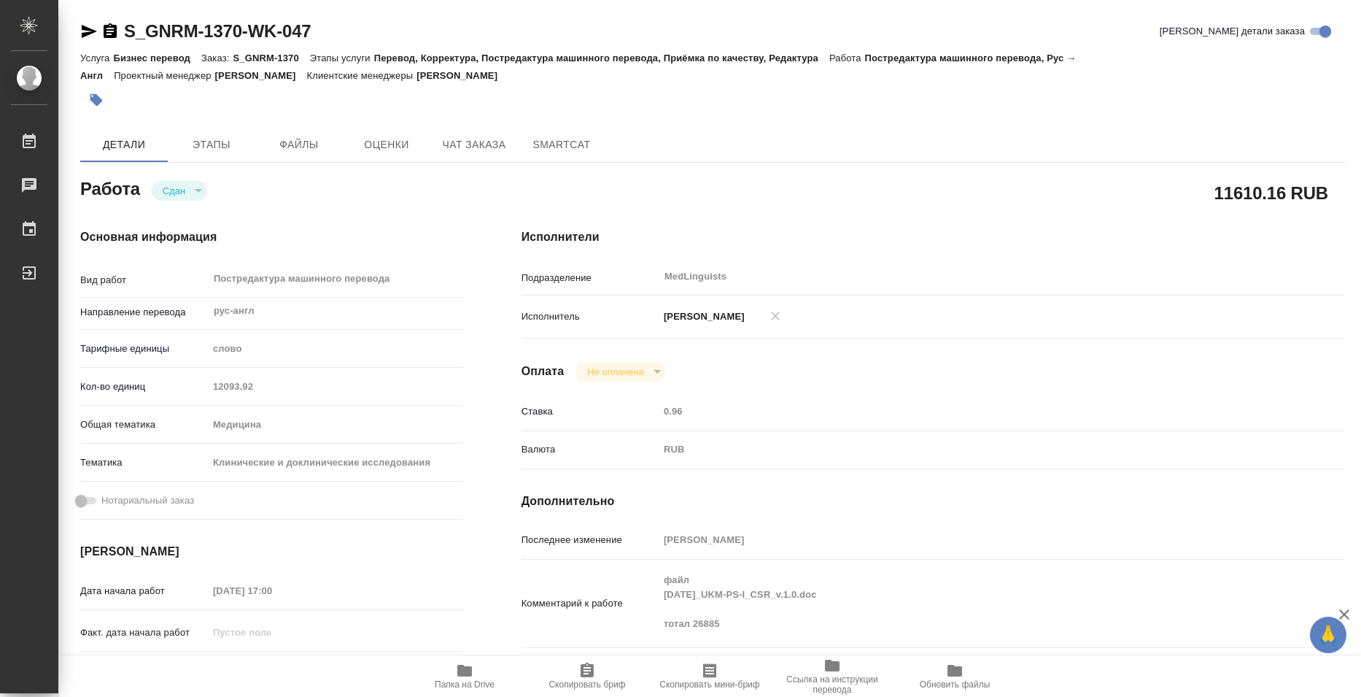
type textarea "x"
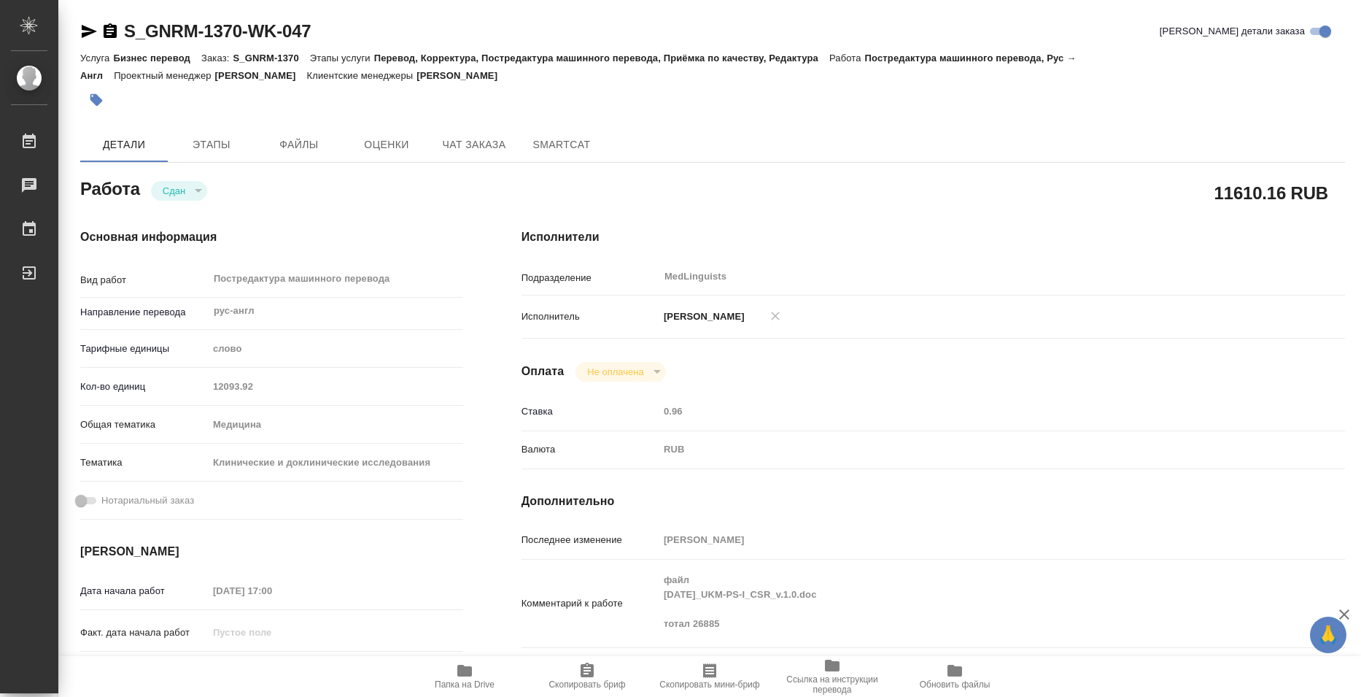
type textarea "x"
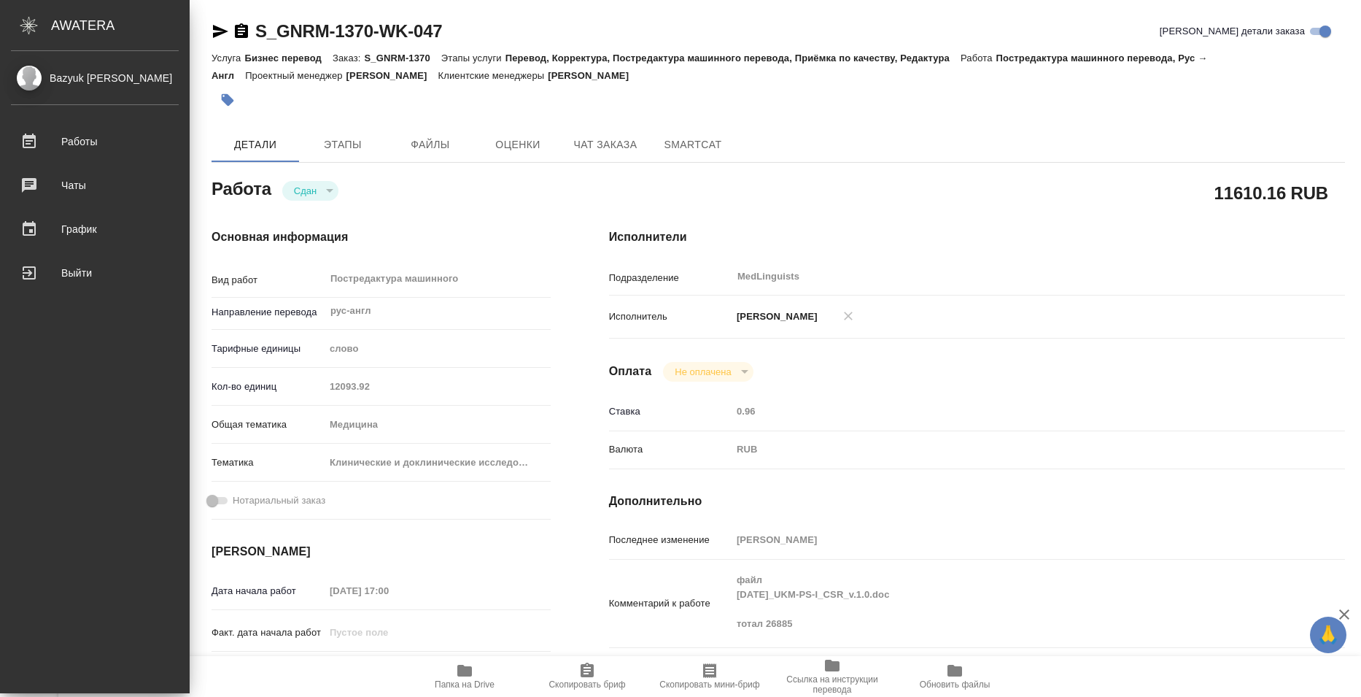
type textarea "x"
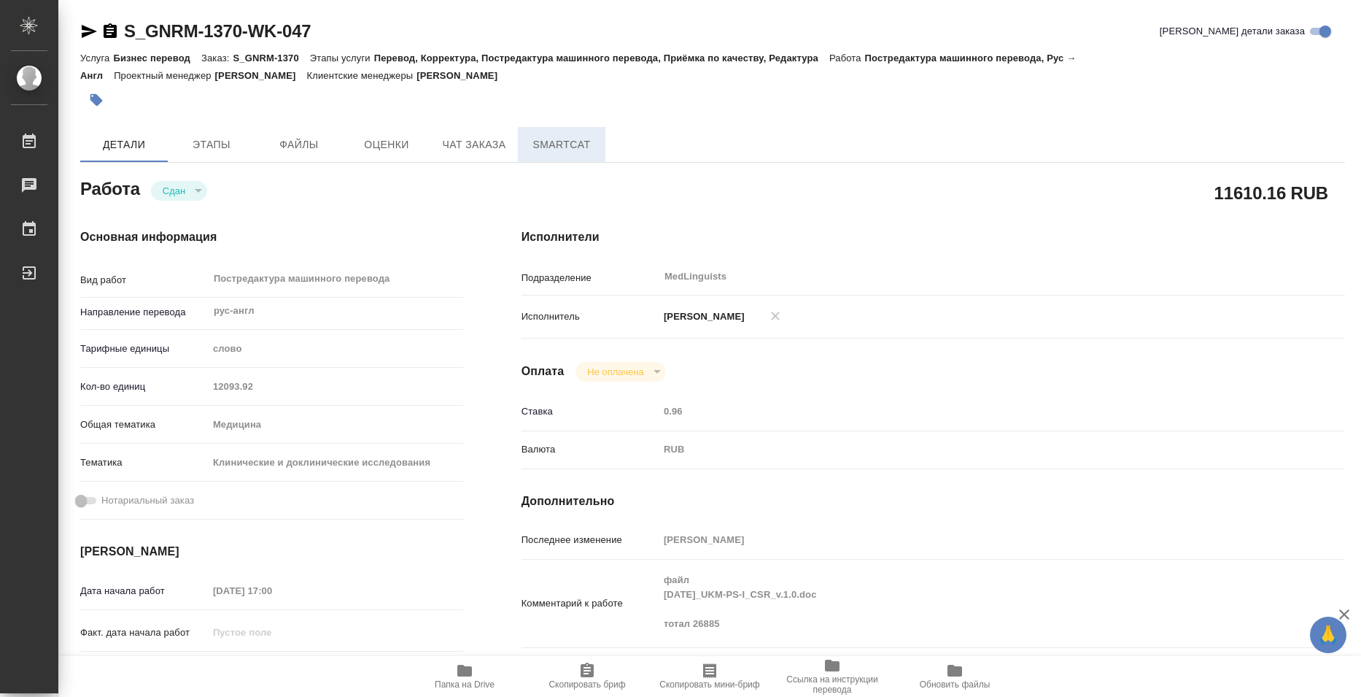
click at [580, 149] on span "SmartCat" at bounding box center [562, 145] width 70 height 18
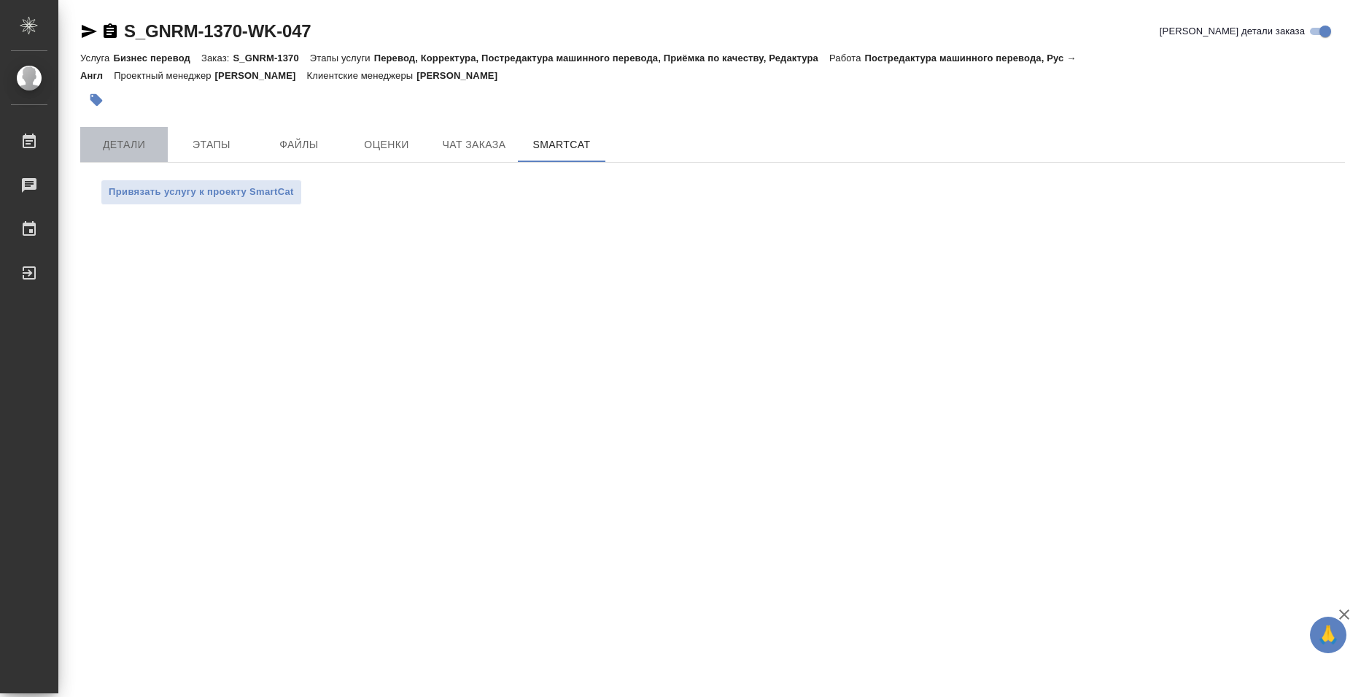
click at [134, 148] on span "Детали" at bounding box center [124, 145] width 70 height 18
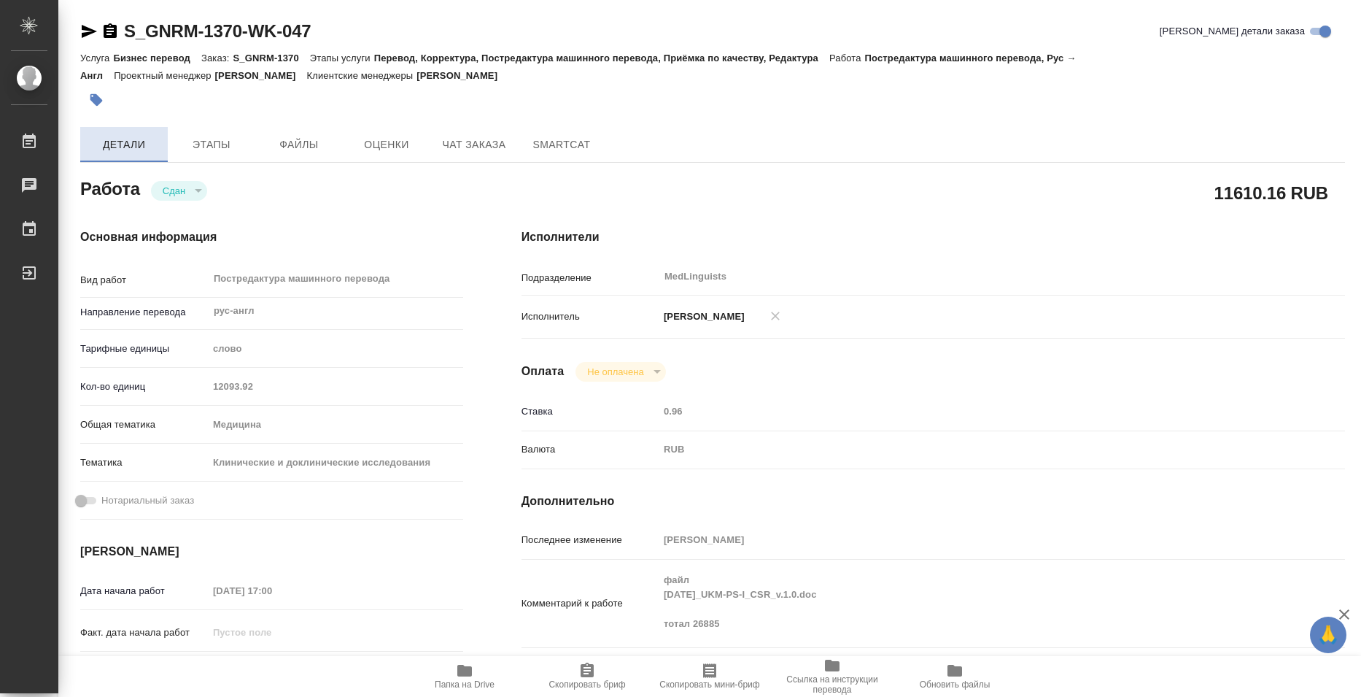
type textarea "x"
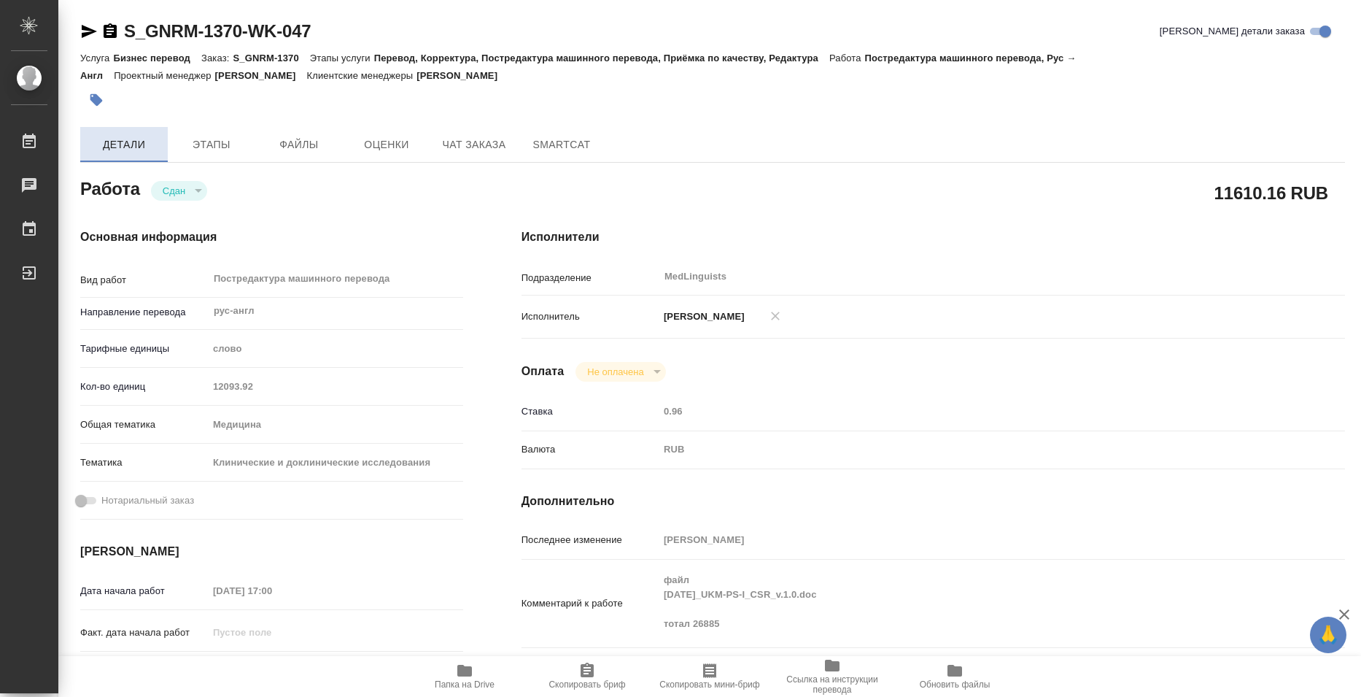
type textarea "x"
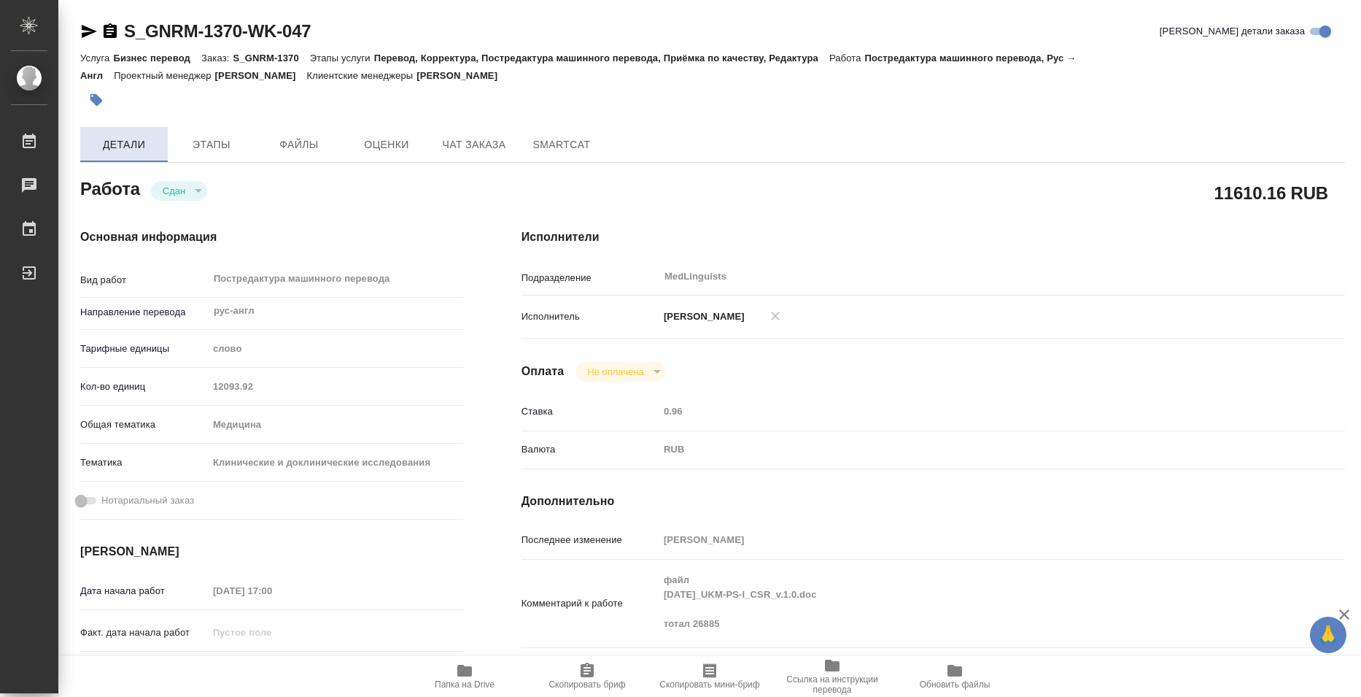
type textarea "x"
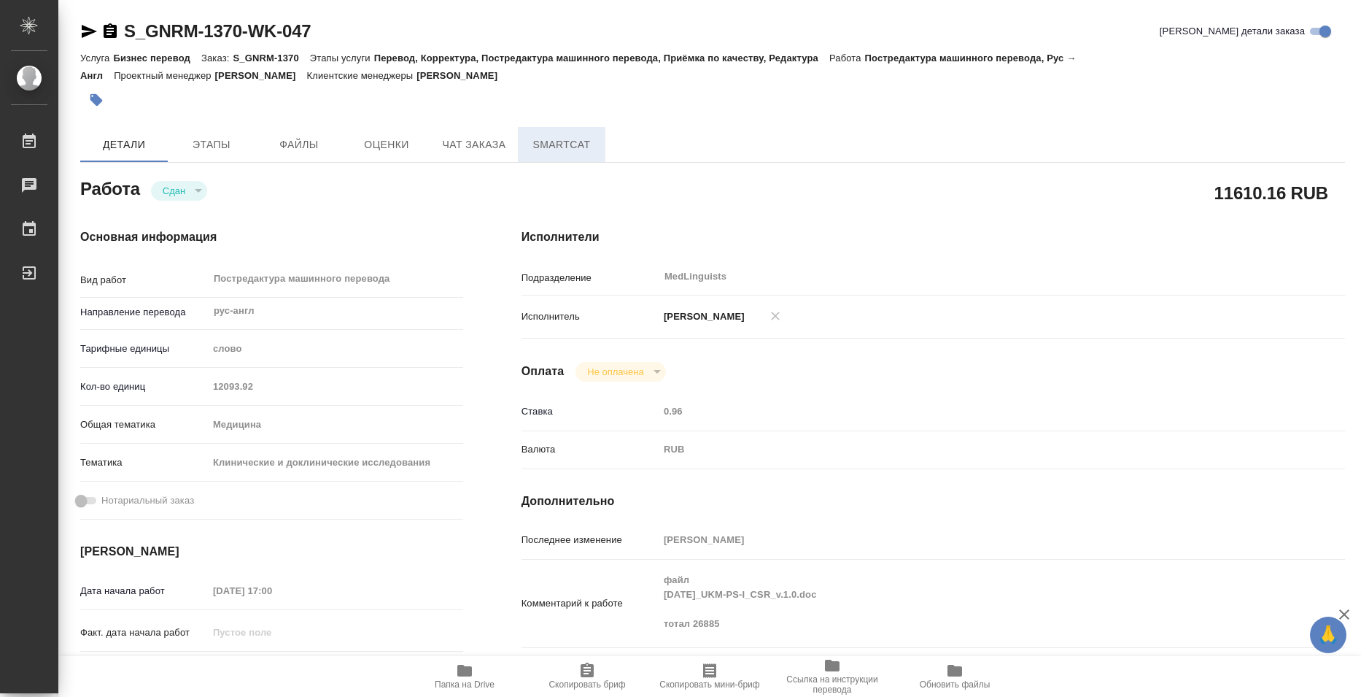
click at [581, 154] on button "SmartCat" at bounding box center [562, 144] width 88 height 35
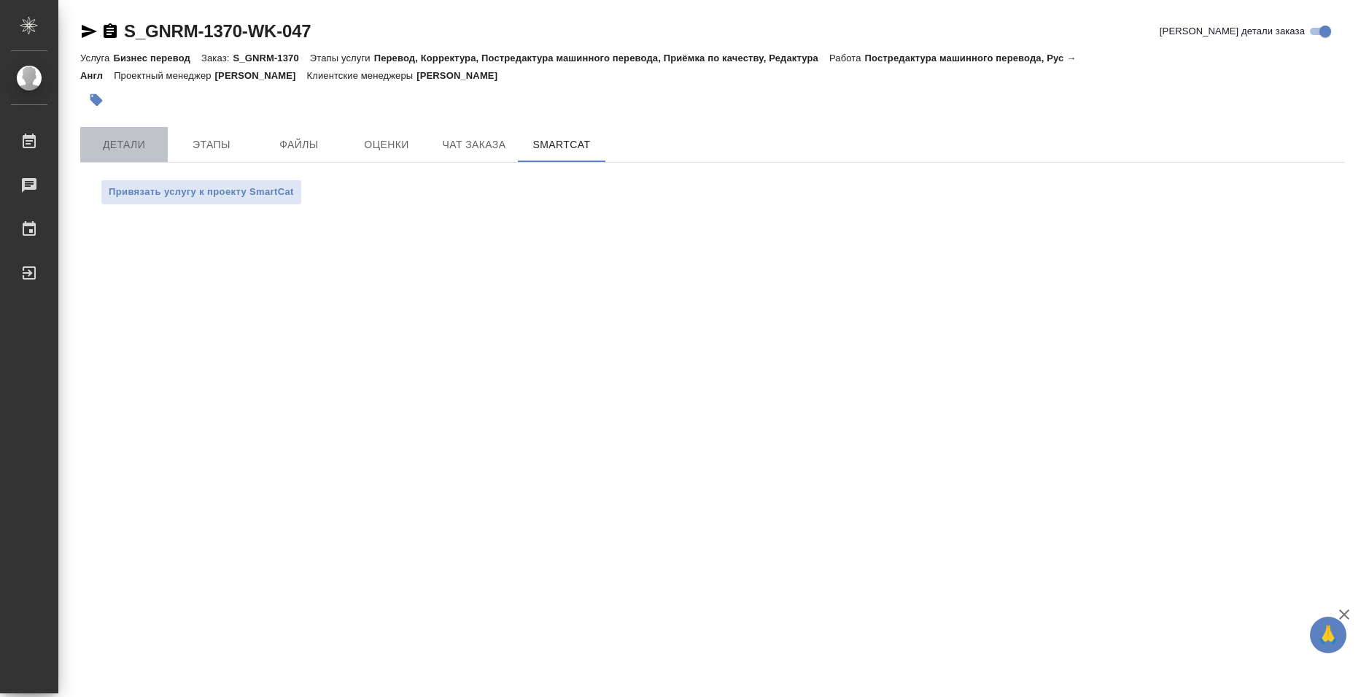
click at [149, 152] on span "Детали" at bounding box center [124, 145] width 70 height 18
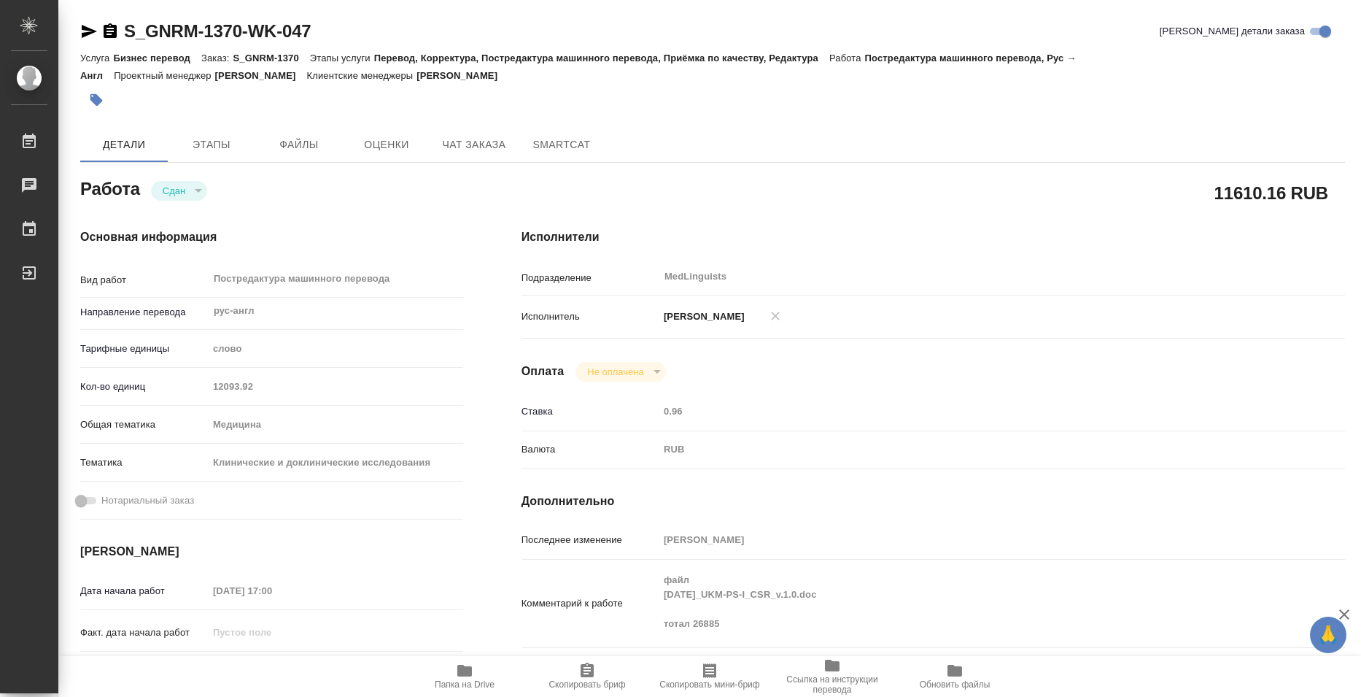
type textarea "x"
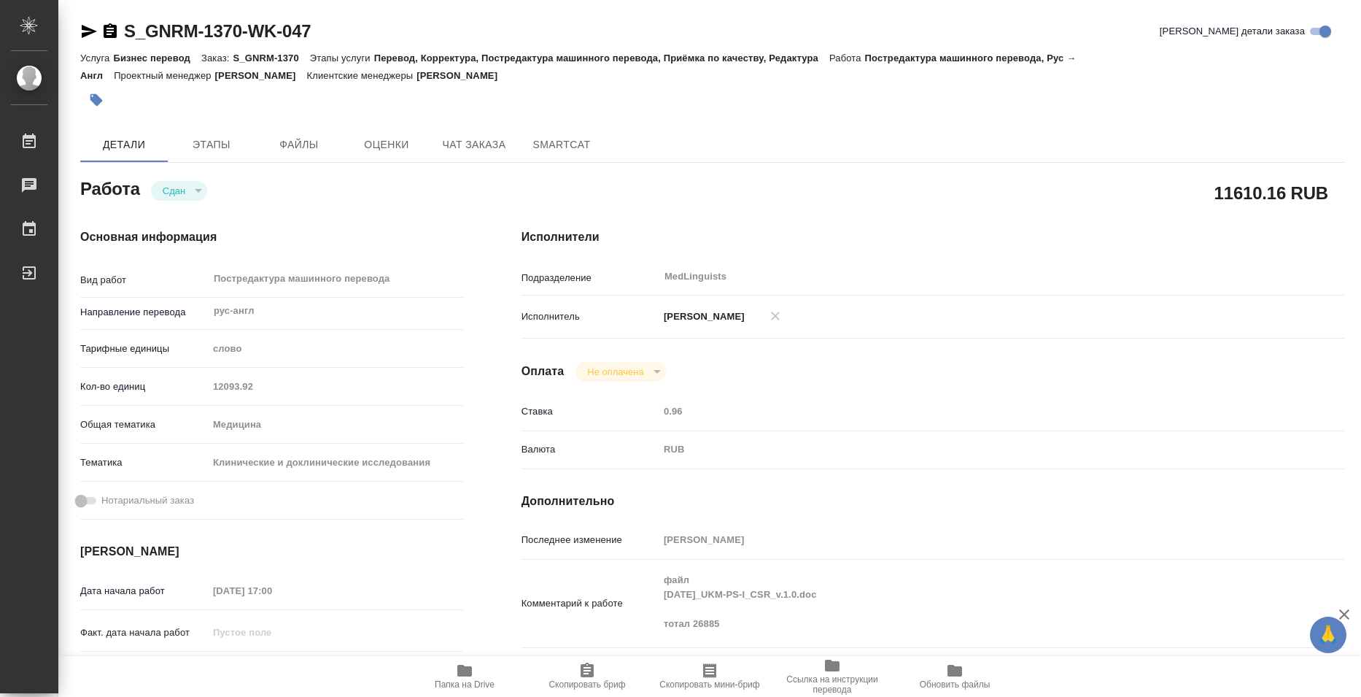
type textarea "x"
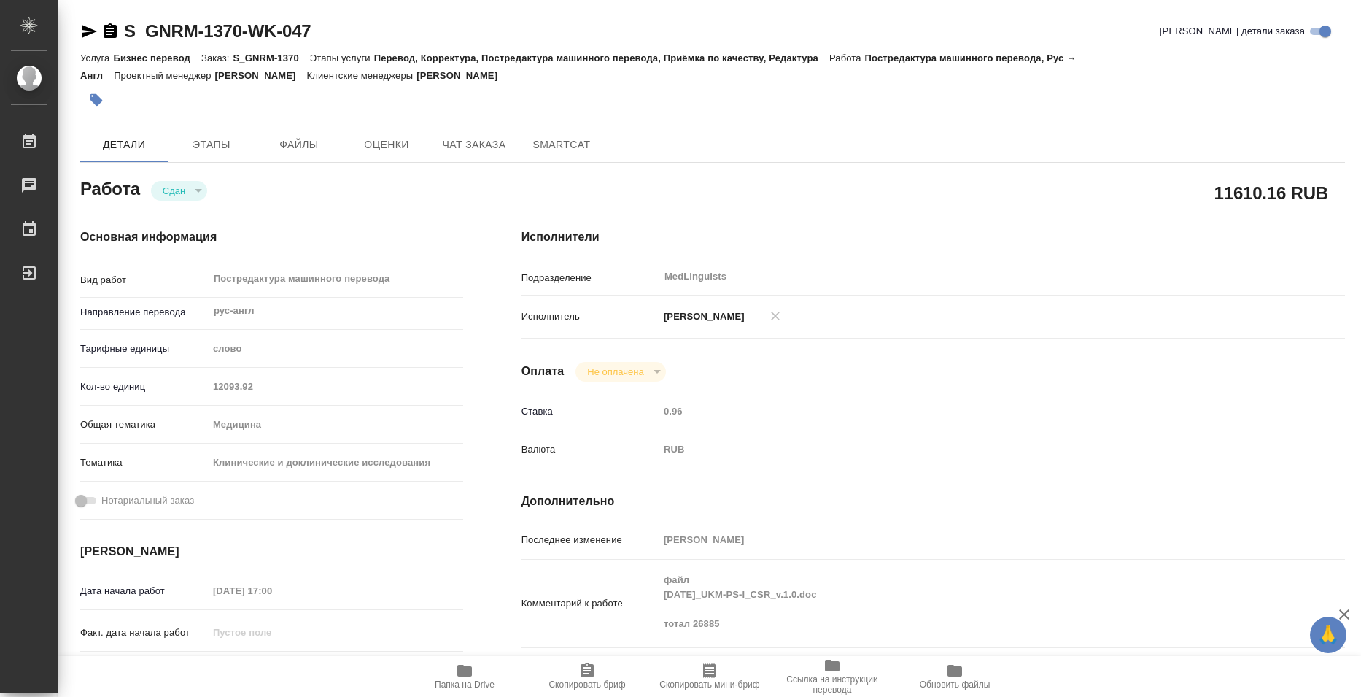
type textarea "x"
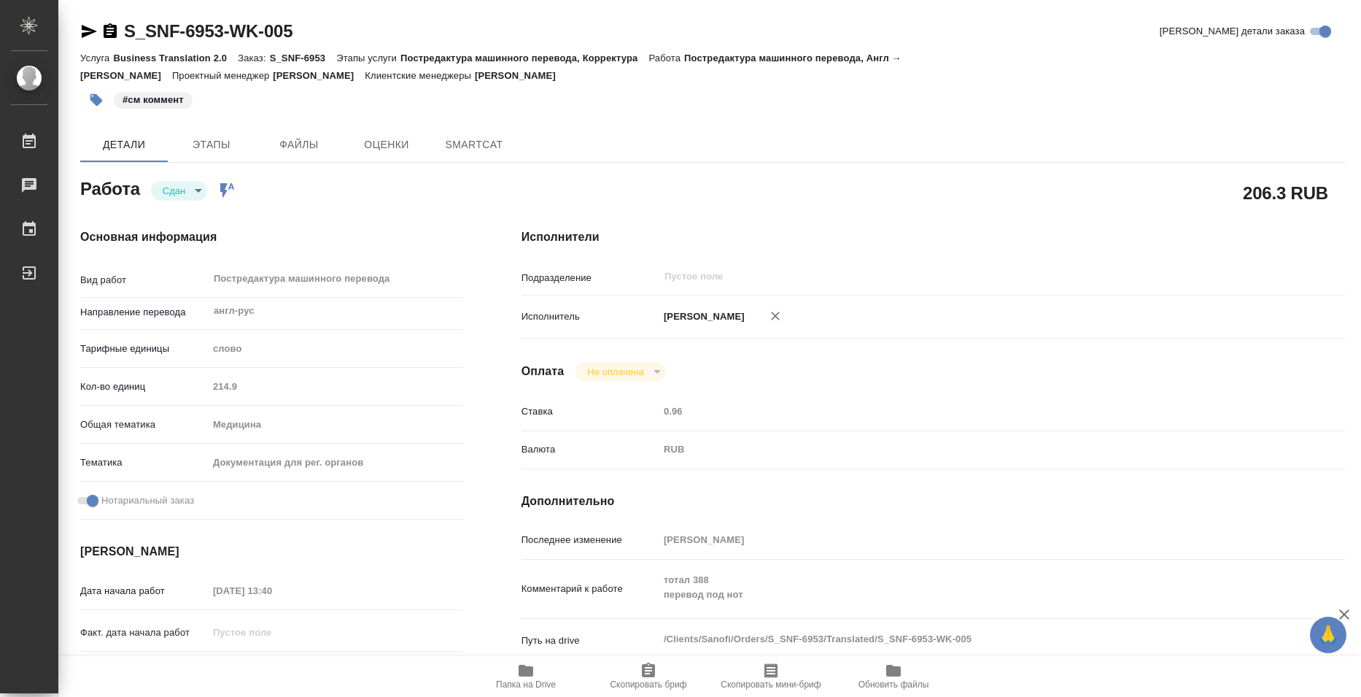
type textarea "x"
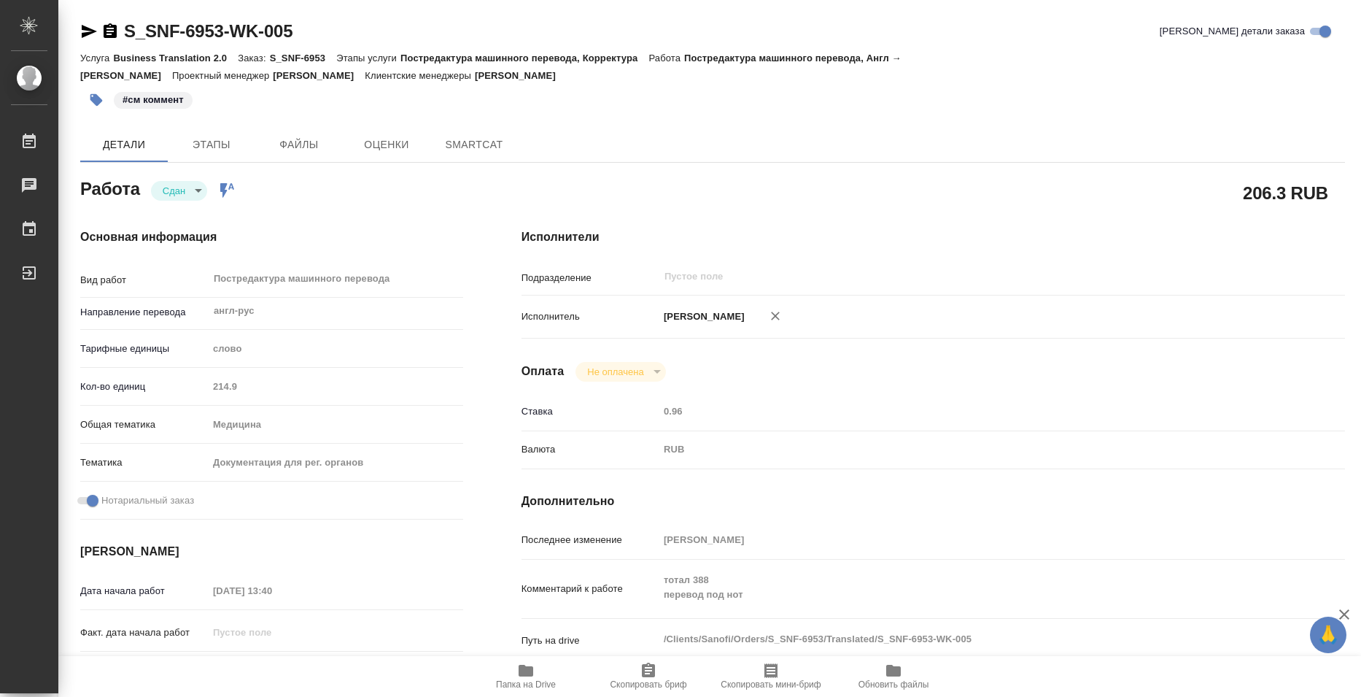
type textarea "x"
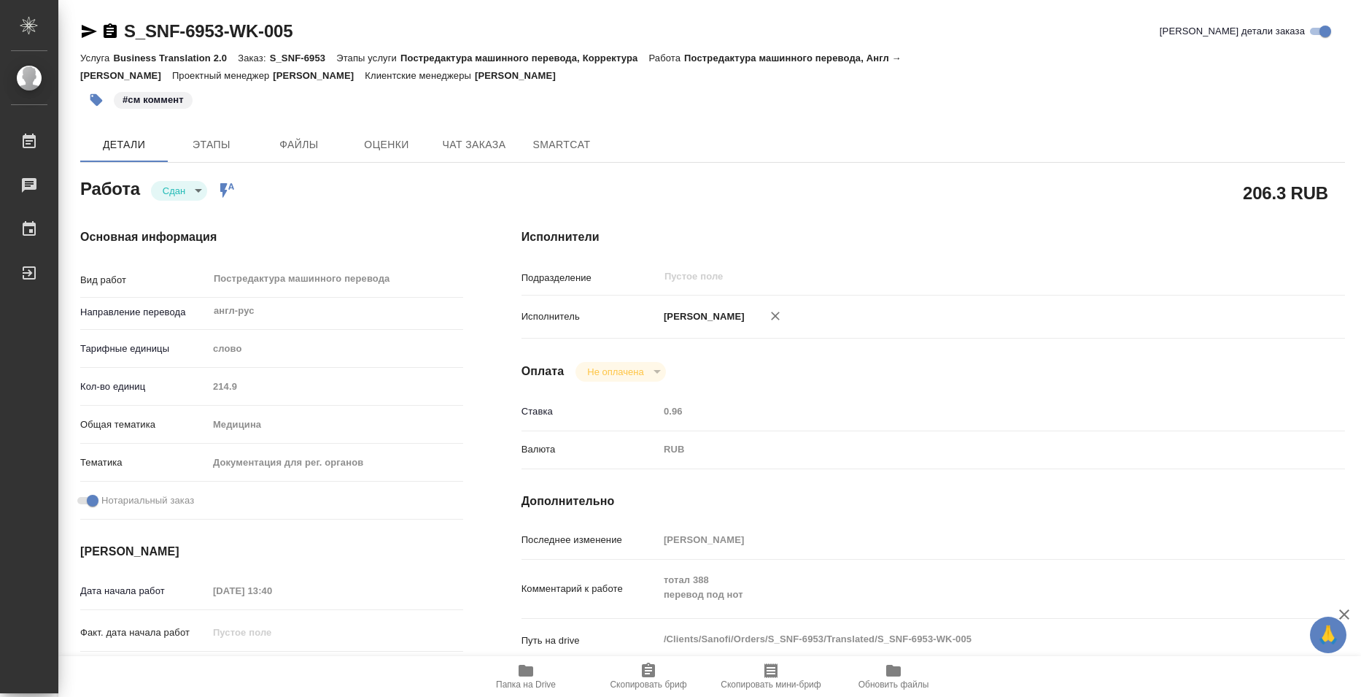
type textarea "x"
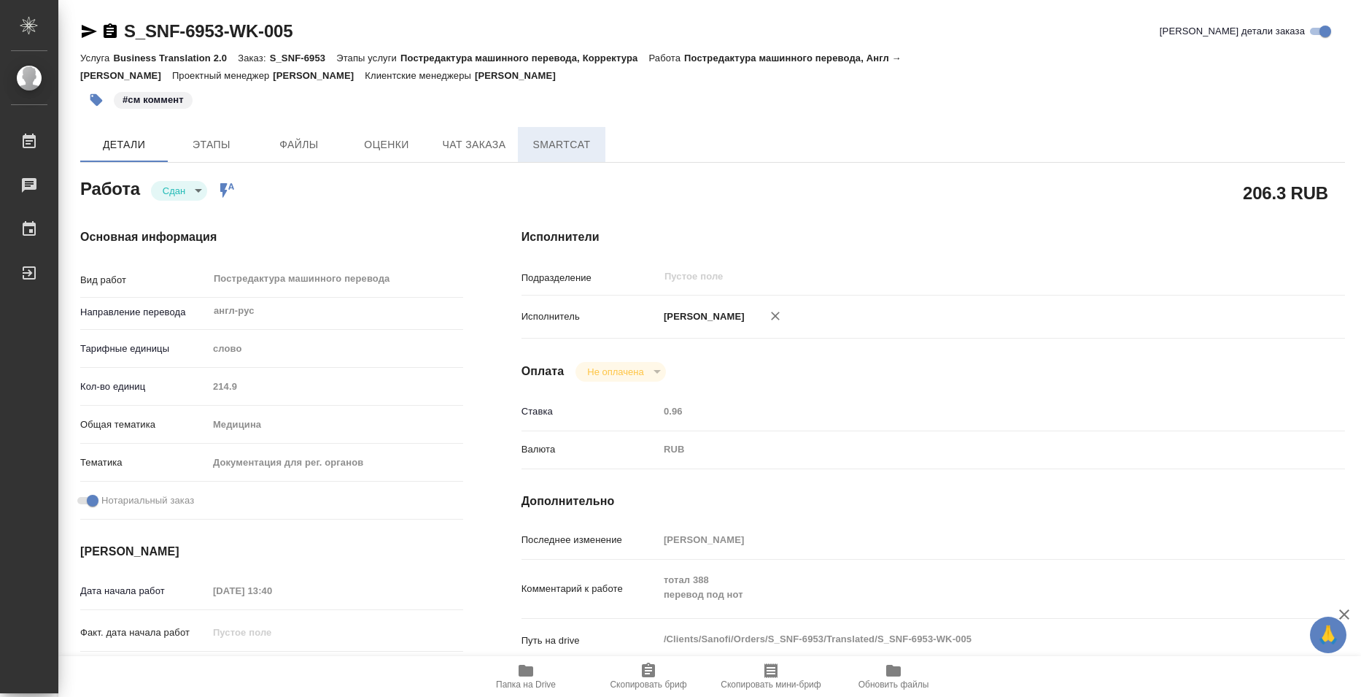
click at [561, 136] on span "SmartCat" at bounding box center [562, 145] width 70 height 18
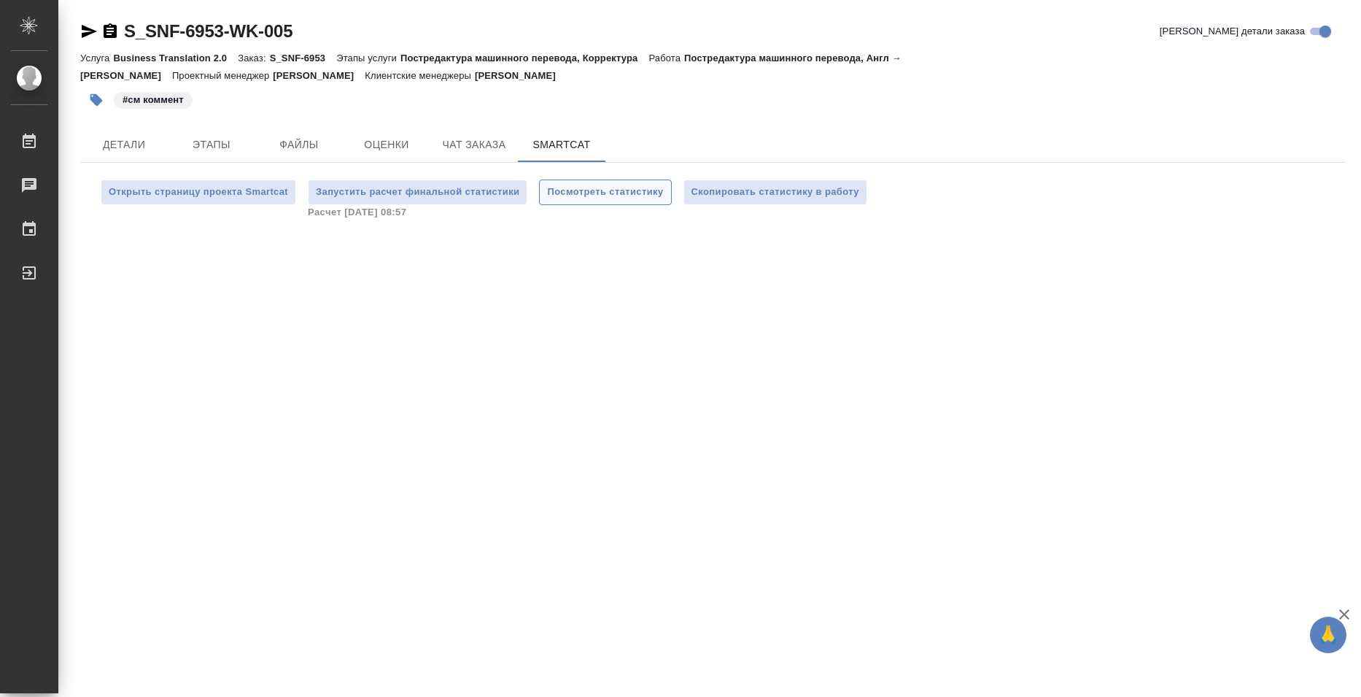
click at [575, 200] on span "Посмотреть статистику" at bounding box center [605, 192] width 116 height 17
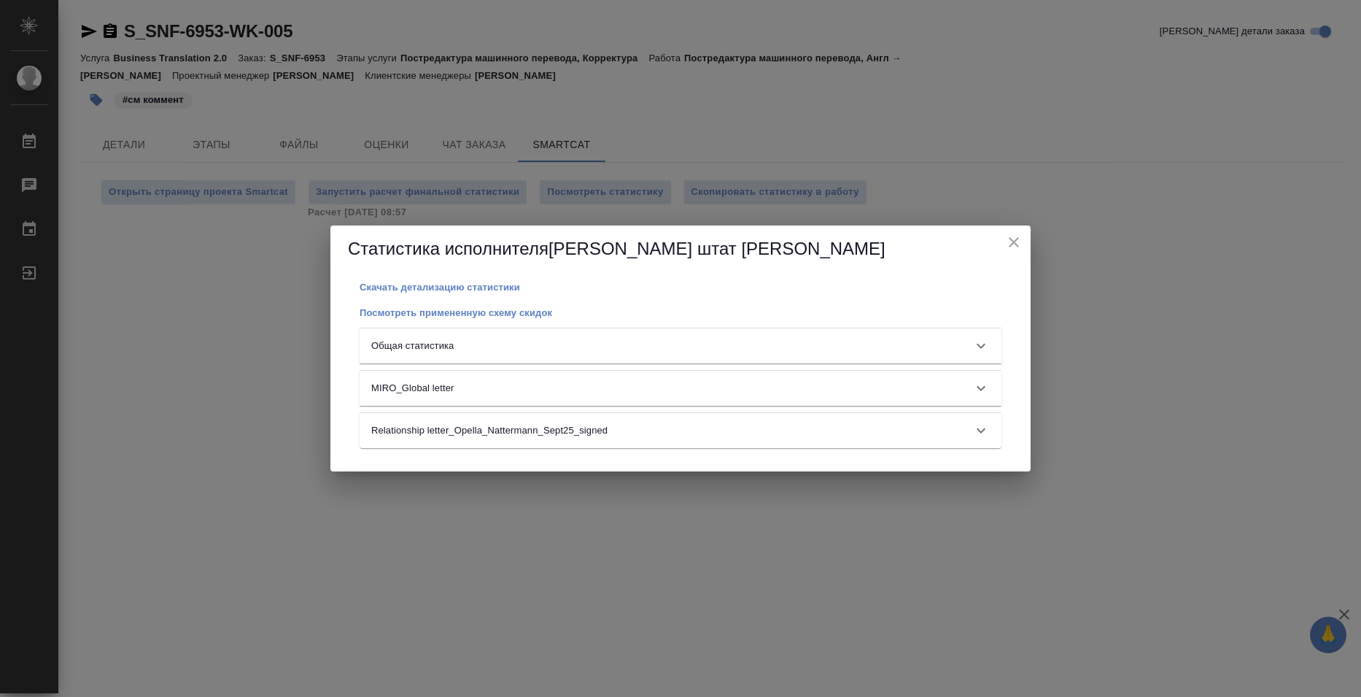
click at [709, 334] on div "Общая статистика" at bounding box center [681, 345] width 642 height 35
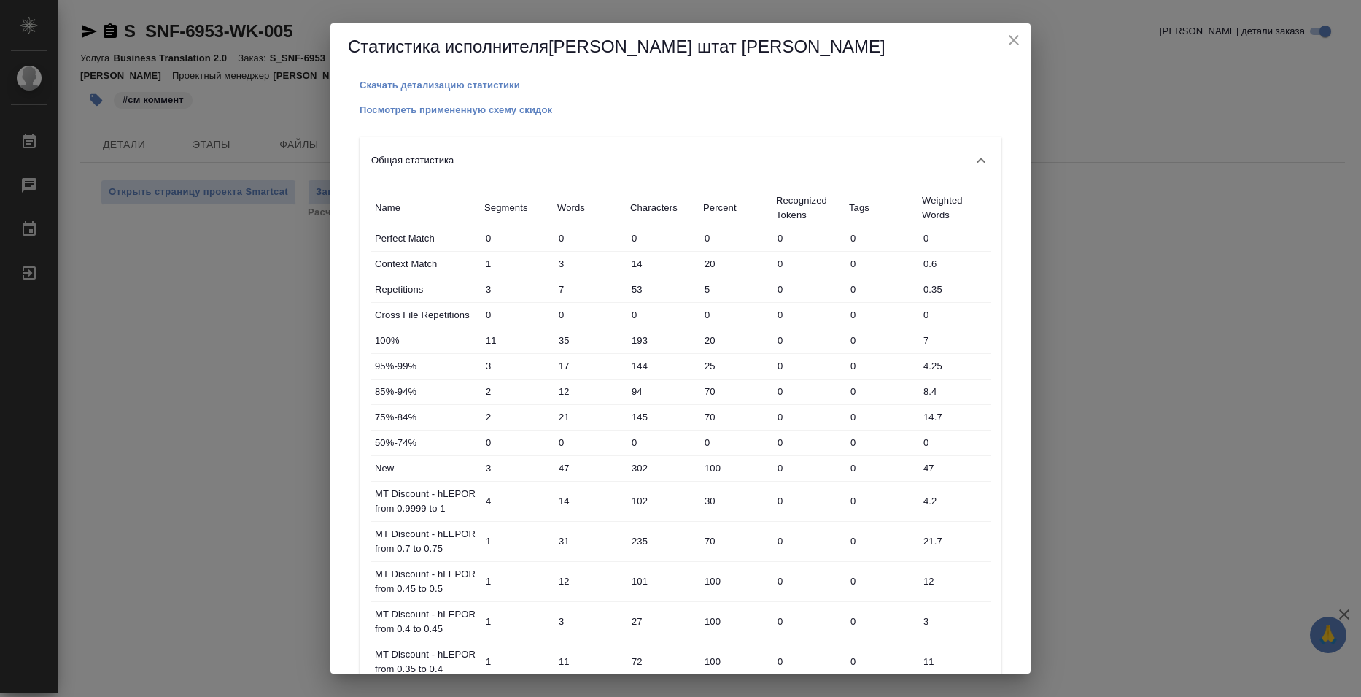
scroll to position [351, 0]
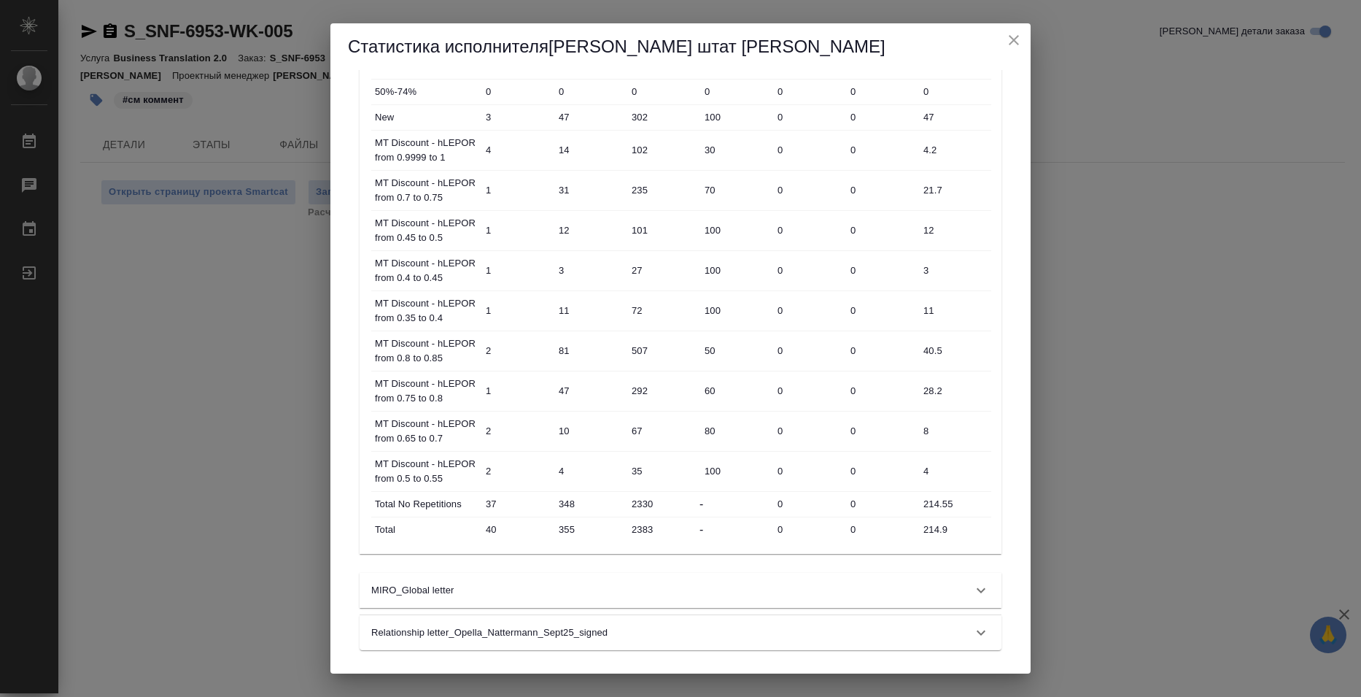
click at [937, 531] on input "214.9" at bounding box center [954, 529] width 73 height 21
click at [937, 531] on input "214.9" at bounding box center [954, 529] width 71 height 21
click at [1349, 134] on div "Статистика исполнителя Базюк штат Елена Скачать детализацию статистики Посмотре…" at bounding box center [680, 348] width 1361 height 697
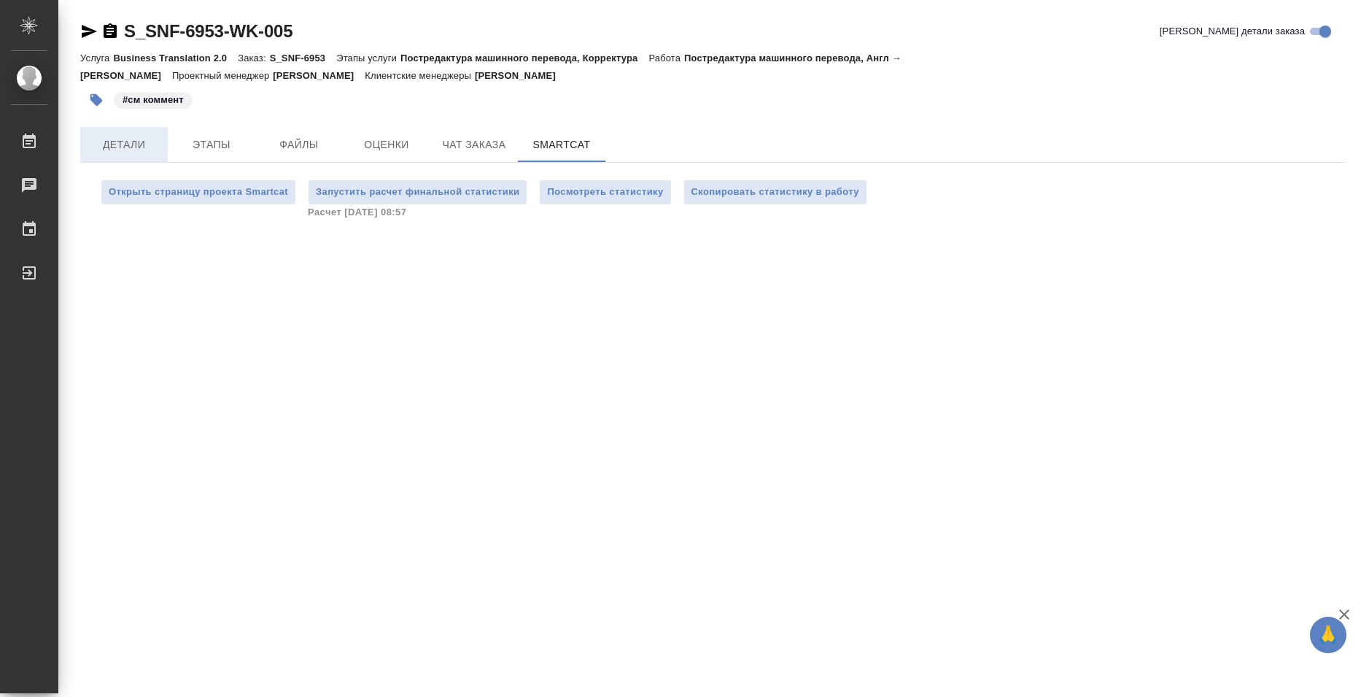
click at [125, 143] on span "Детали" at bounding box center [124, 145] width 70 height 18
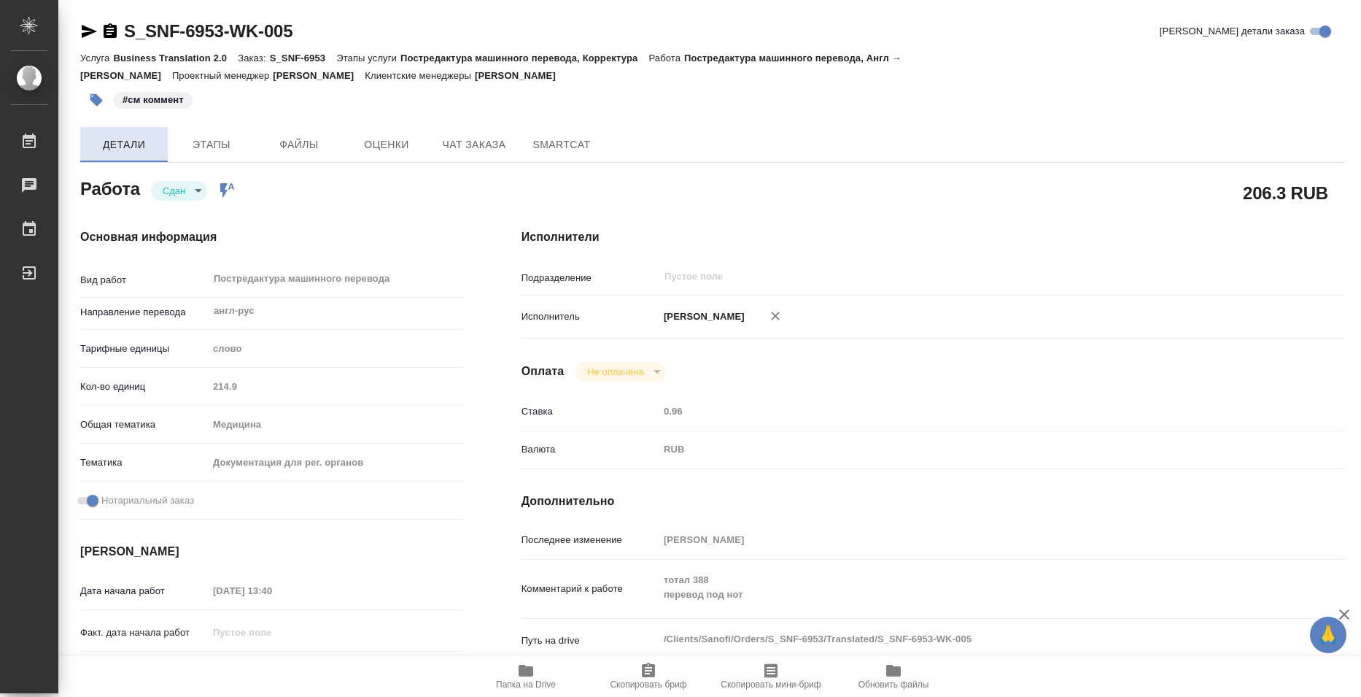
type textarea "x"
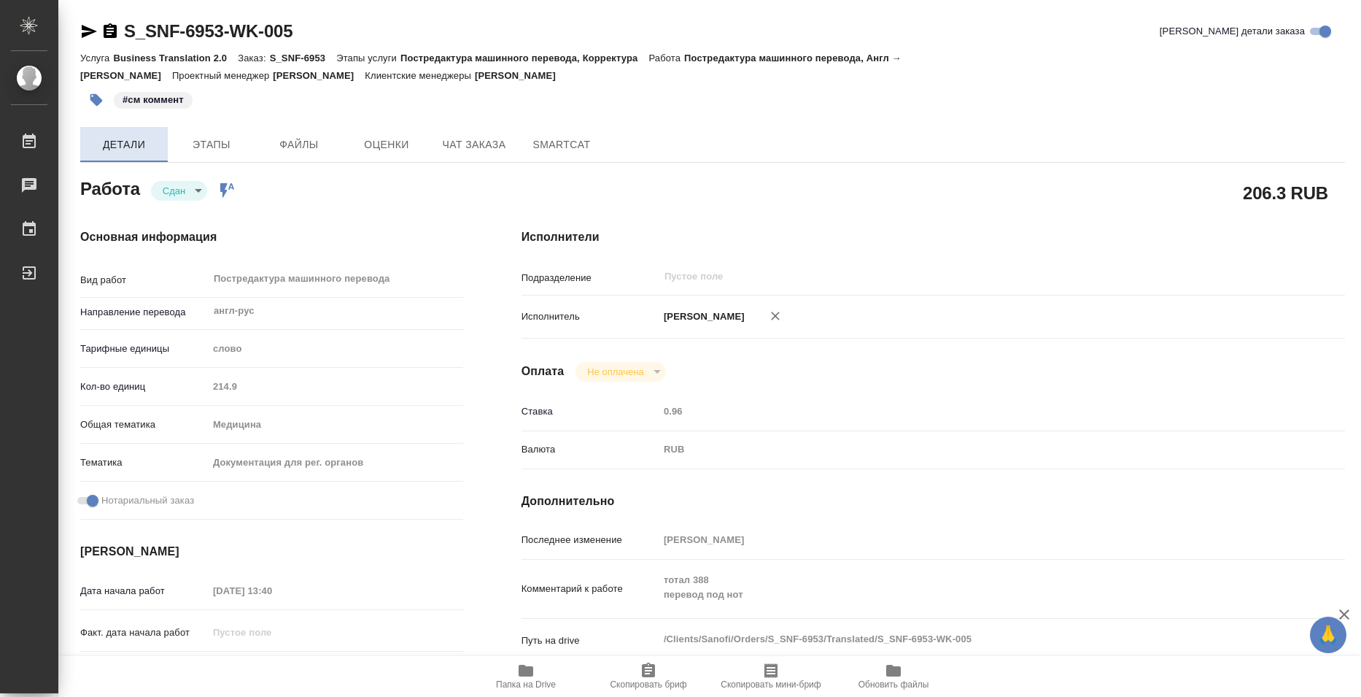
type textarea "x"
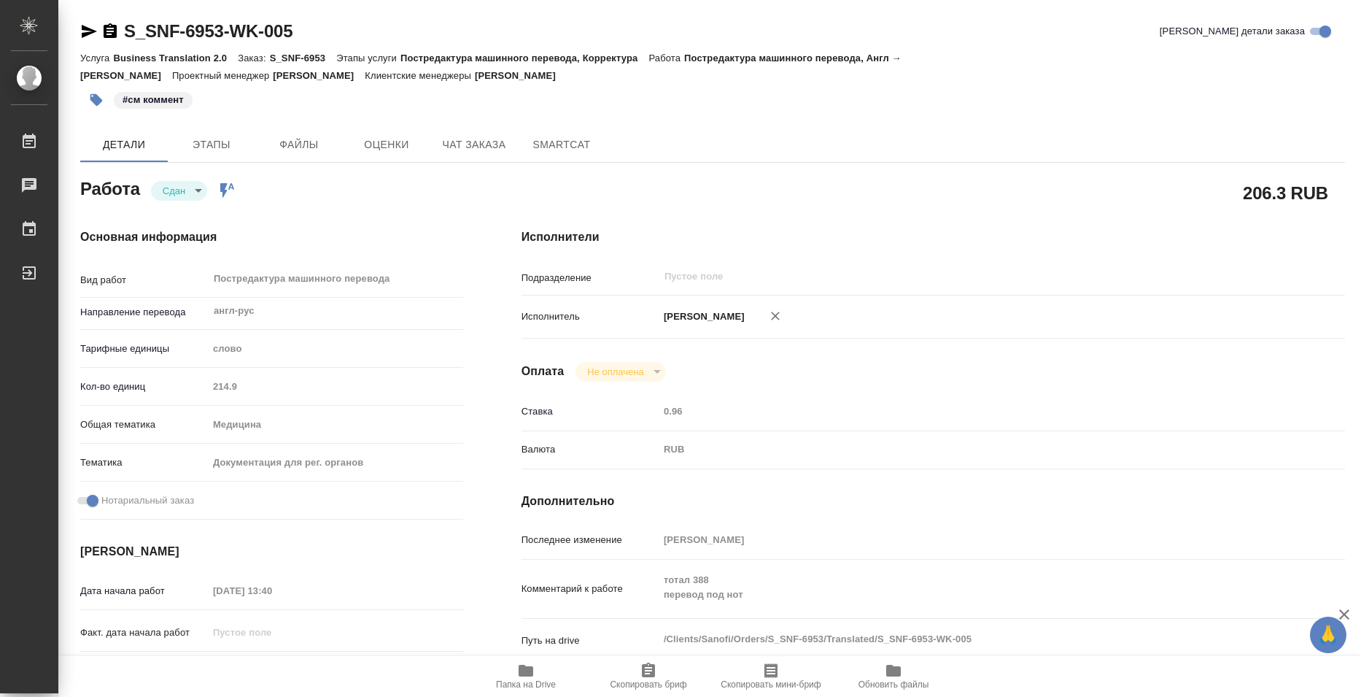
type textarea "x"
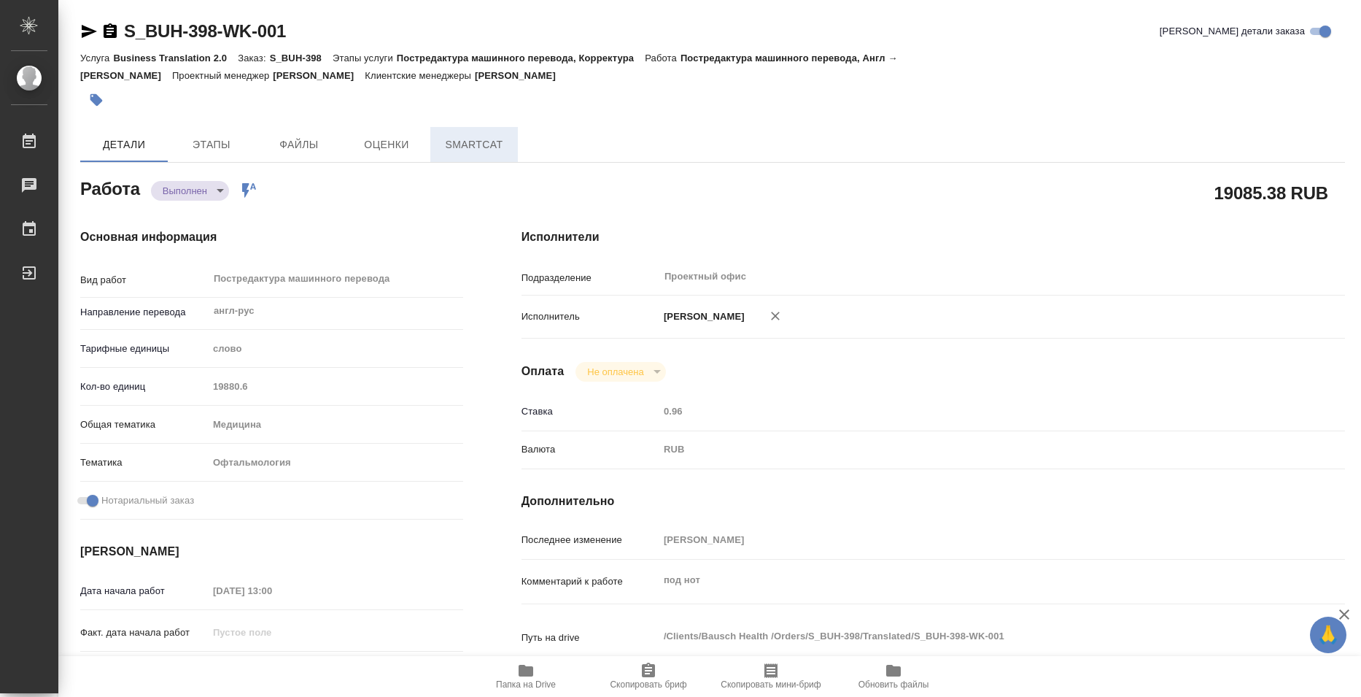
type textarea "x"
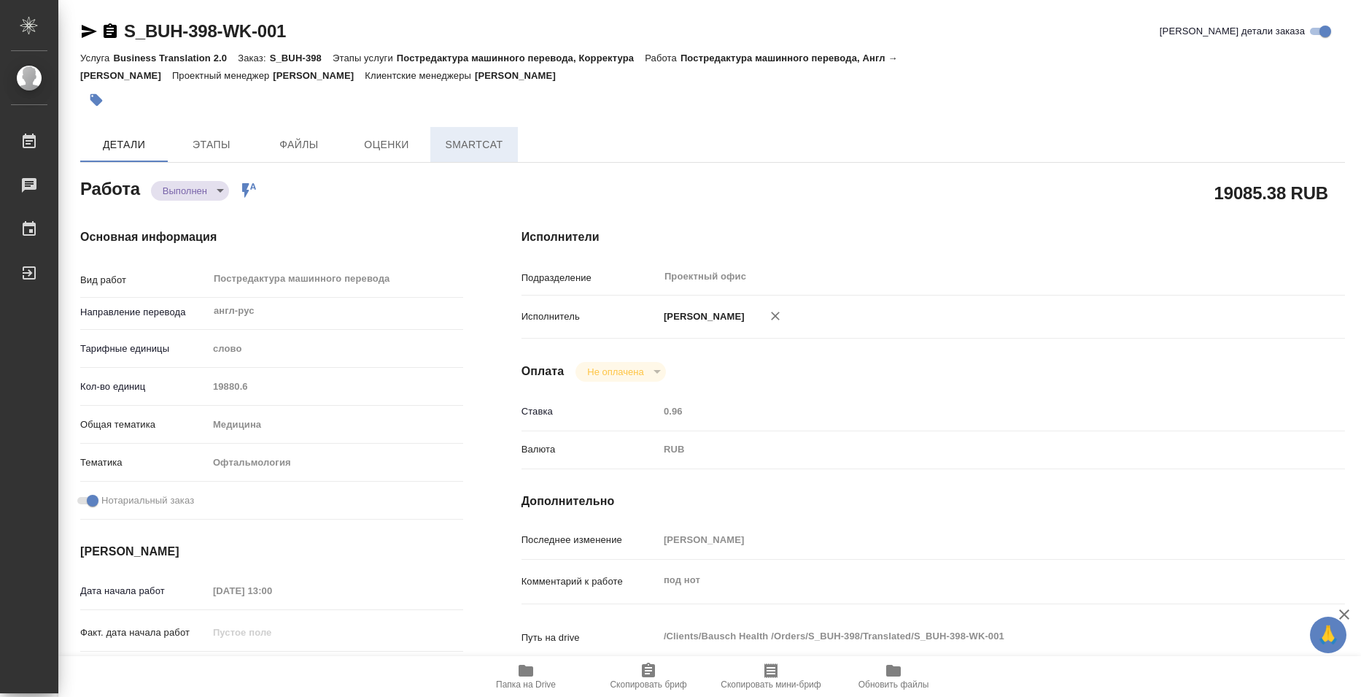
type textarea "x"
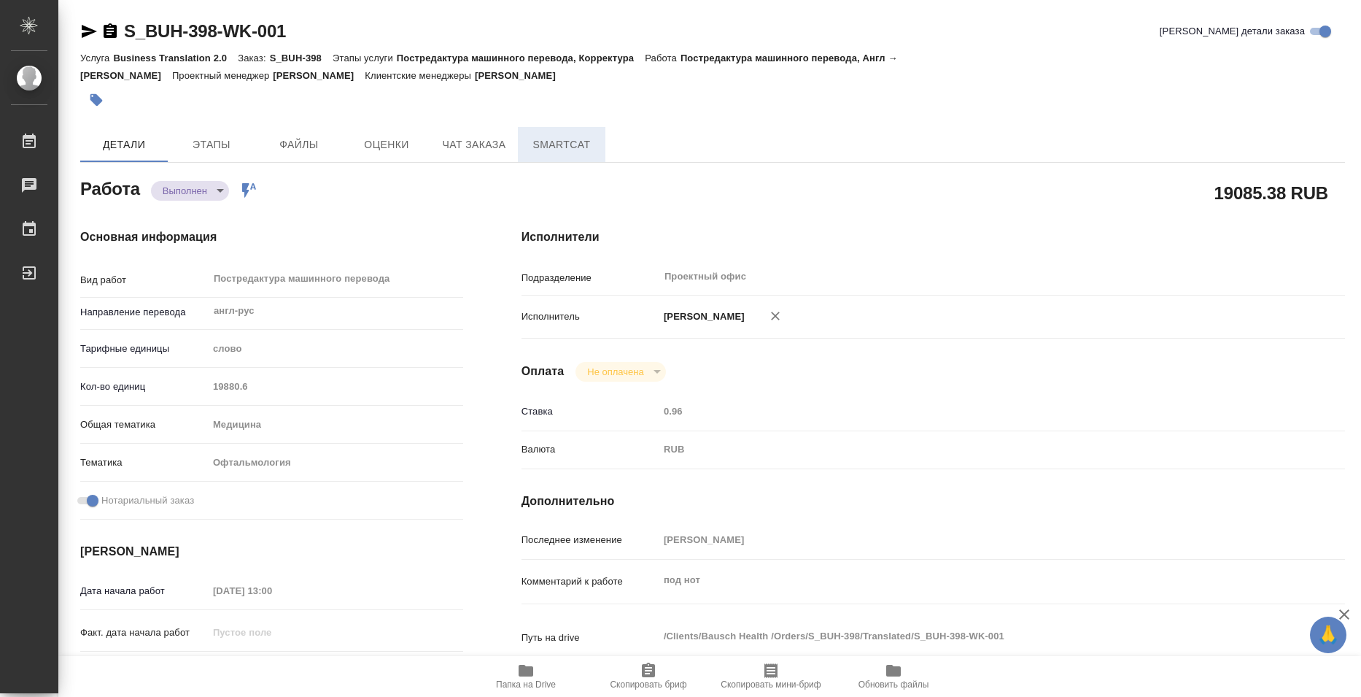
type textarea "x"
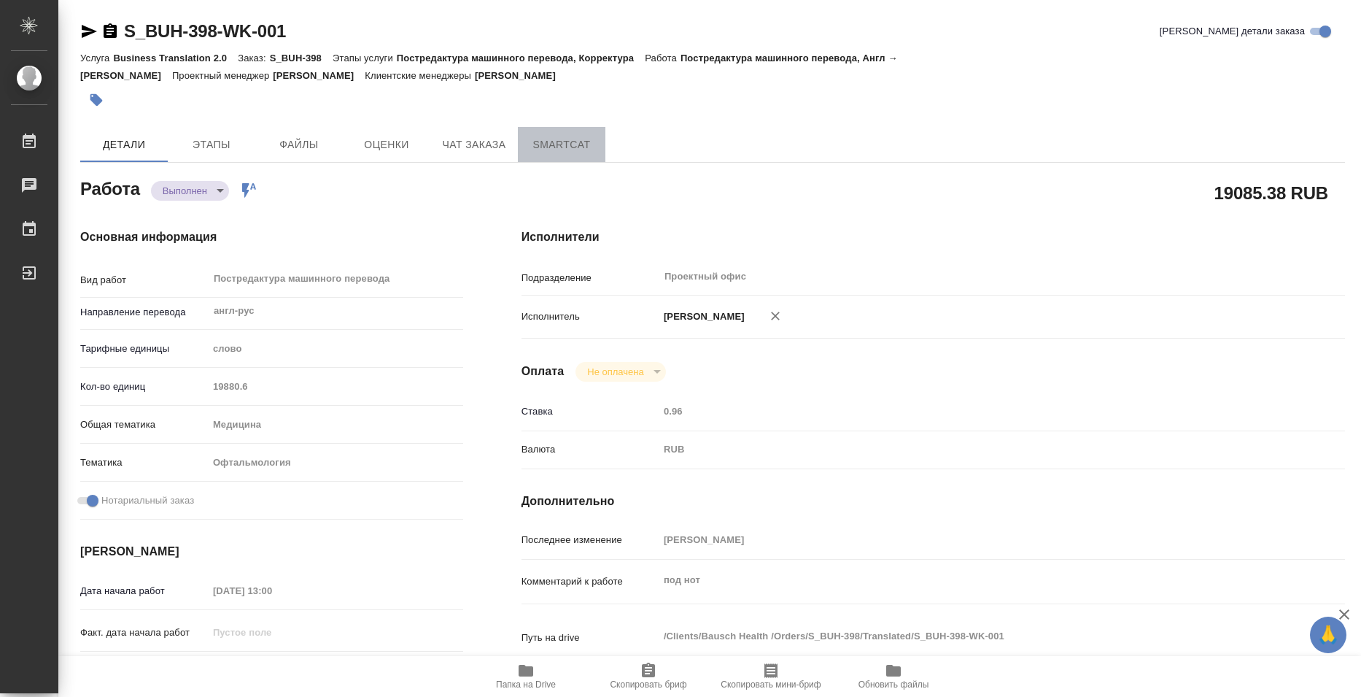
click at [574, 150] on span "SmartCat" at bounding box center [562, 145] width 70 height 18
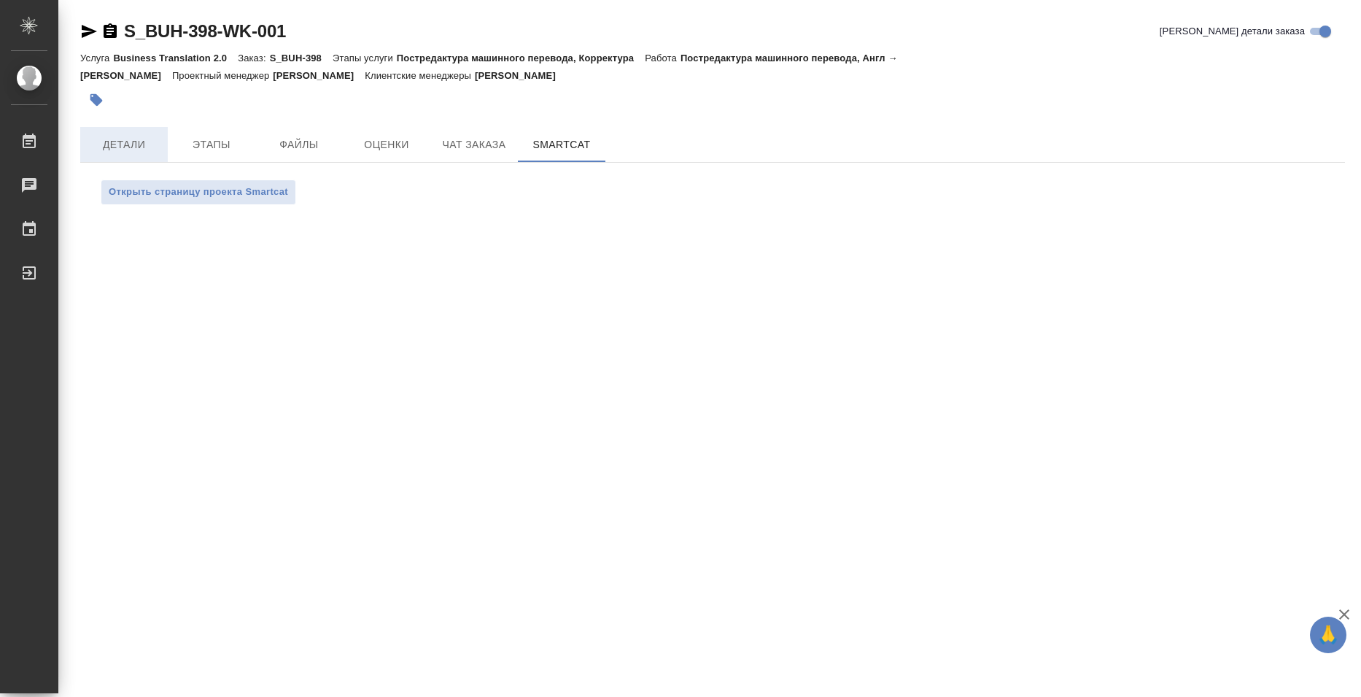
click at [134, 147] on span "Детали" at bounding box center [124, 145] width 70 height 18
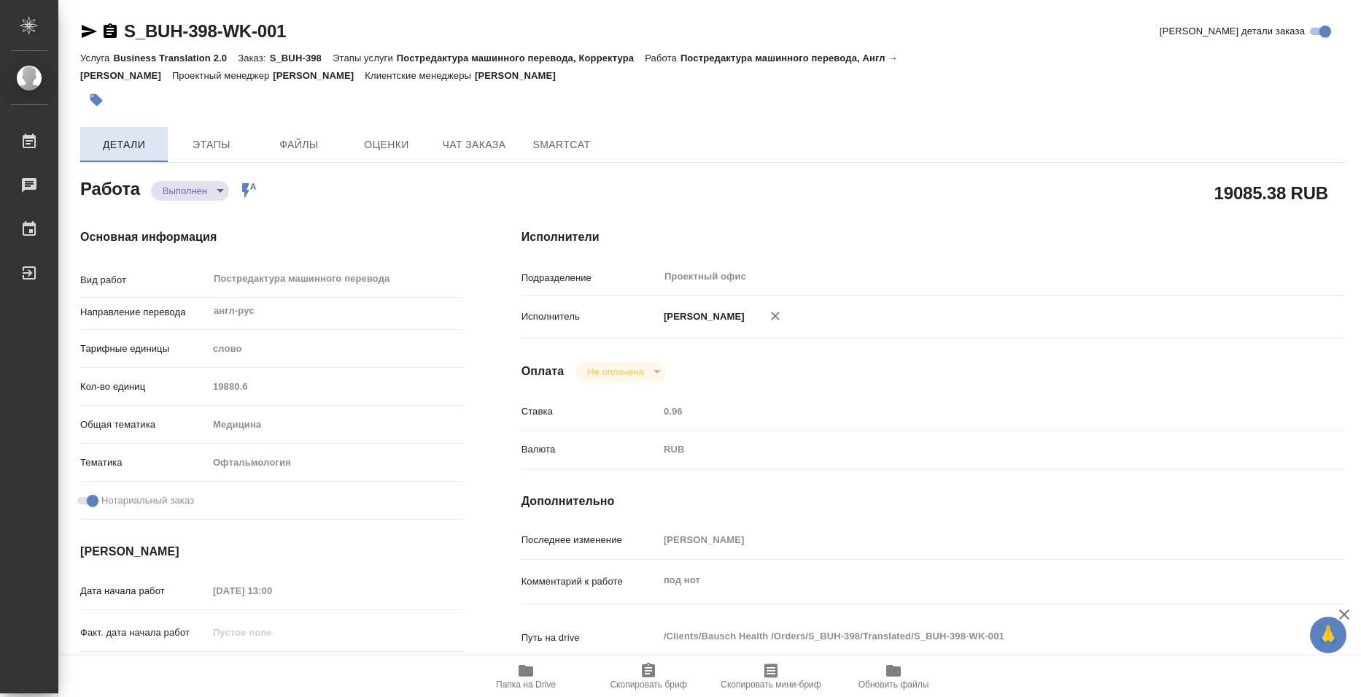
type textarea "x"
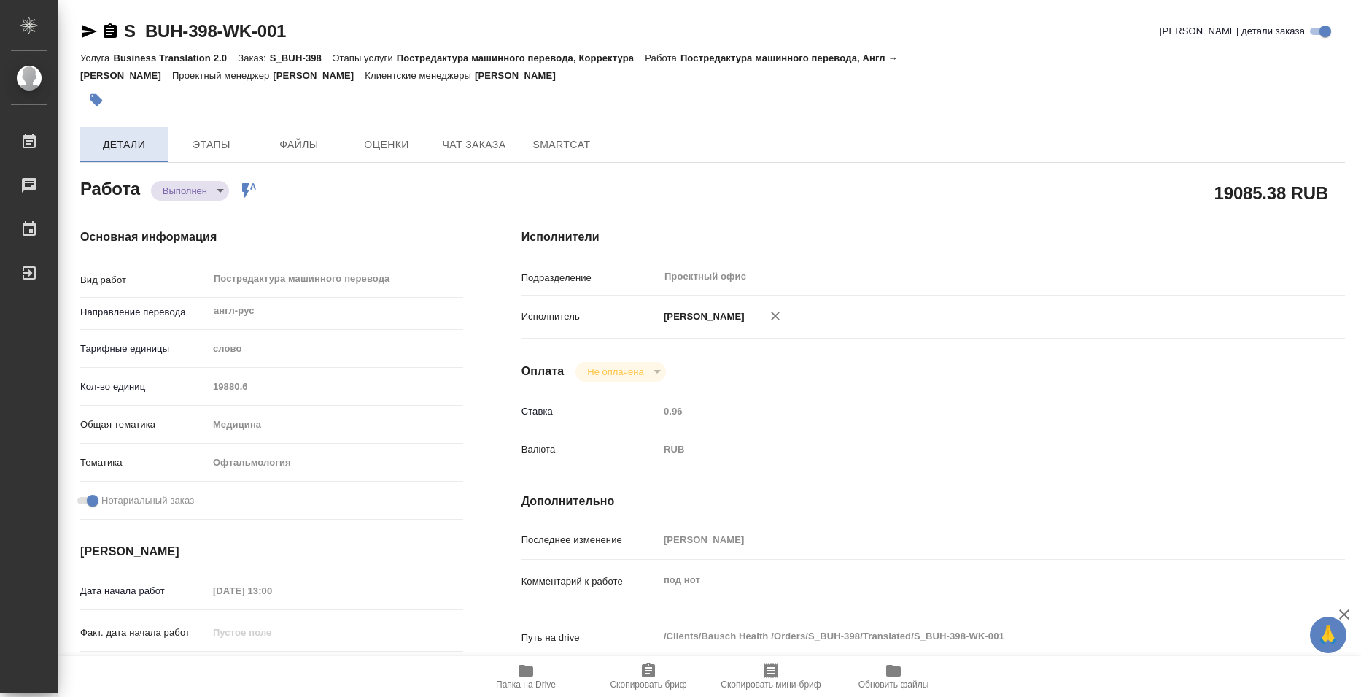
type textarea "x"
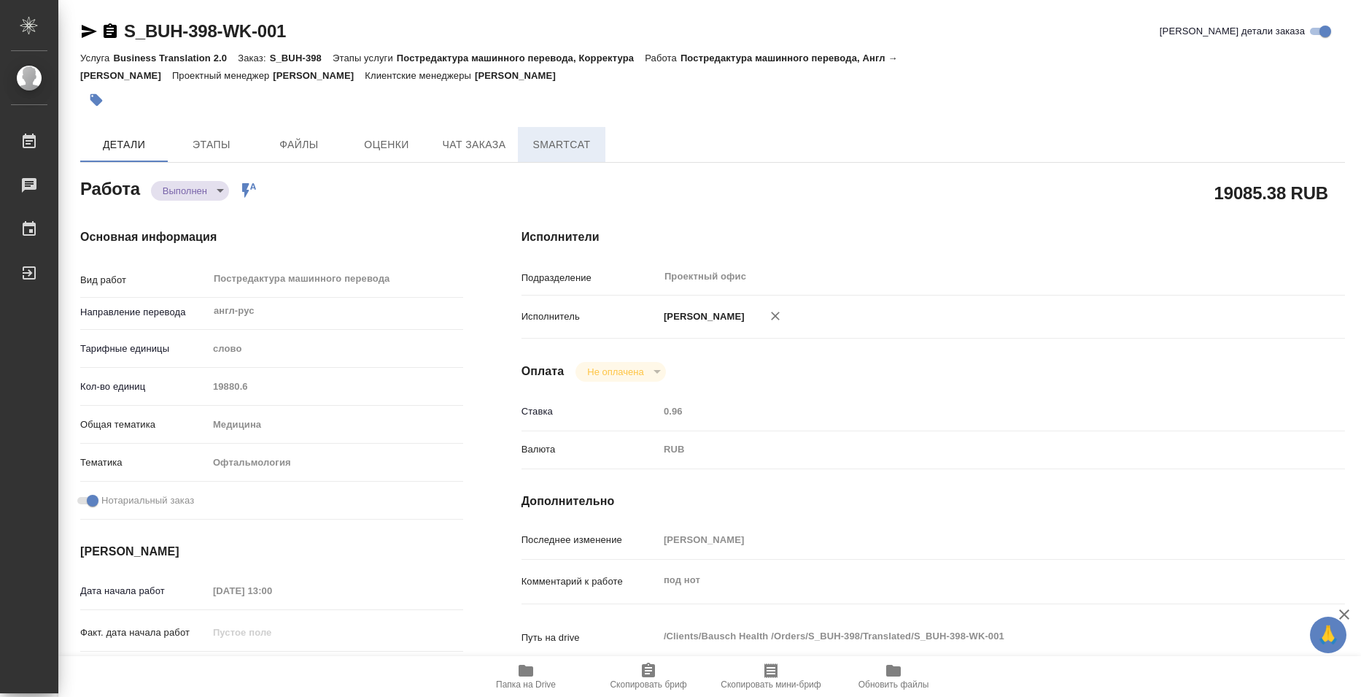
type textarea "x"
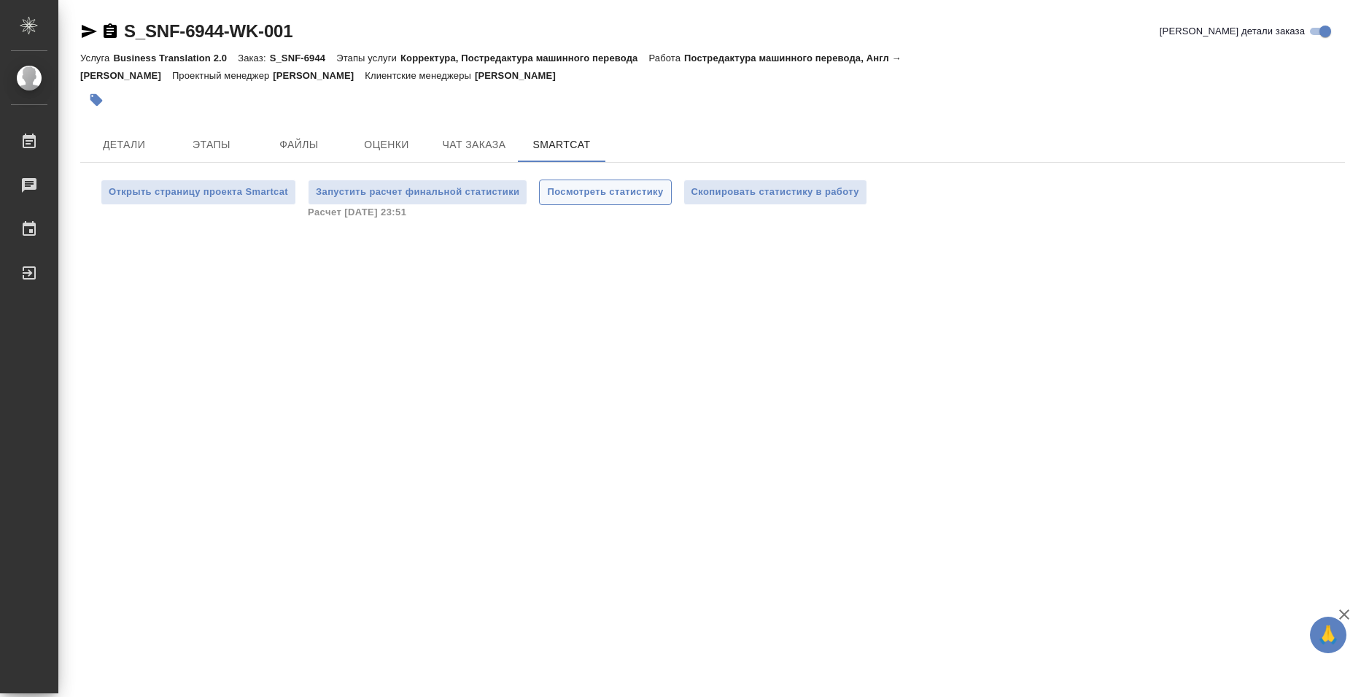
click at [641, 185] on span "Посмотреть статистику" at bounding box center [605, 192] width 116 height 17
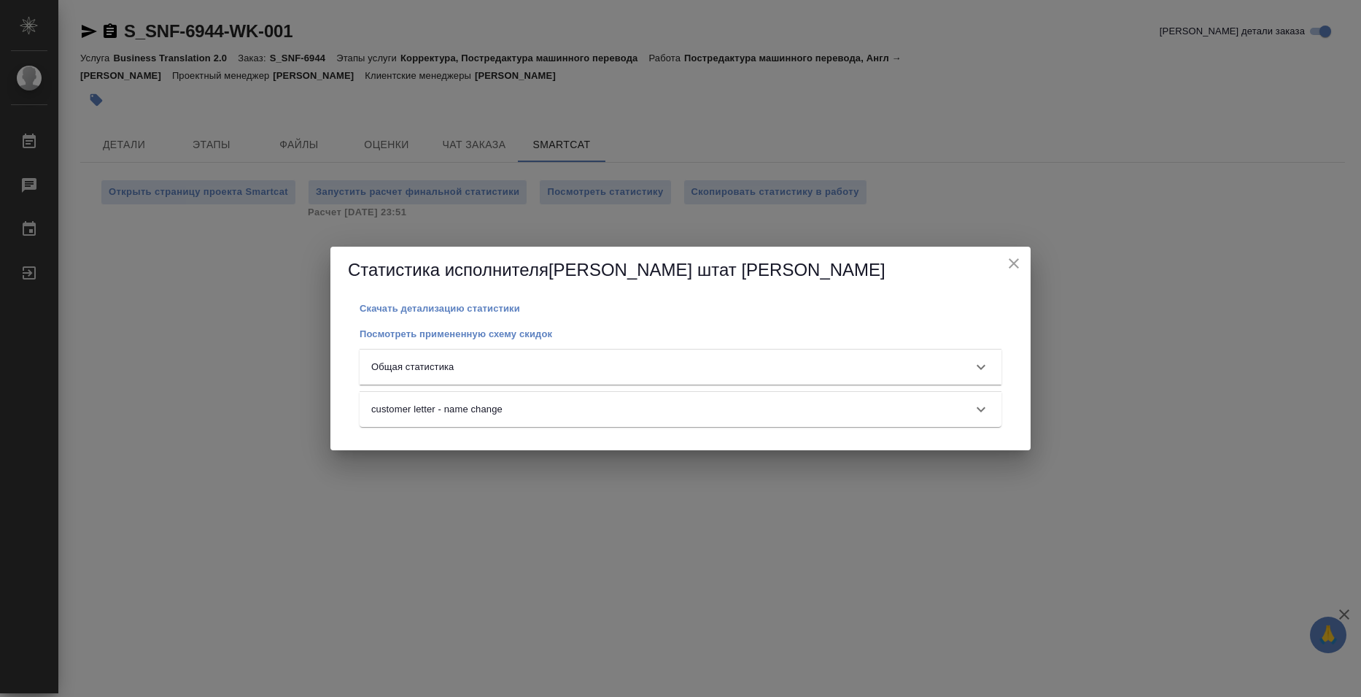
click at [615, 371] on div "Общая статистика" at bounding box center [667, 367] width 592 height 15
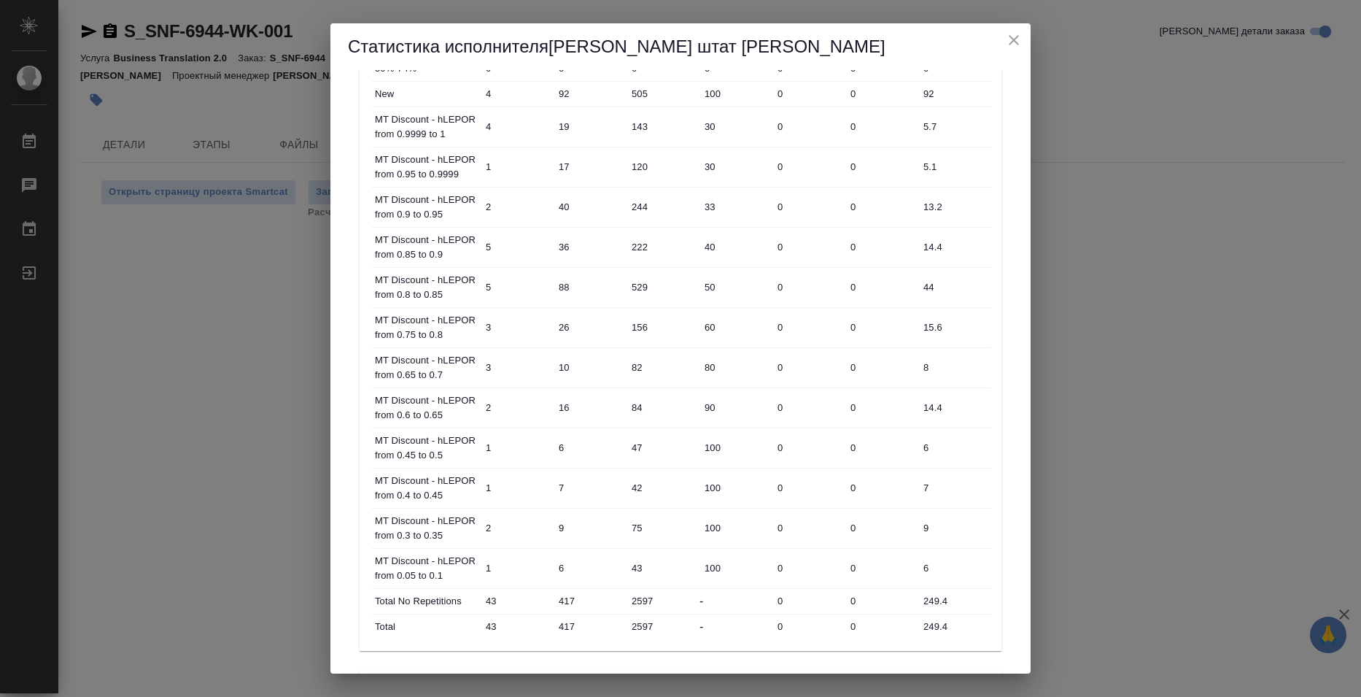
scroll to position [429, 0]
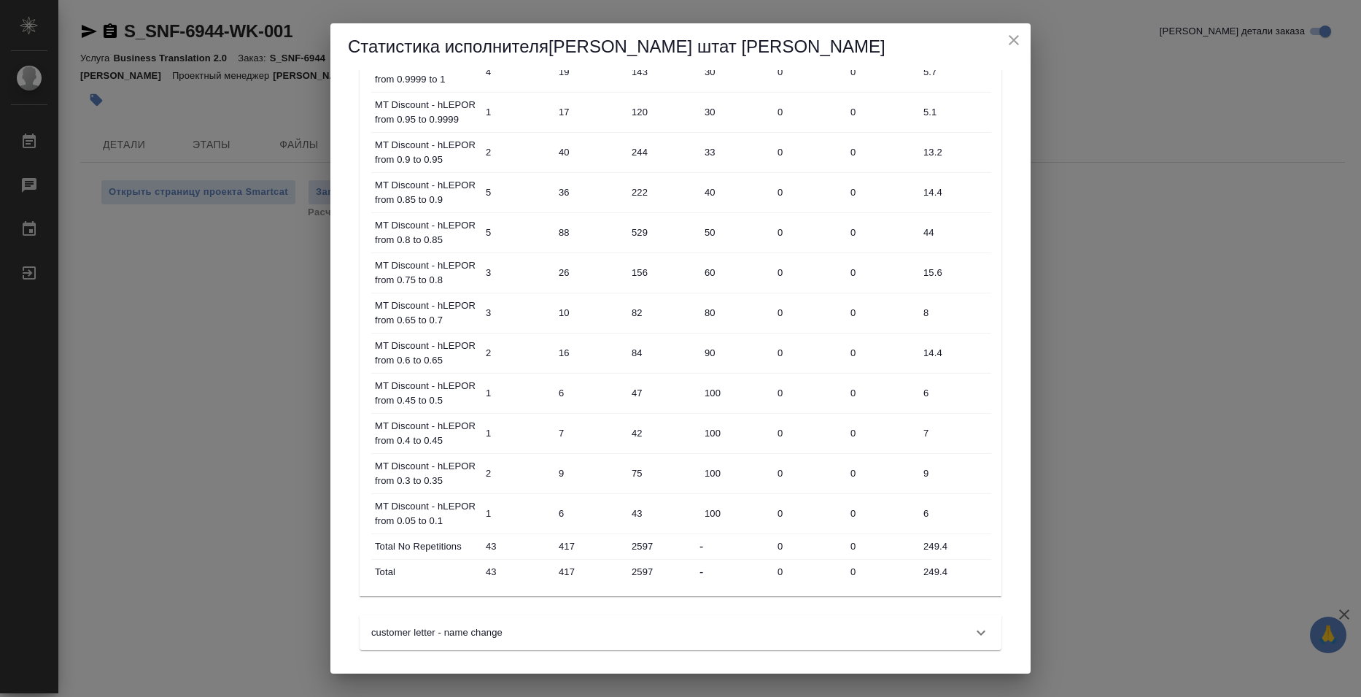
click at [934, 573] on input "249.4" at bounding box center [954, 571] width 73 height 21
click at [934, 573] on input "249.4" at bounding box center [954, 571] width 71 height 21
click at [1191, 168] on div "Статистика исполнителя [PERSON_NAME] штат [PERSON_NAME] детализацию статистики …" at bounding box center [680, 348] width 1361 height 697
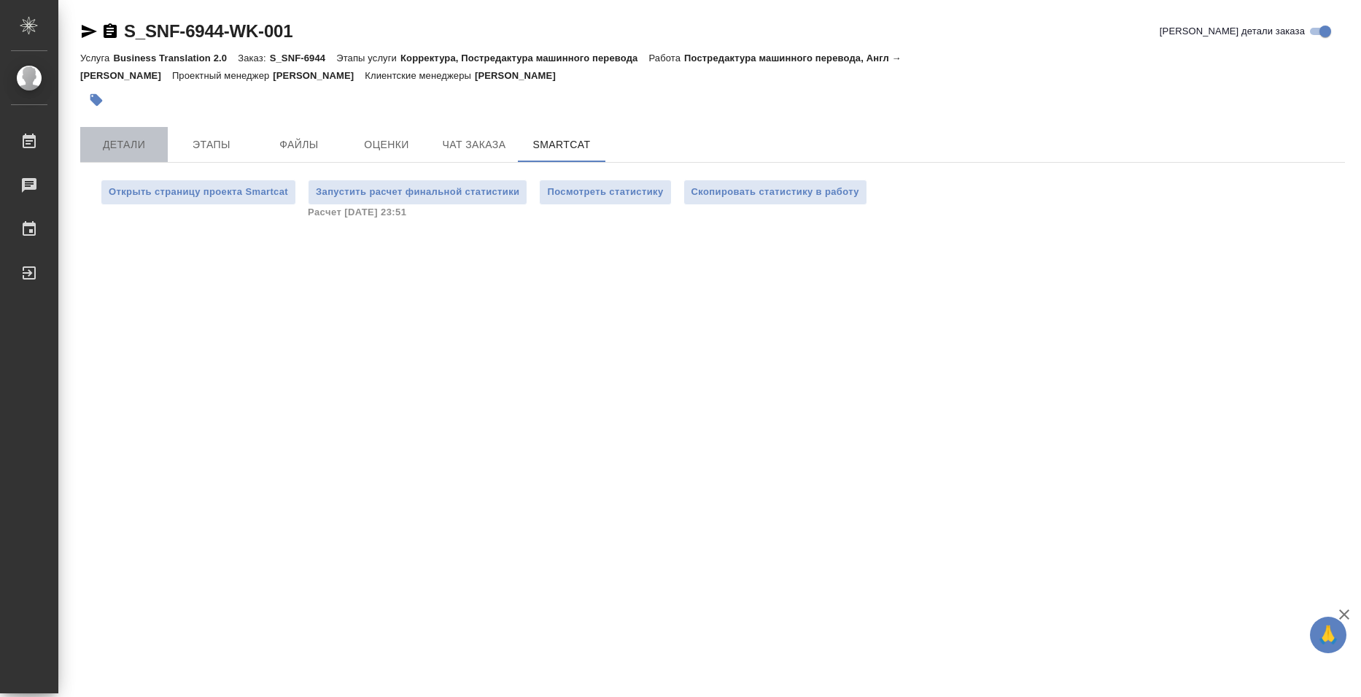
click at [150, 136] on span "Детали" at bounding box center [124, 145] width 70 height 18
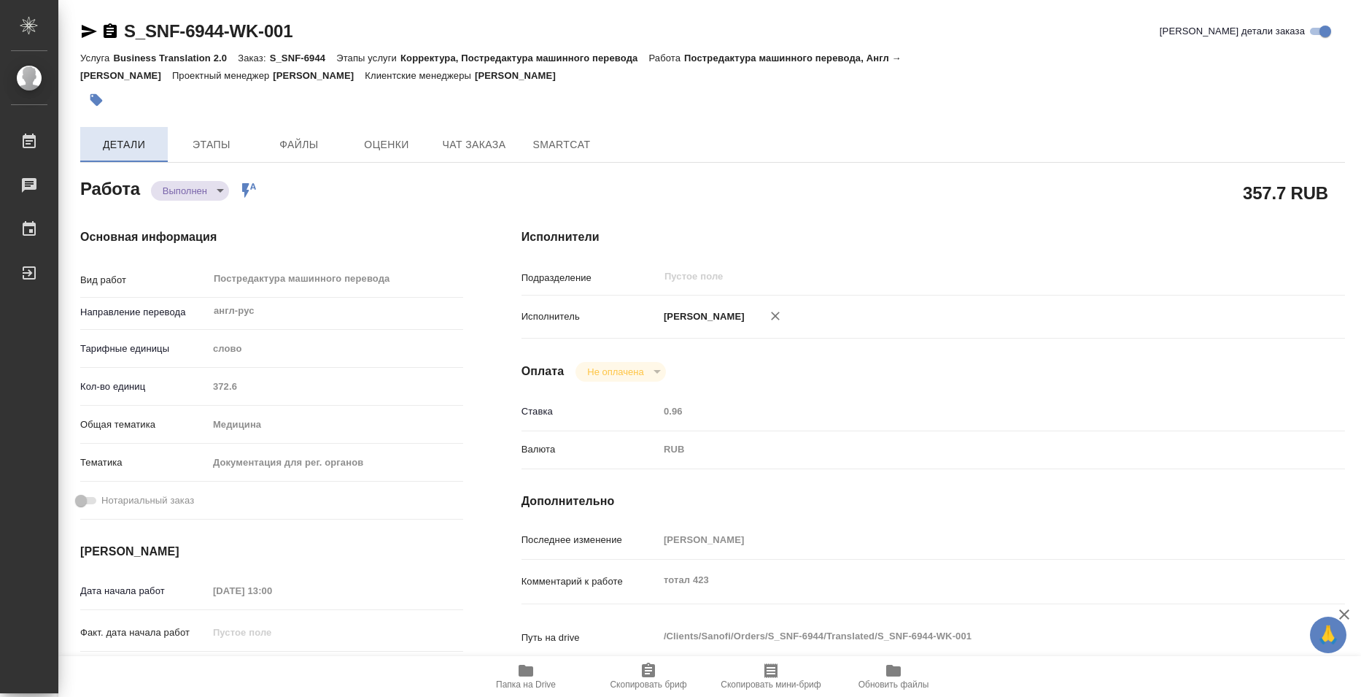
type textarea "x"
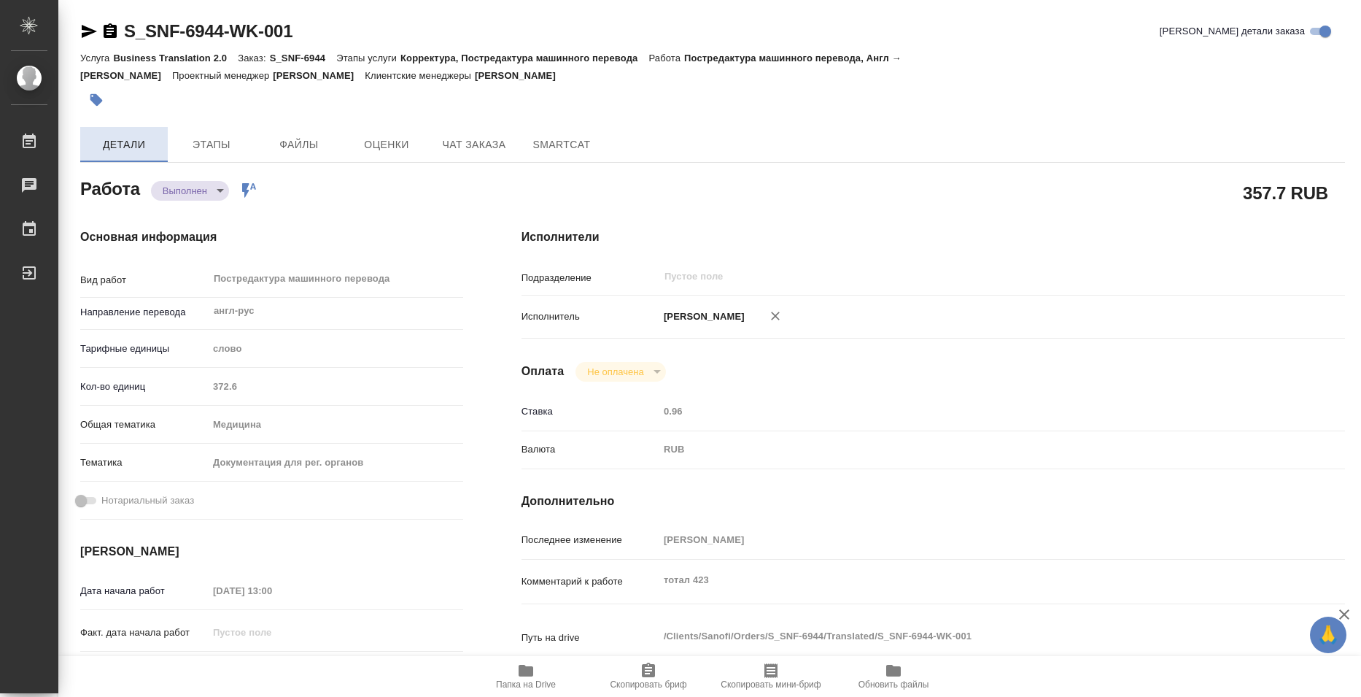
type textarea "x"
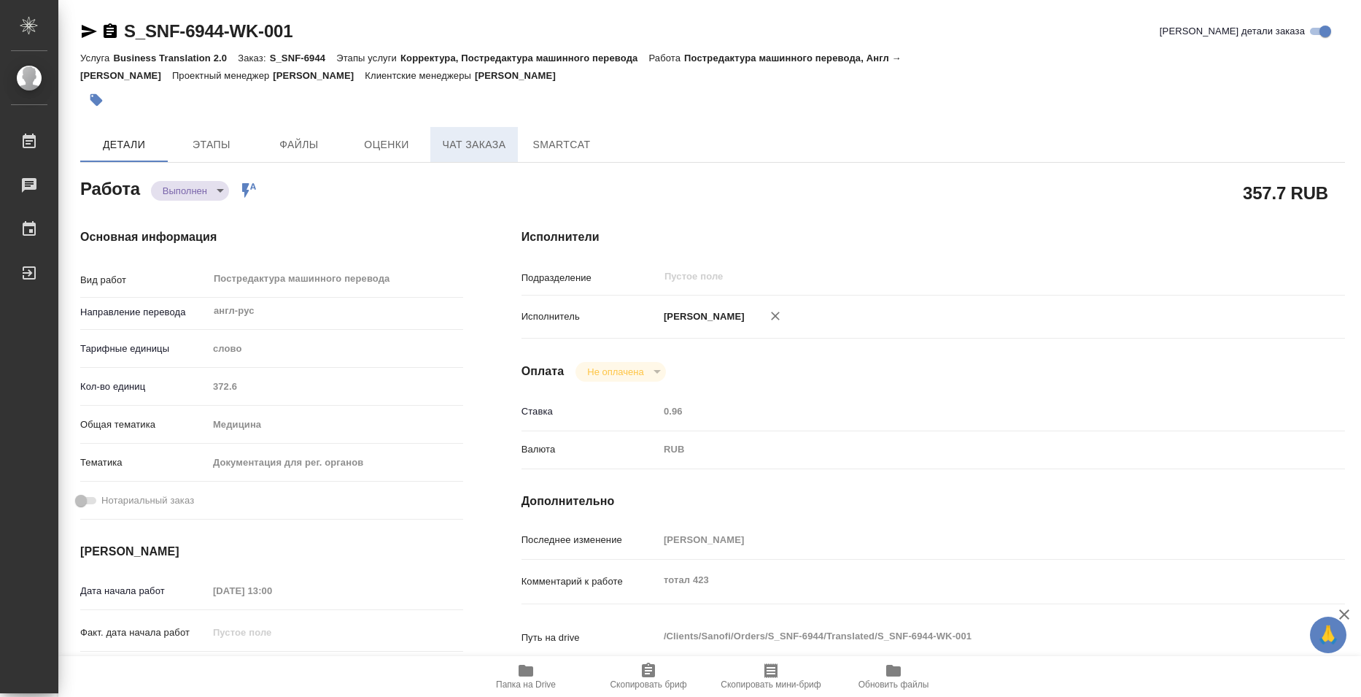
type textarea "x"
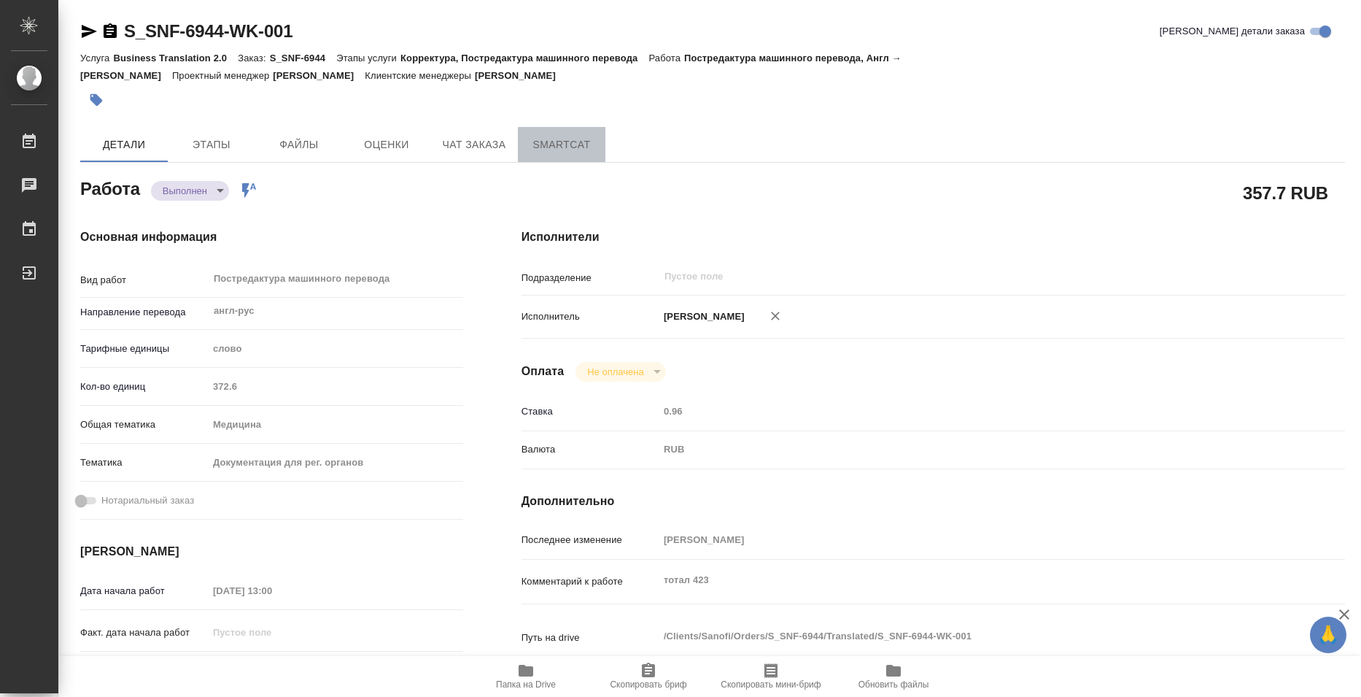
click at [574, 139] on span "SmartCat" at bounding box center [562, 145] width 70 height 18
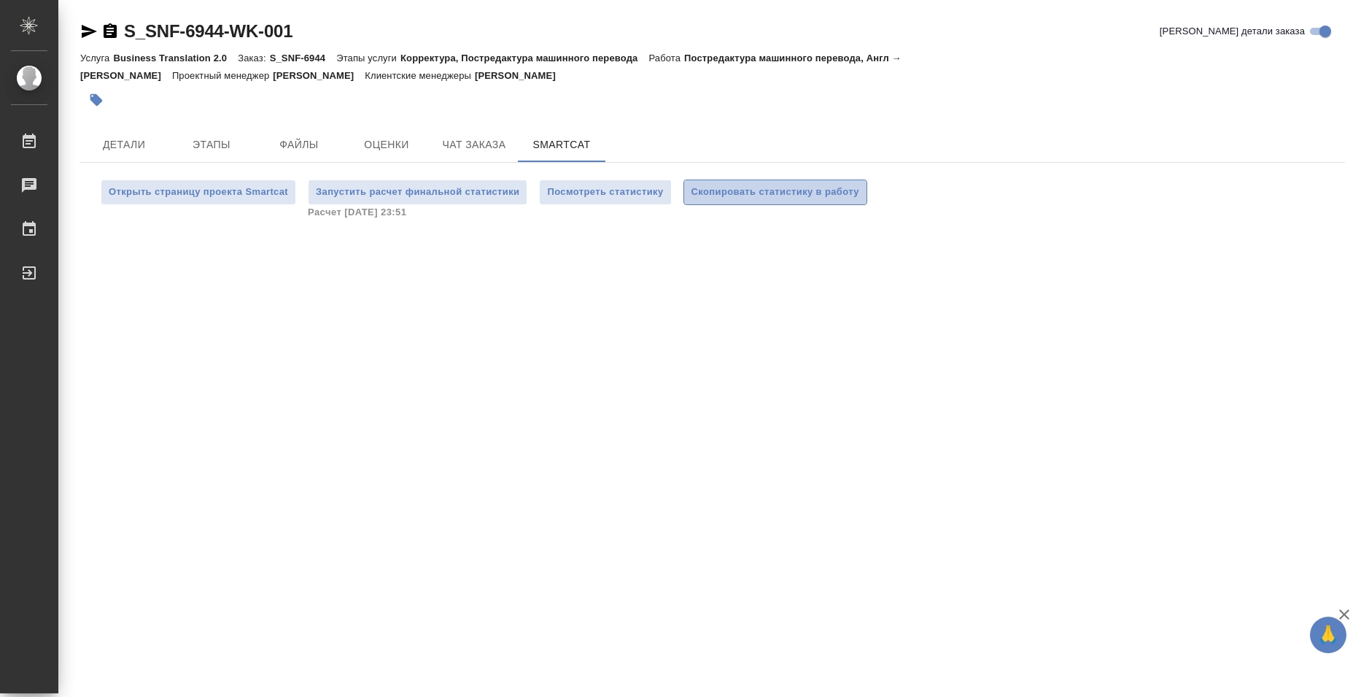
click at [773, 196] on span "Скопировать статистику в работу" at bounding box center [776, 192] width 168 height 17
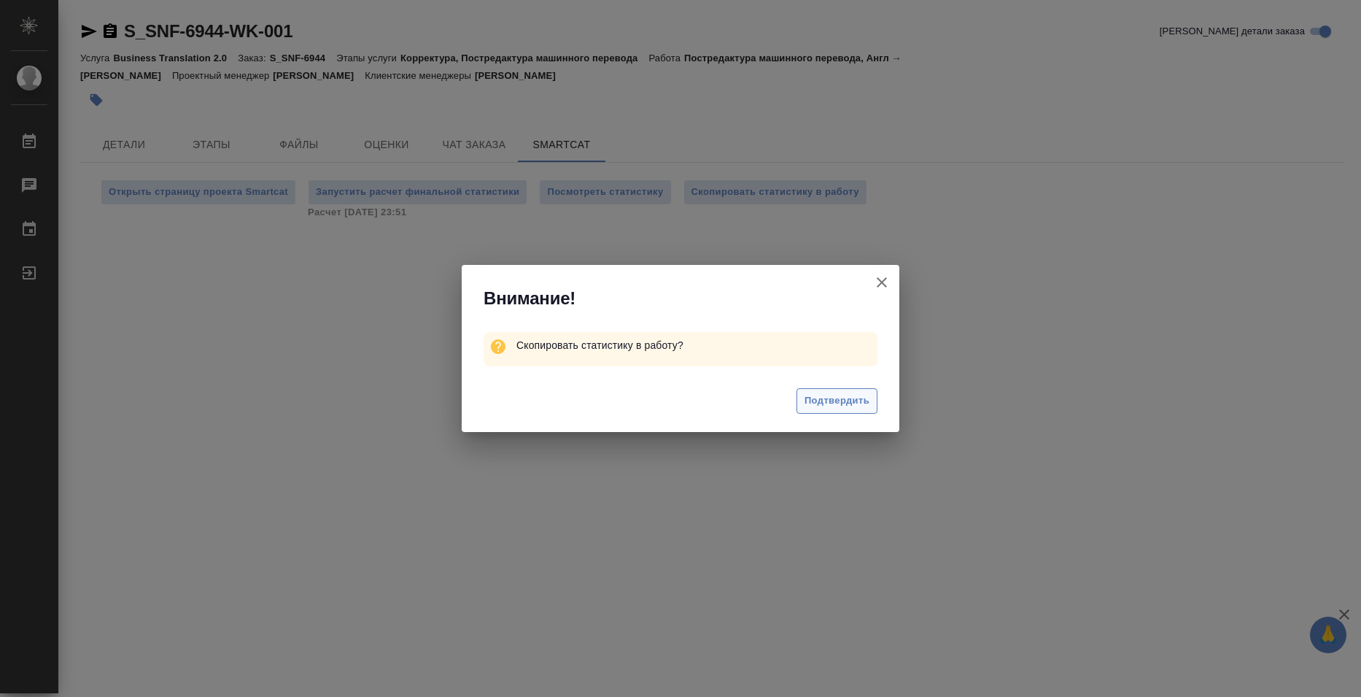
click at [848, 400] on span "Подтвердить" at bounding box center [837, 400] width 65 height 17
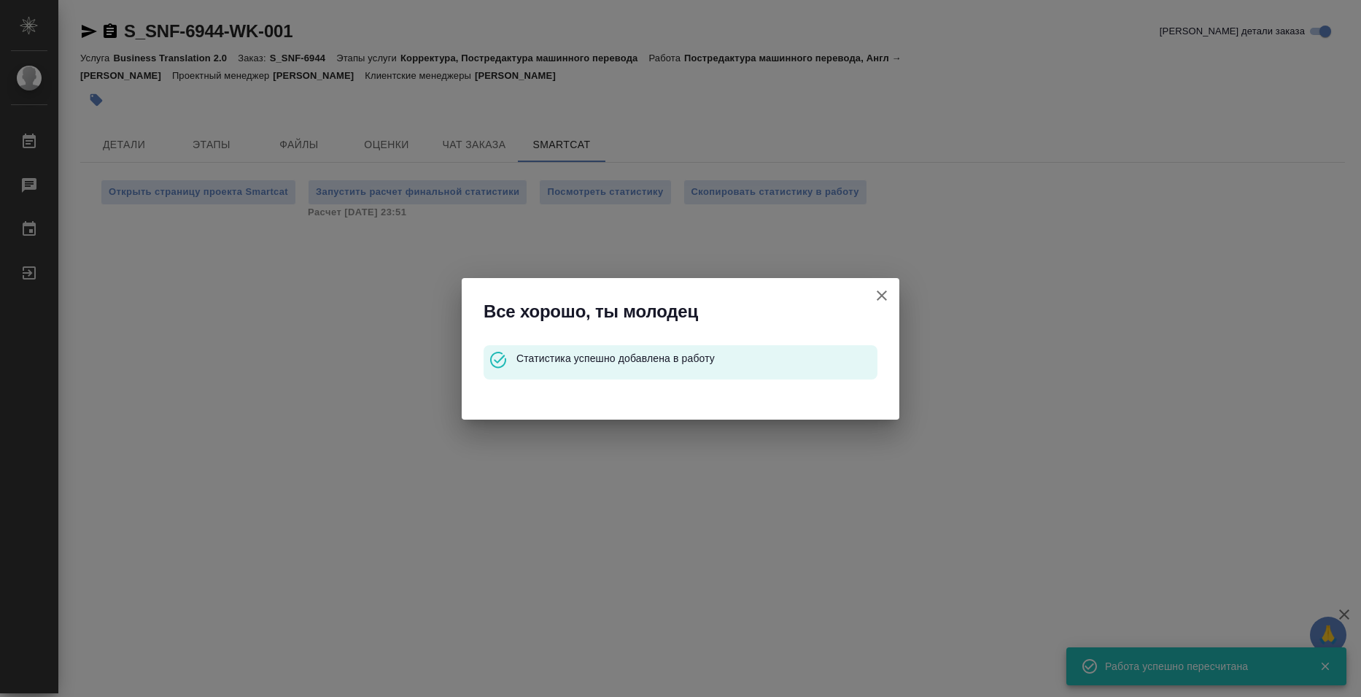
click at [884, 298] on icon "button" at bounding box center [882, 296] width 18 height 18
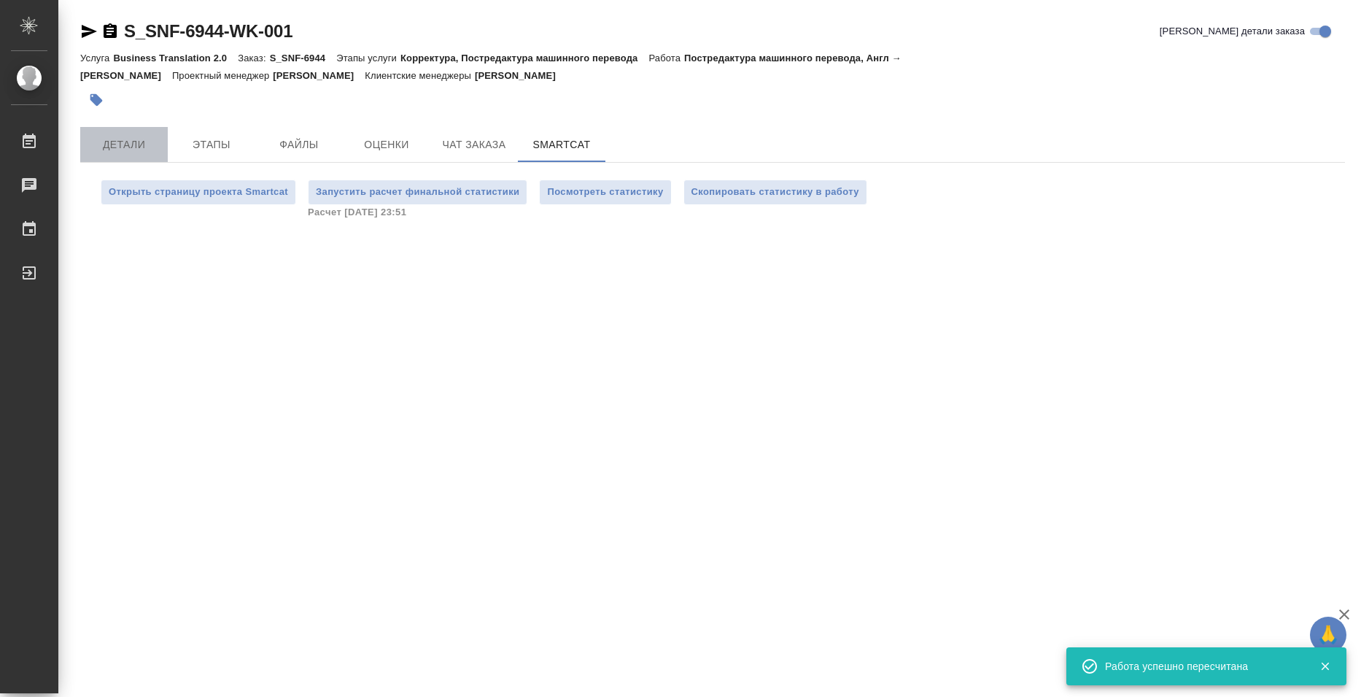
click at [109, 140] on span "Детали" at bounding box center [124, 145] width 70 height 18
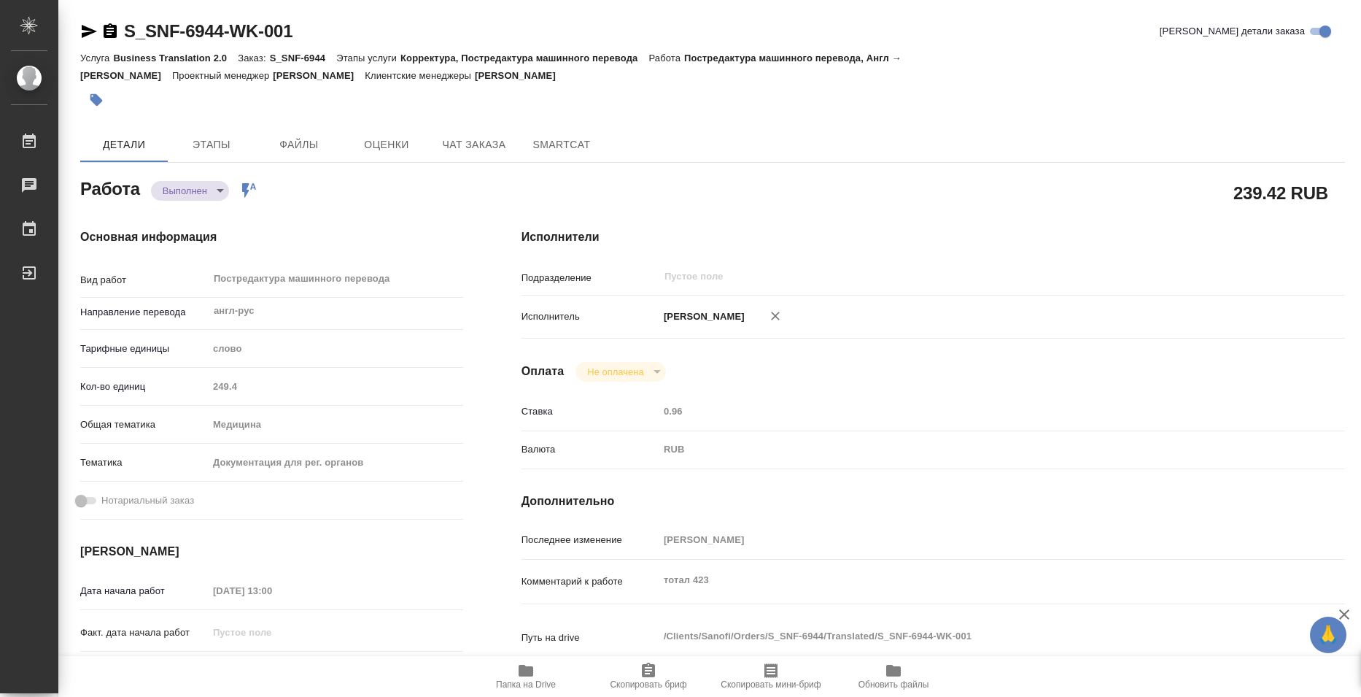
type textarea "x"
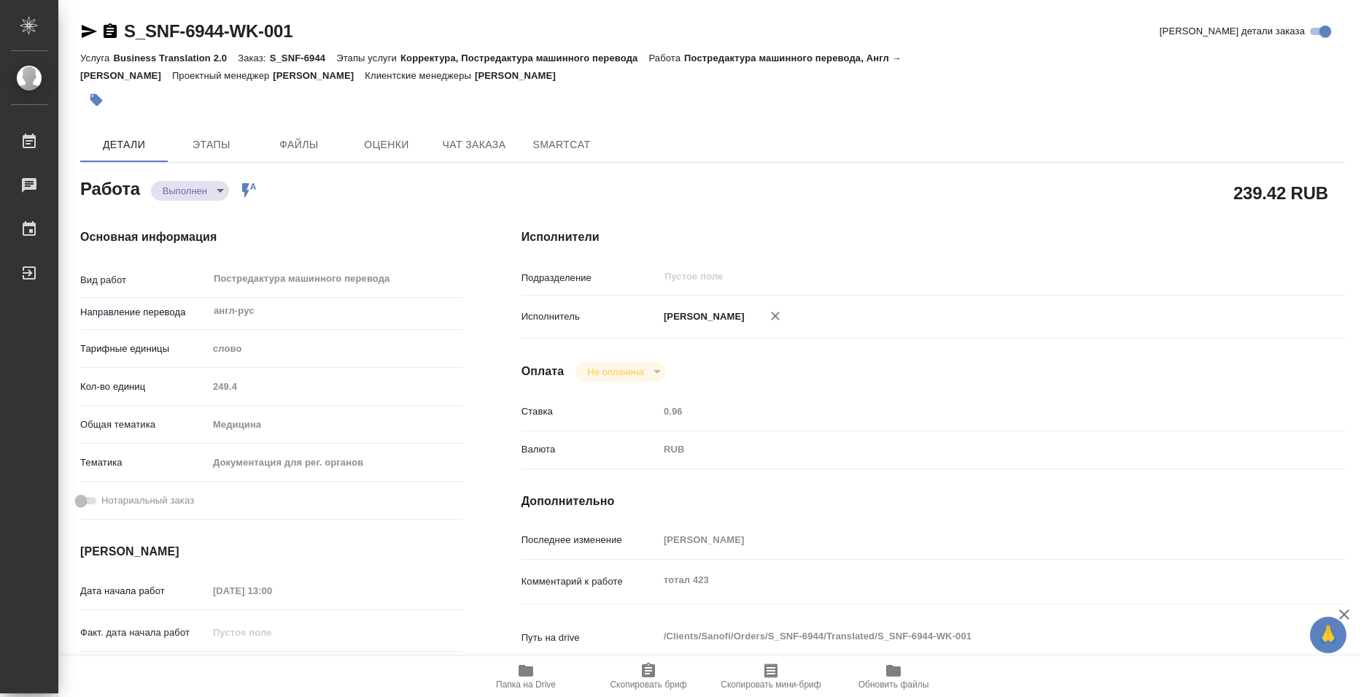
type textarea "x"
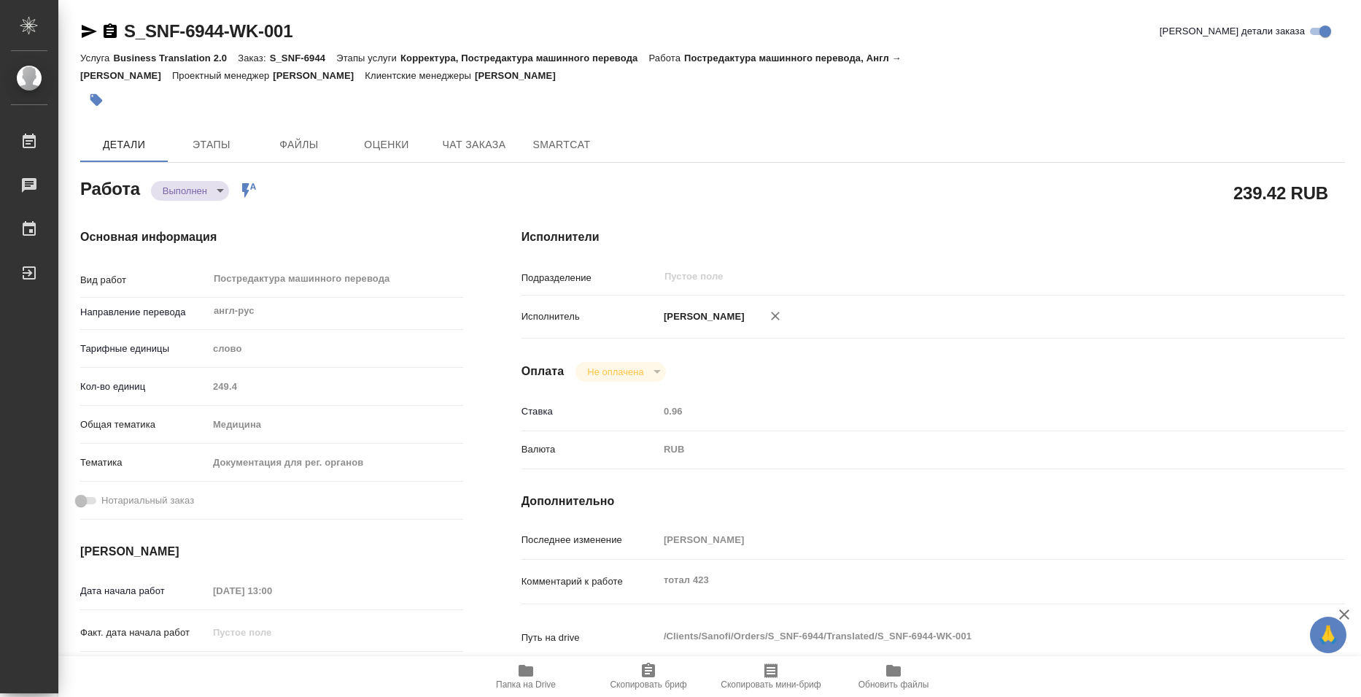
type textarea "x"
